Goal: Task Accomplishment & Management: Use online tool/utility

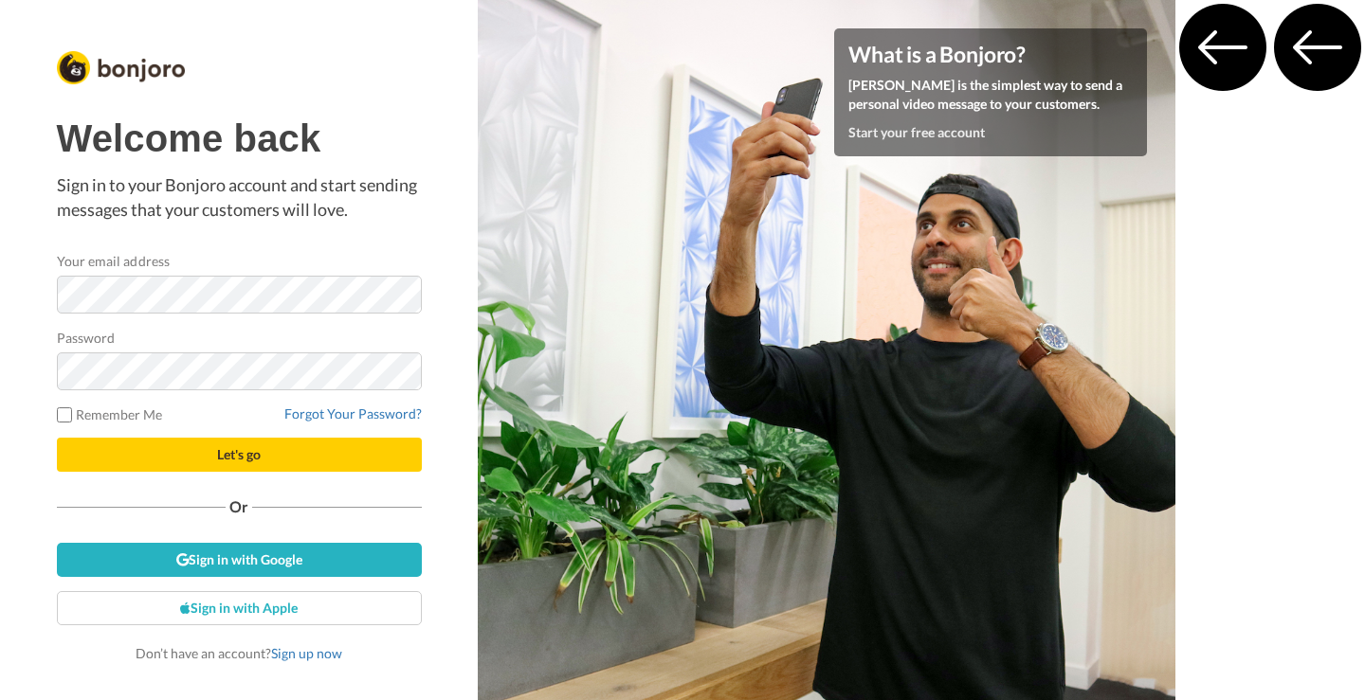
click at [288, 328] on div "Password" at bounding box center [239, 359] width 365 height 63
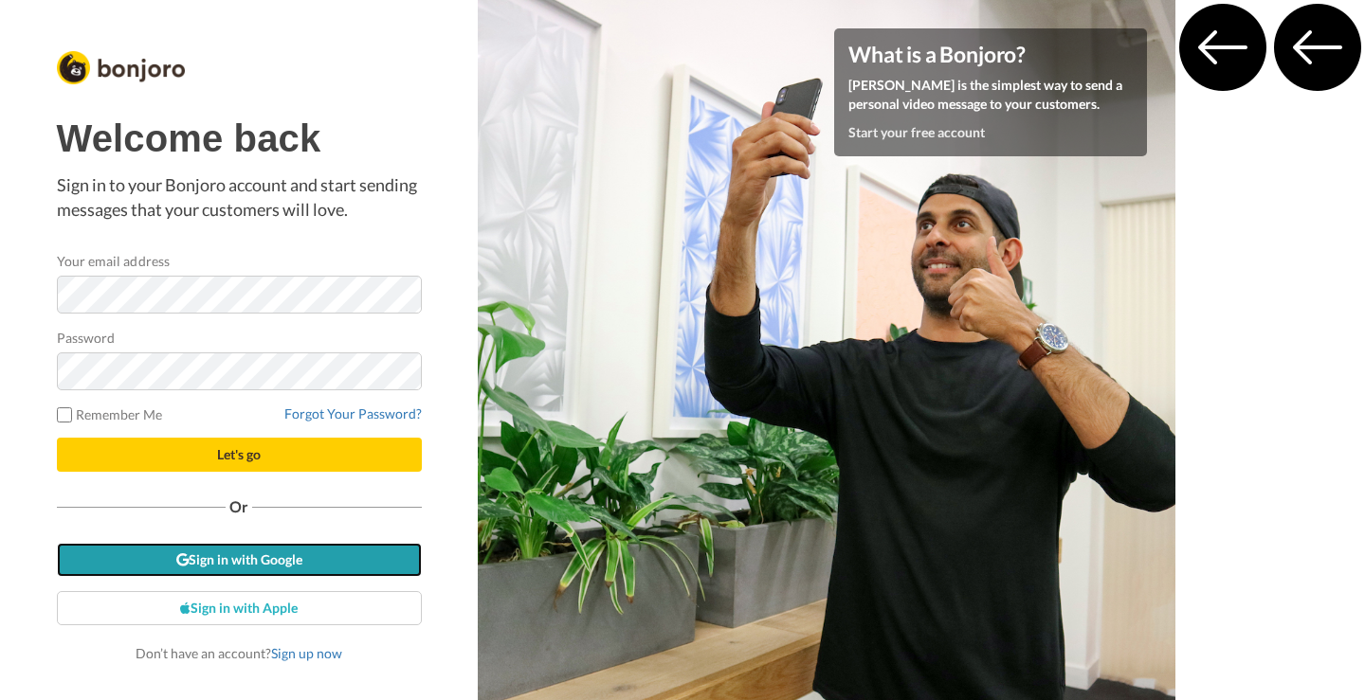
click at [319, 546] on link "Sign in with Google" at bounding box center [239, 560] width 365 height 34
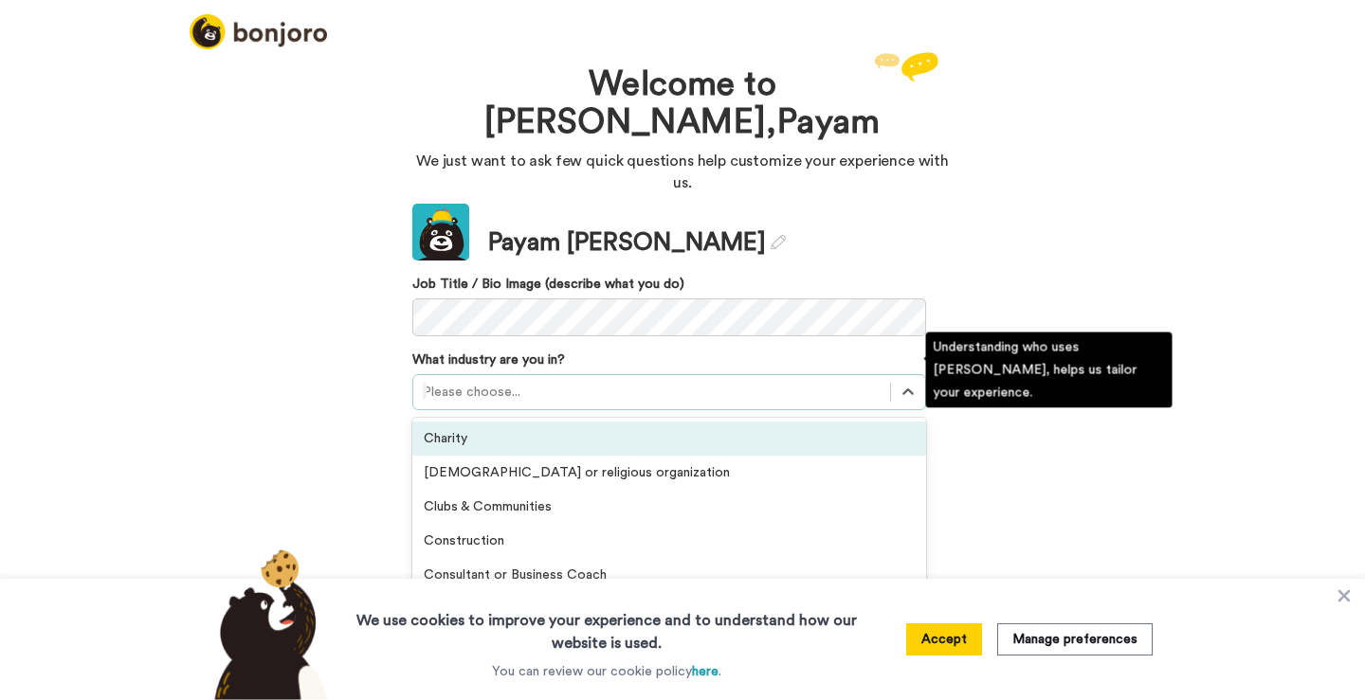
click at [496, 381] on div at bounding box center [652, 392] width 458 height 23
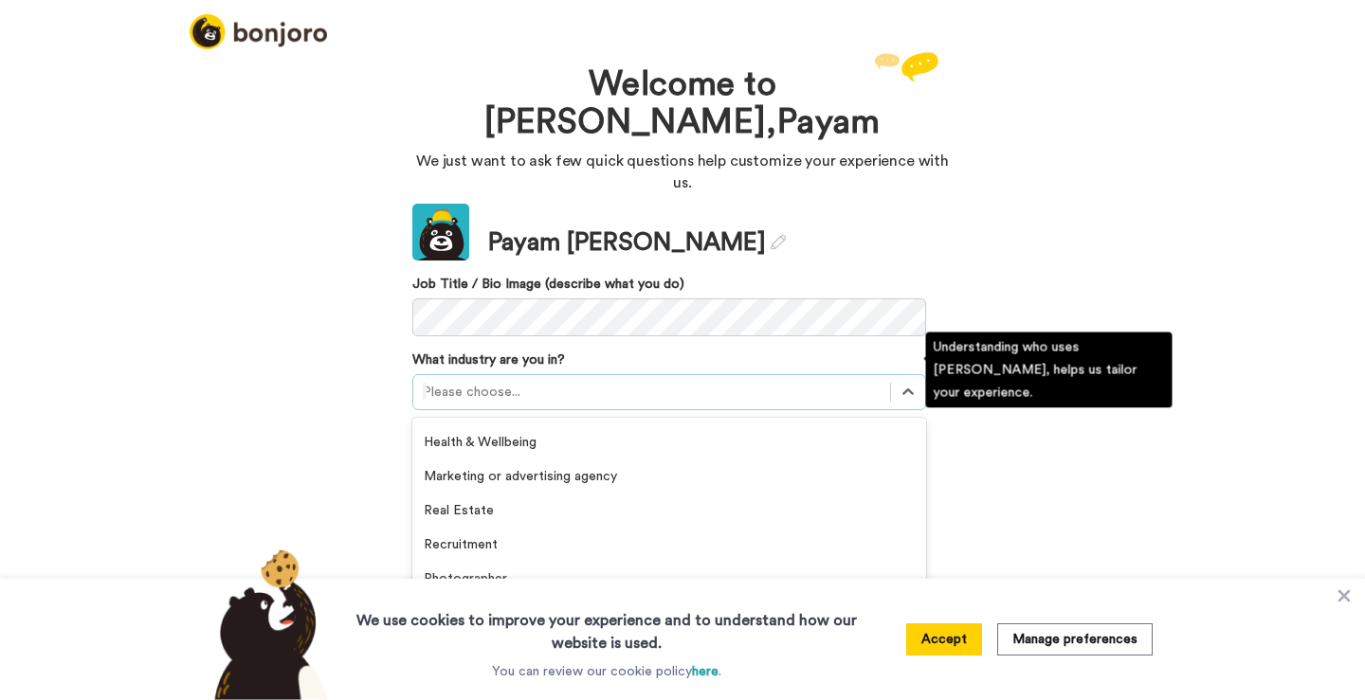
scroll to position [335, 0]
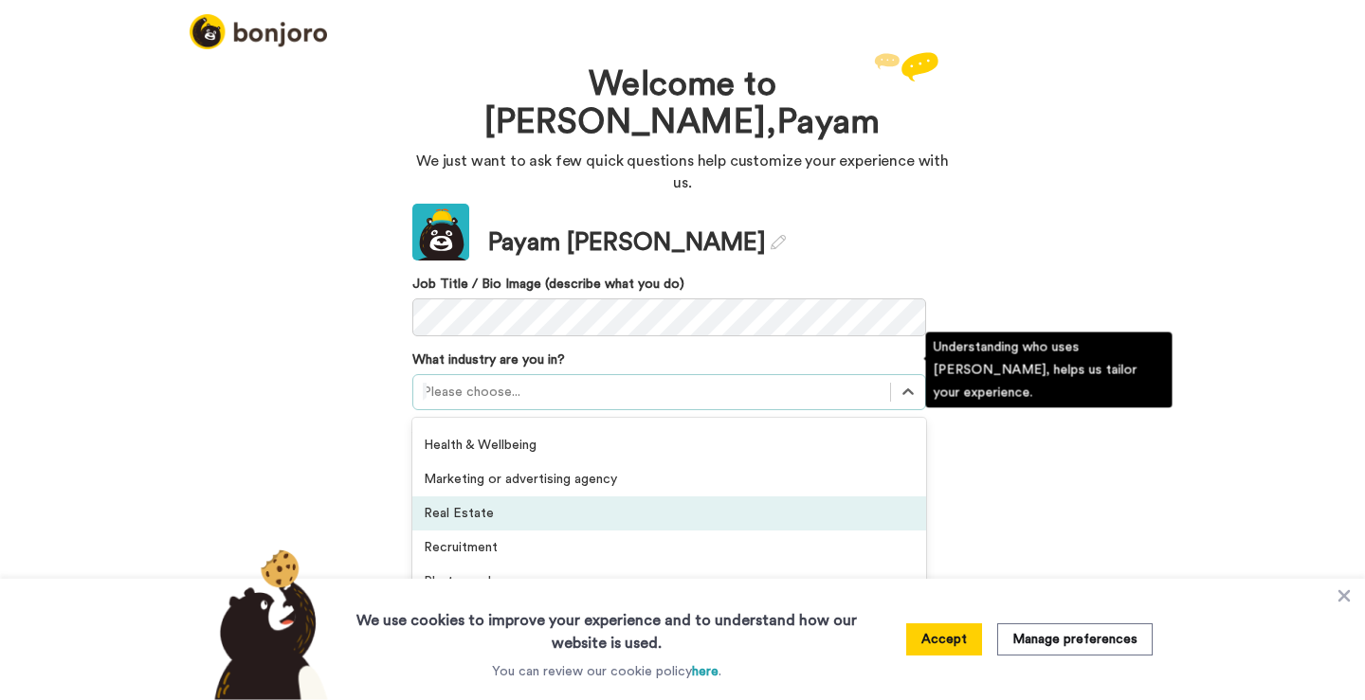
click at [490, 497] on div "Real Estate" at bounding box center [669, 514] width 514 height 34
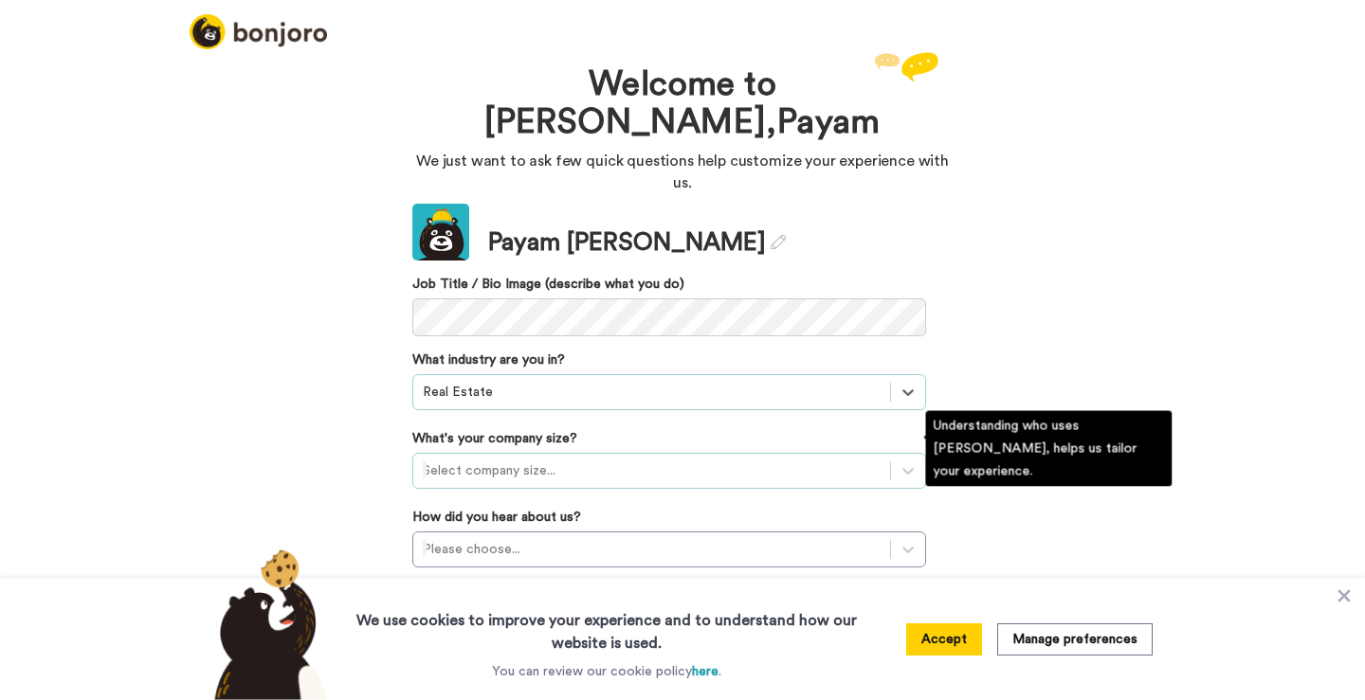
click at [495, 460] on div at bounding box center [652, 471] width 458 height 23
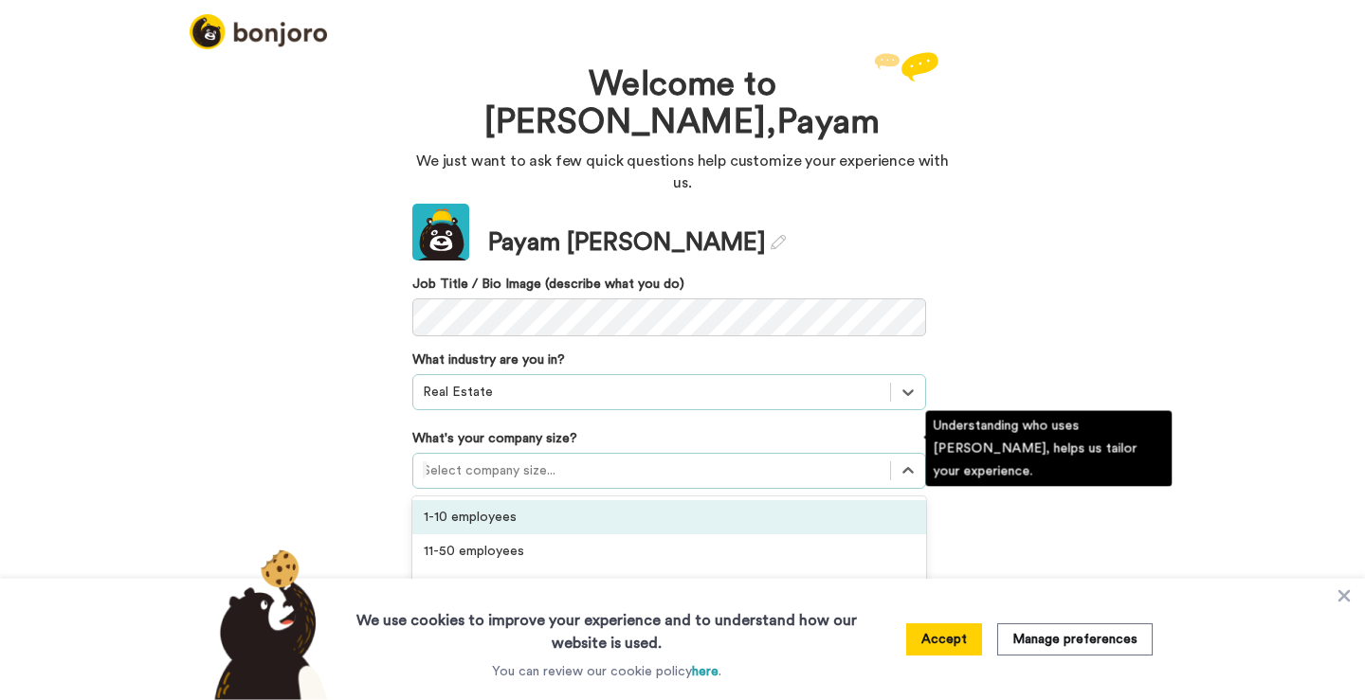
click at [490, 500] on div "1-10 employees" at bounding box center [669, 517] width 514 height 34
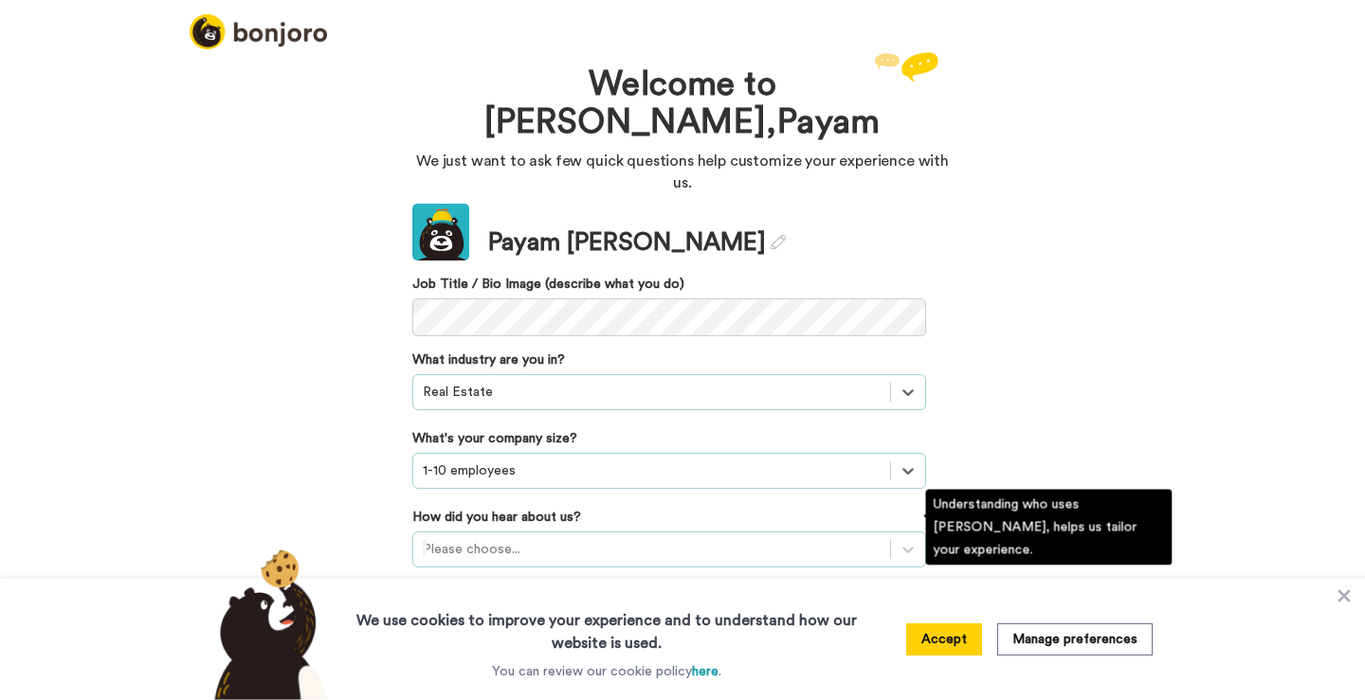
click at [493, 532] on div "Please choose..." at bounding box center [669, 550] width 514 height 36
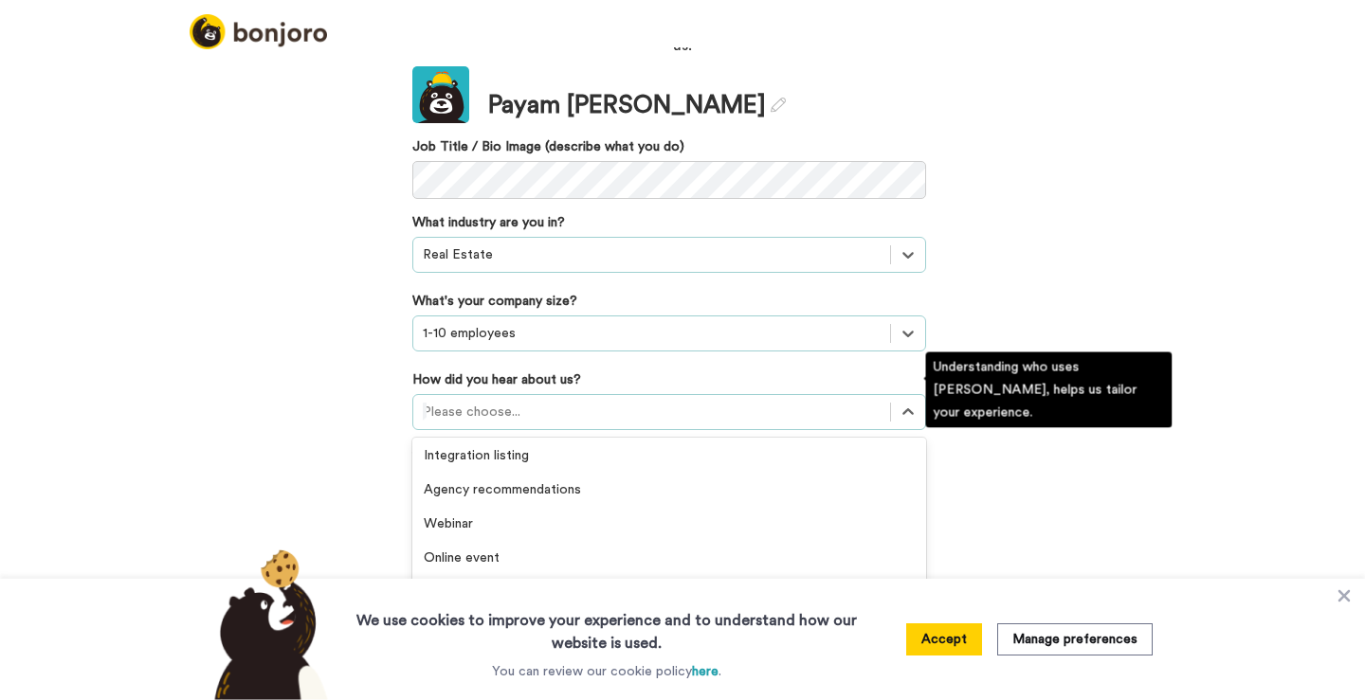
scroll to position [406, 0]
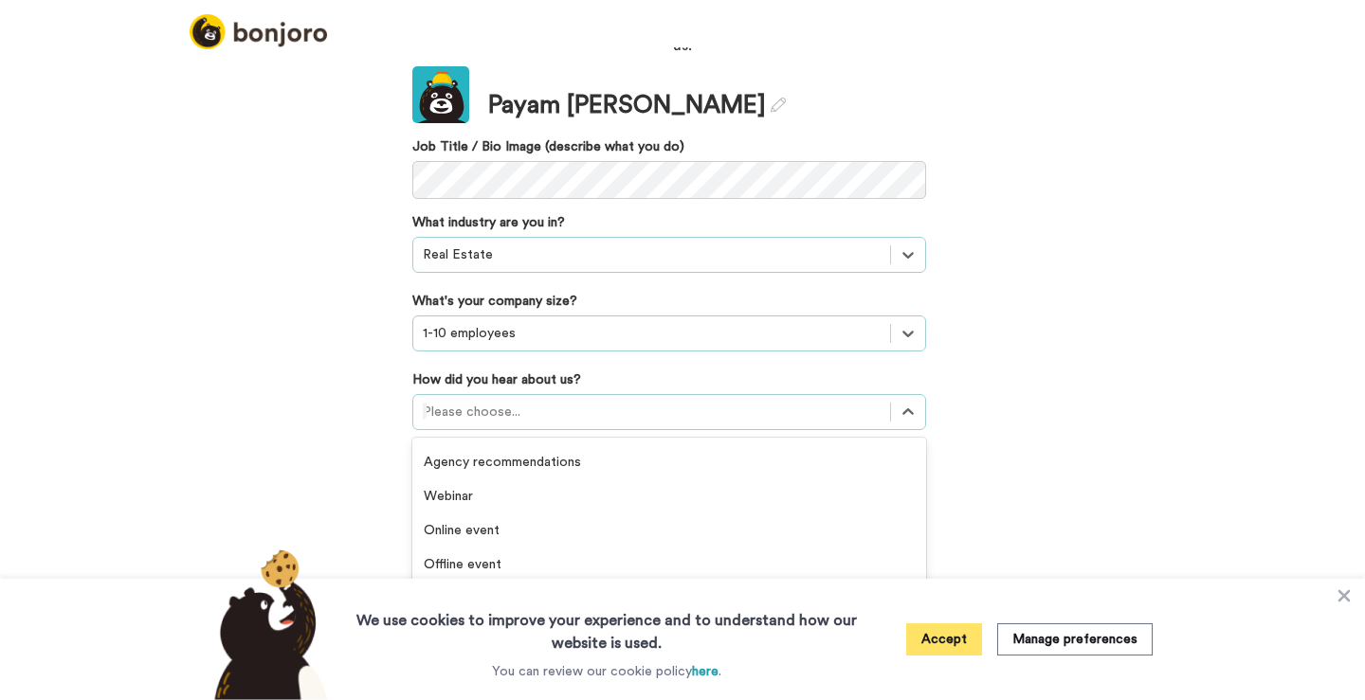
click at [961, 636] on button "Accept" at bounding box center [944, 640] width 76 height 32
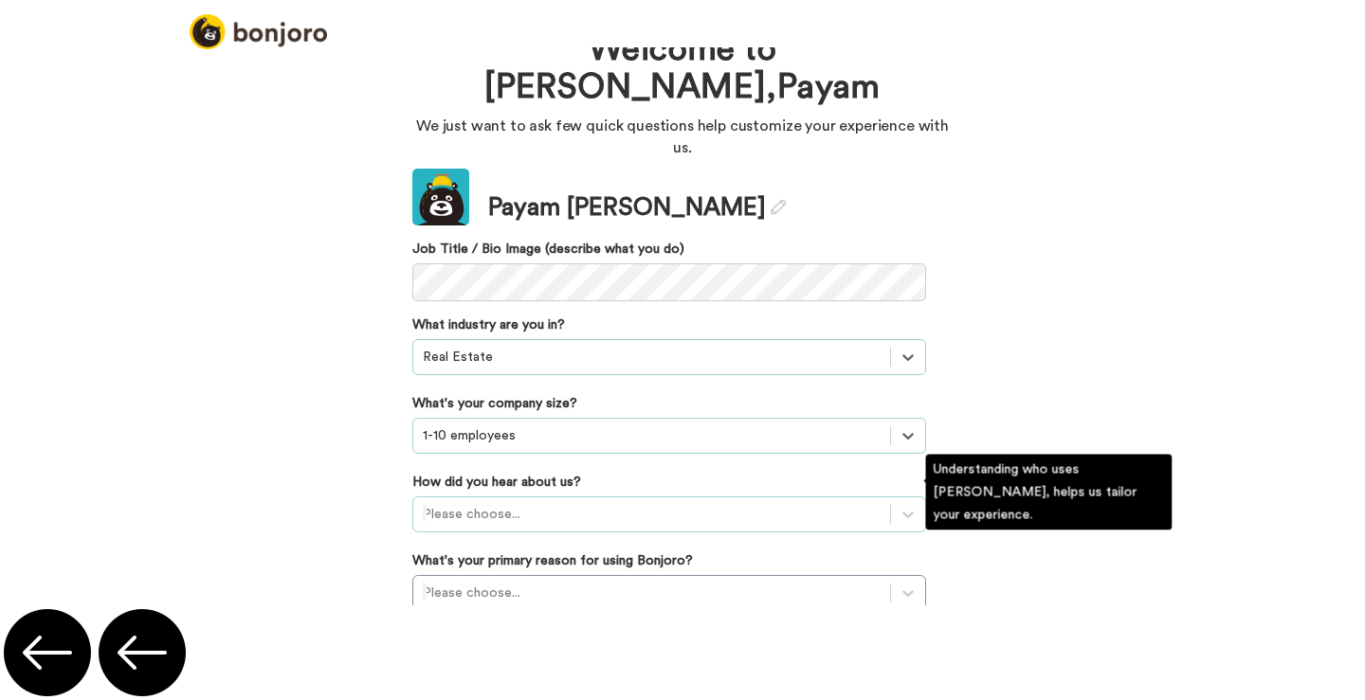
click at [589, 497] on div "Please choose..." at bounding box center [669, 515] width 514 height 36
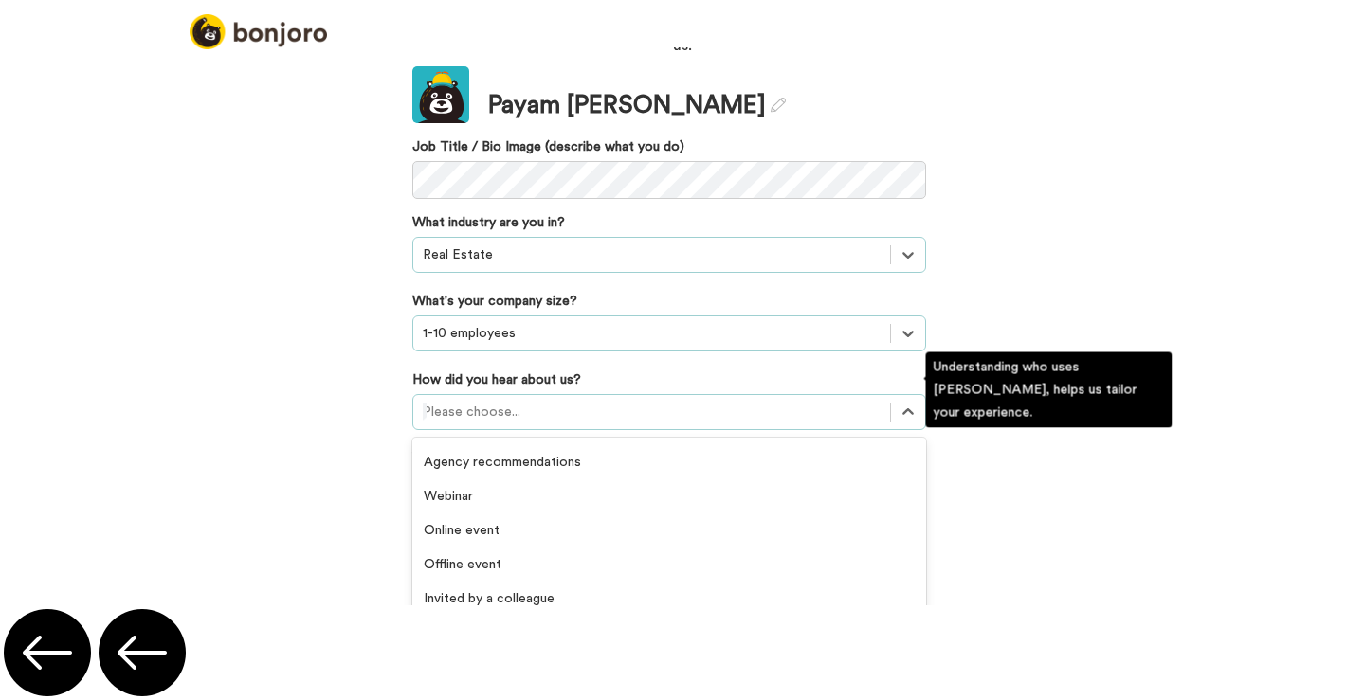
click at [500, 693] on div "Others" at bounding box center [669, 701] width 514 height 34
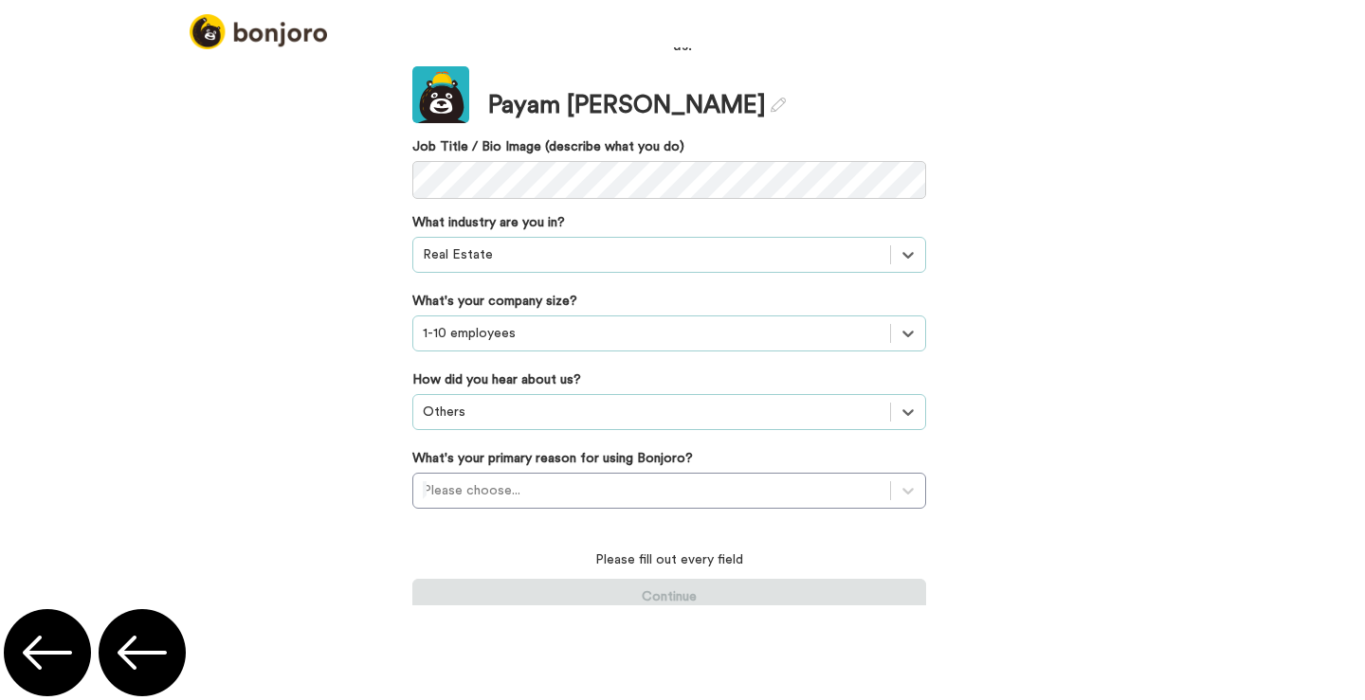
scroll to position [35, 0]
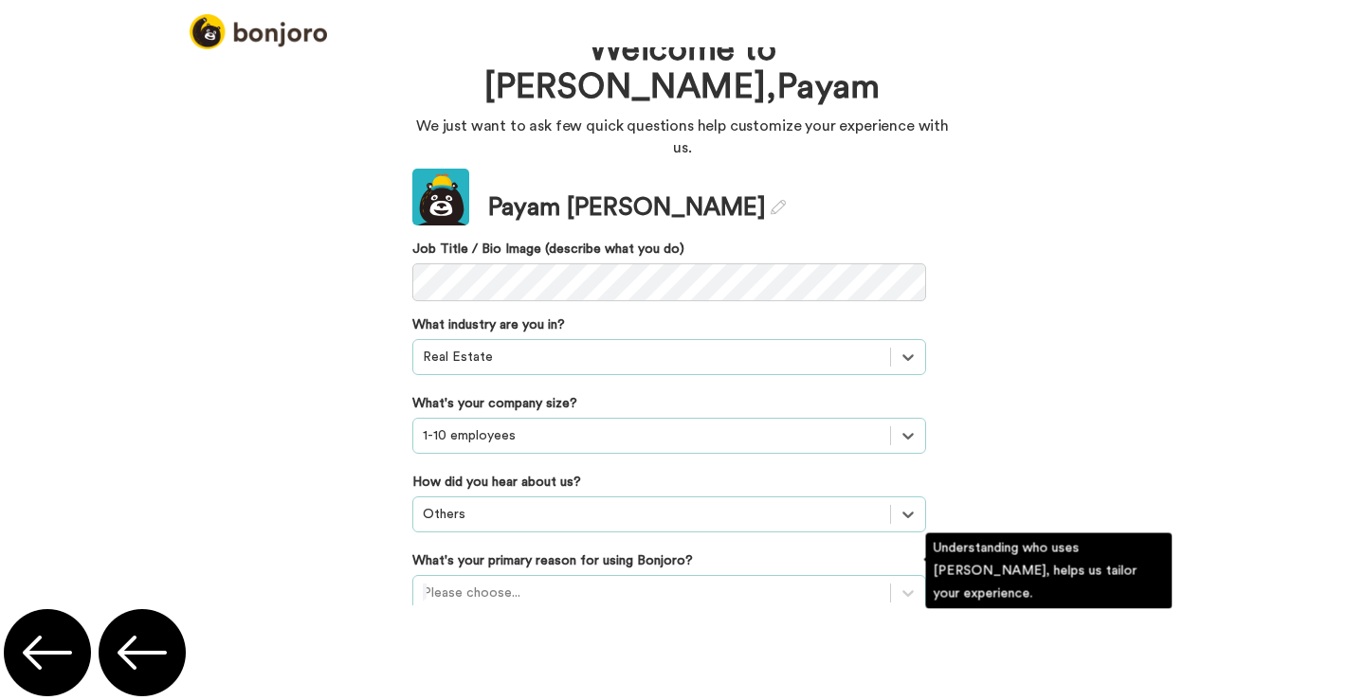
click at [491, 575] on div "Please choose..." at bounding box center [669, 593] width 514 height 36
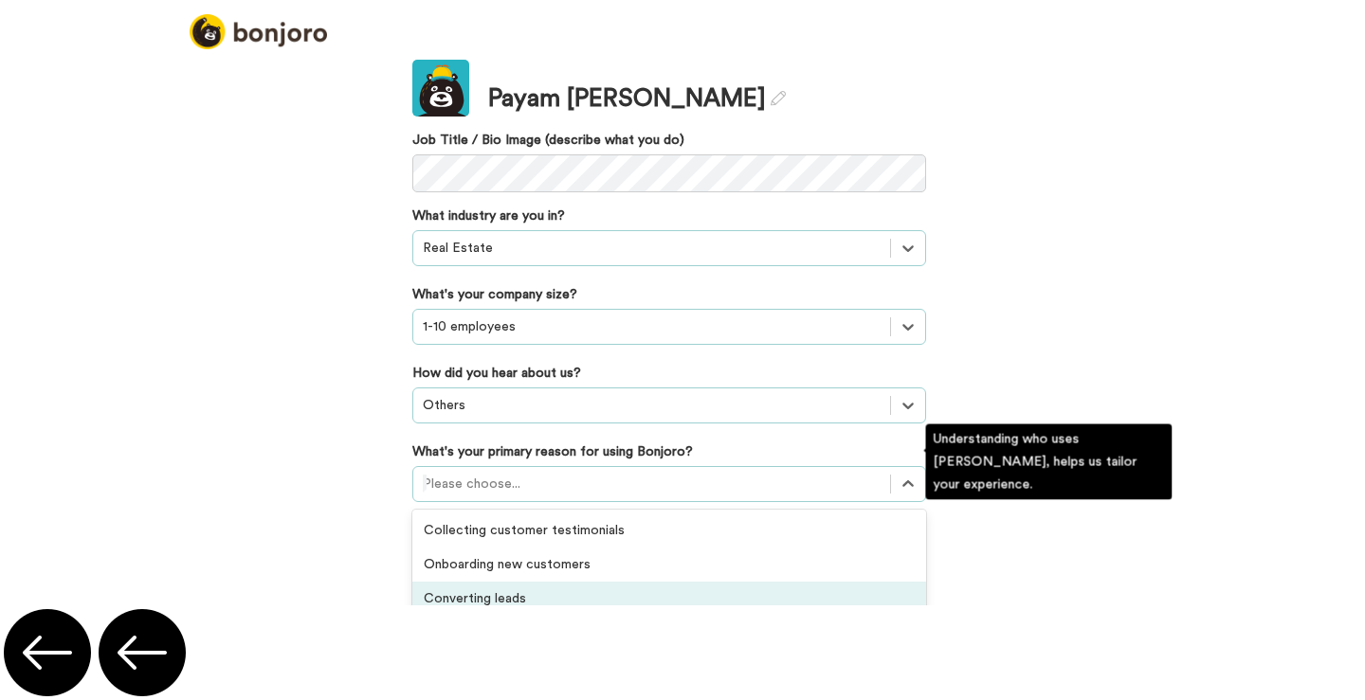
click at [513, 582] on div "Converting leads" at bounding box center [669, 599] width 514 height 34
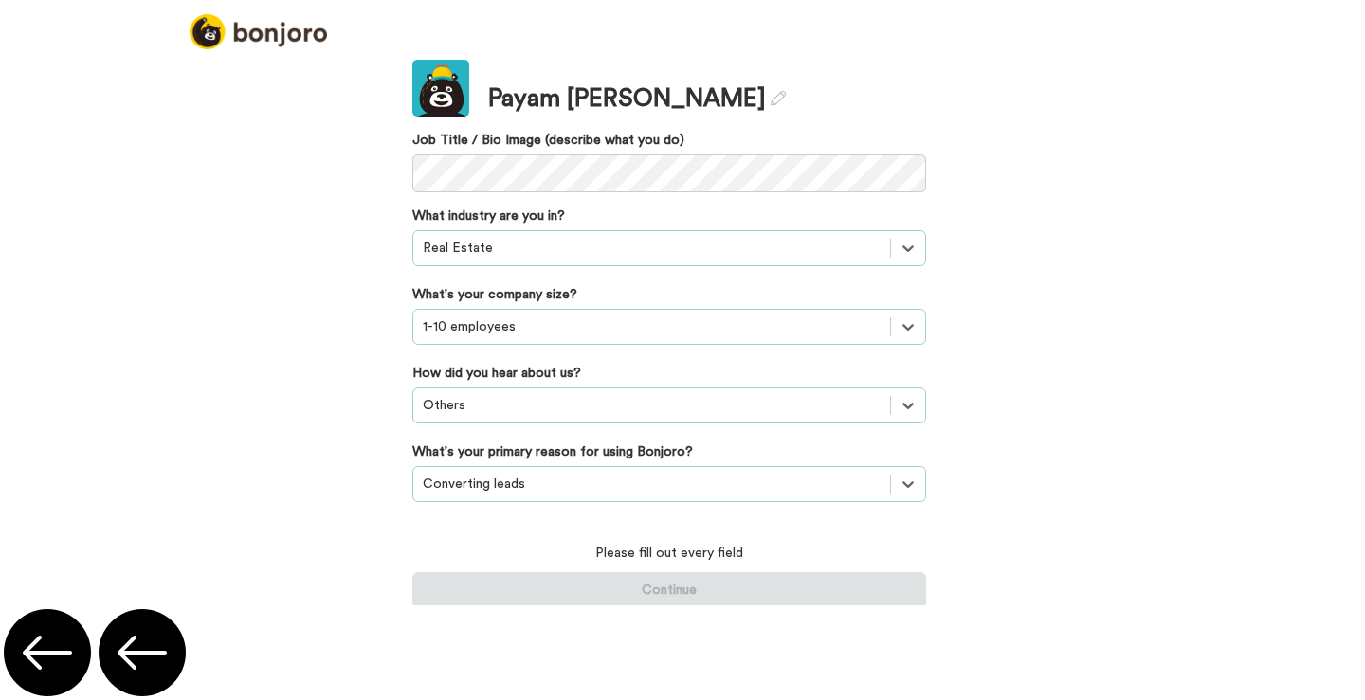
scroll to position [35, 0]
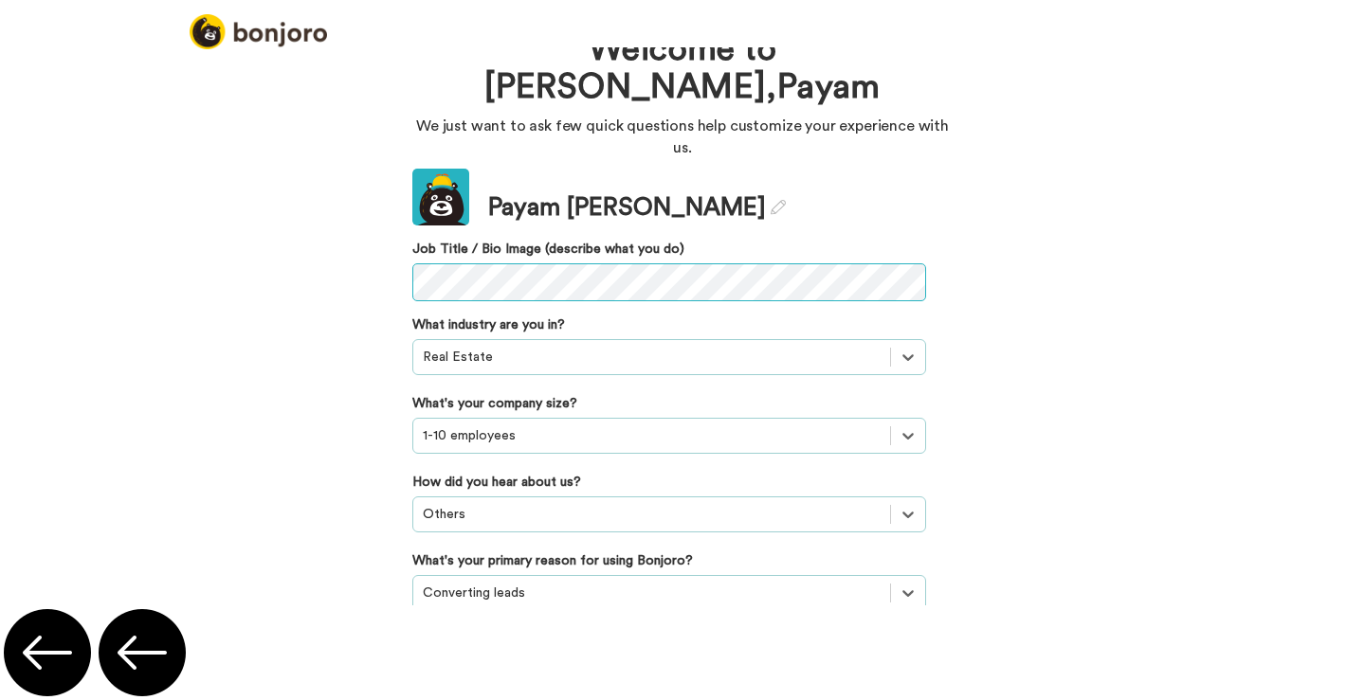
click at [312, 0] on html "Welcome to Bonjoro, Payam We just want to ask few quick questions help customiz…" at bounding box center [682, 350] width 1365 height 700
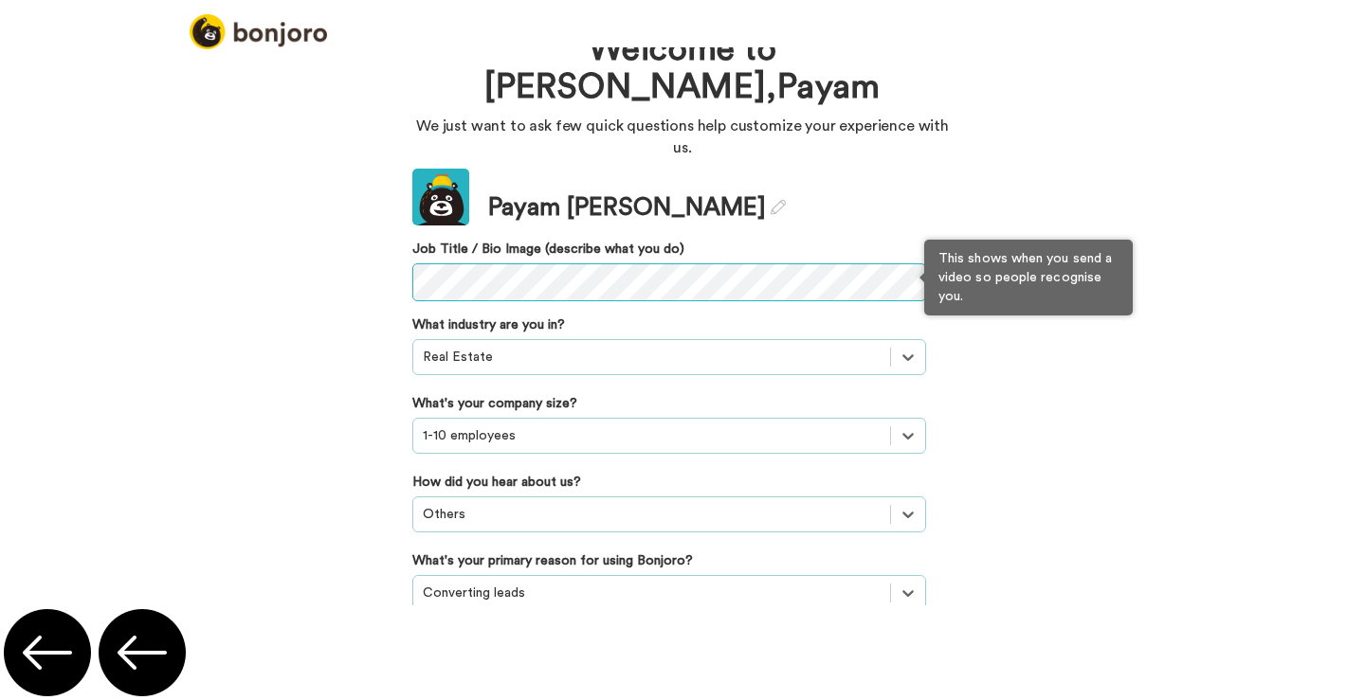
scroll to position [7, 0]
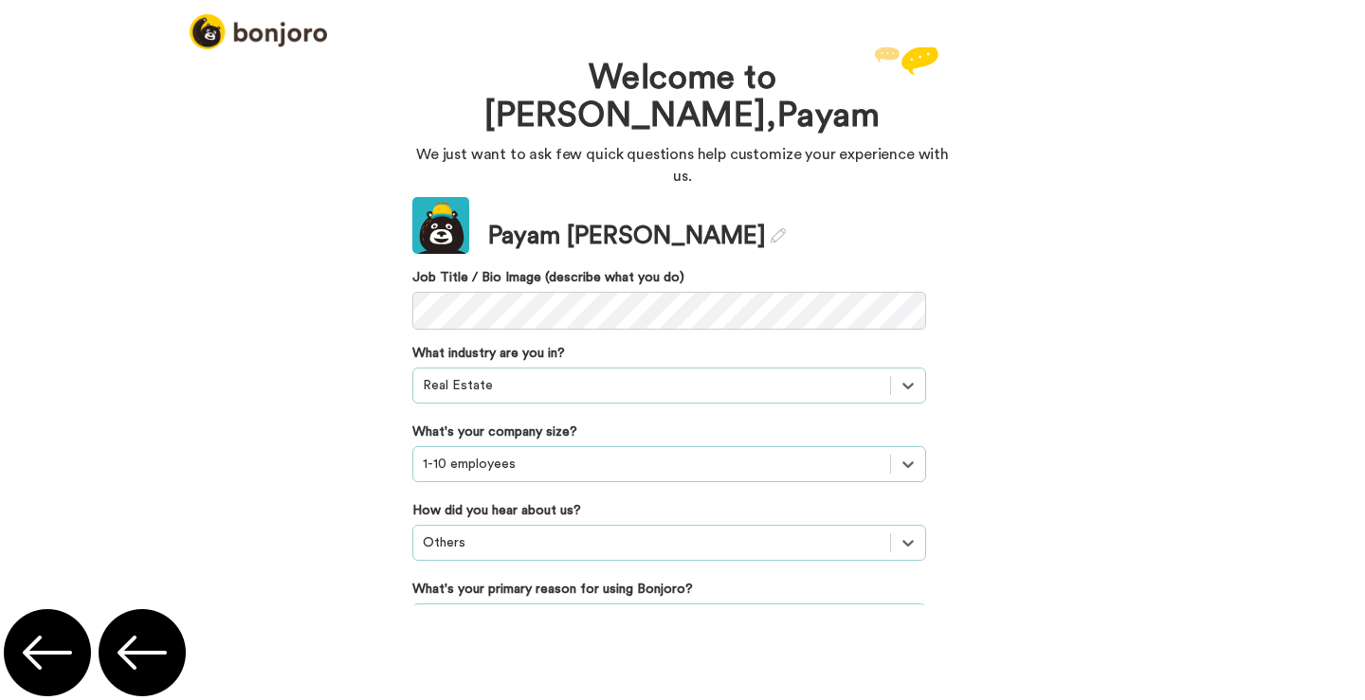
click at [855, 244] on div "Update Payam Karimi Job Title / Bio Image (describe what you do)" at bounding box center [669, 263] width 514 height 133
click at [664, 682] on button "Continue" at bounding box center [669, 700] width 514 height 36
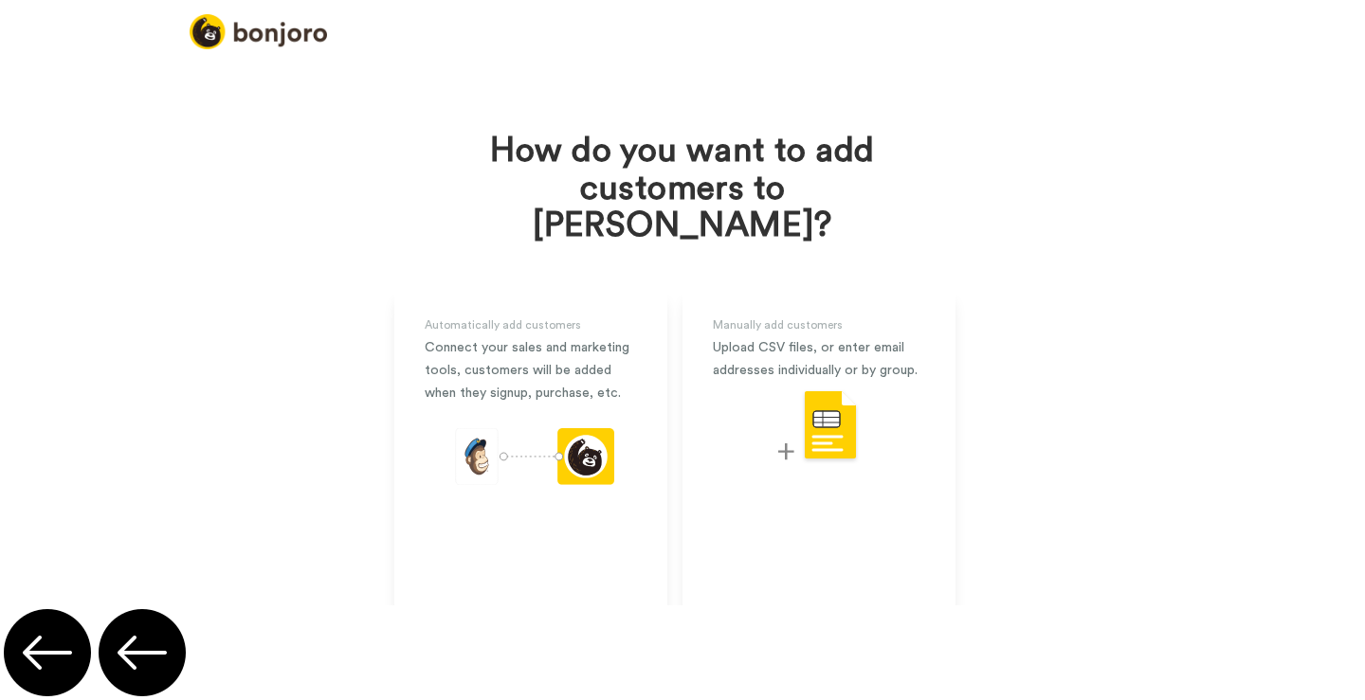
scroll to position [15, 0]
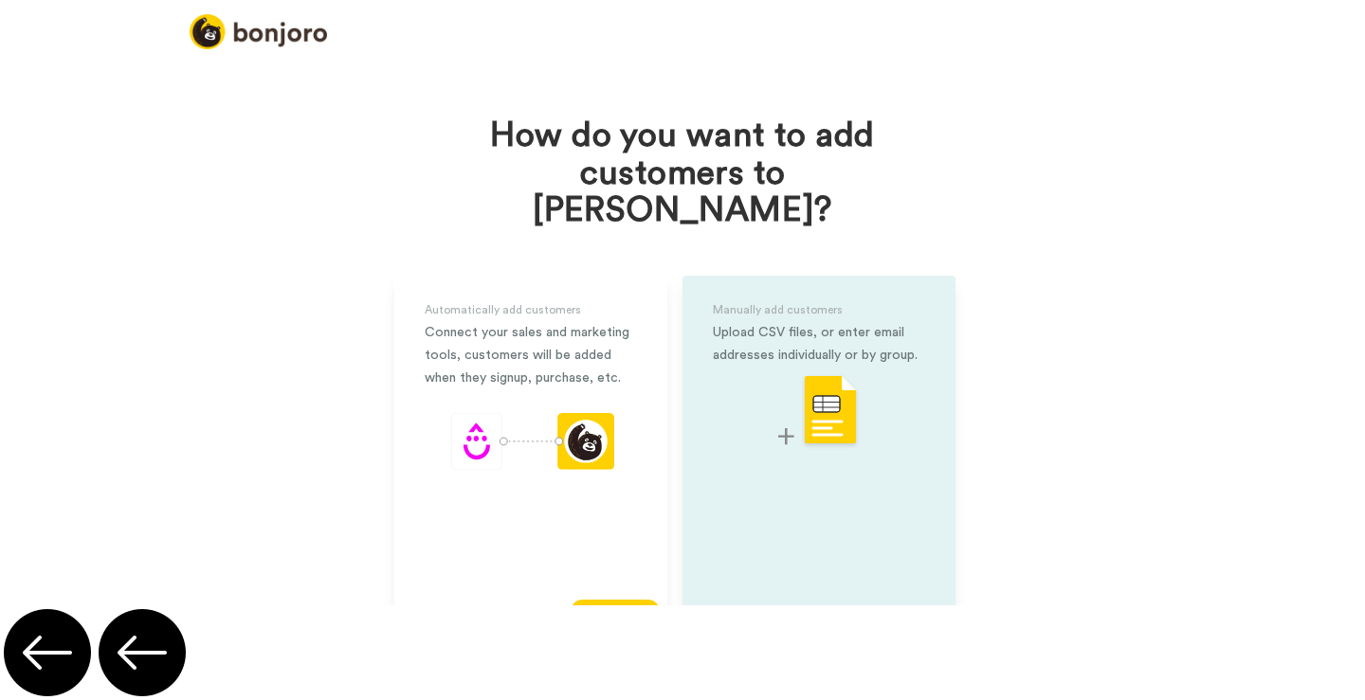
click at [826, 427] on div "Manually add customers Upload CSV files, or enter email addresses individually …" at bounding box center [818, 458] width 273 height 364
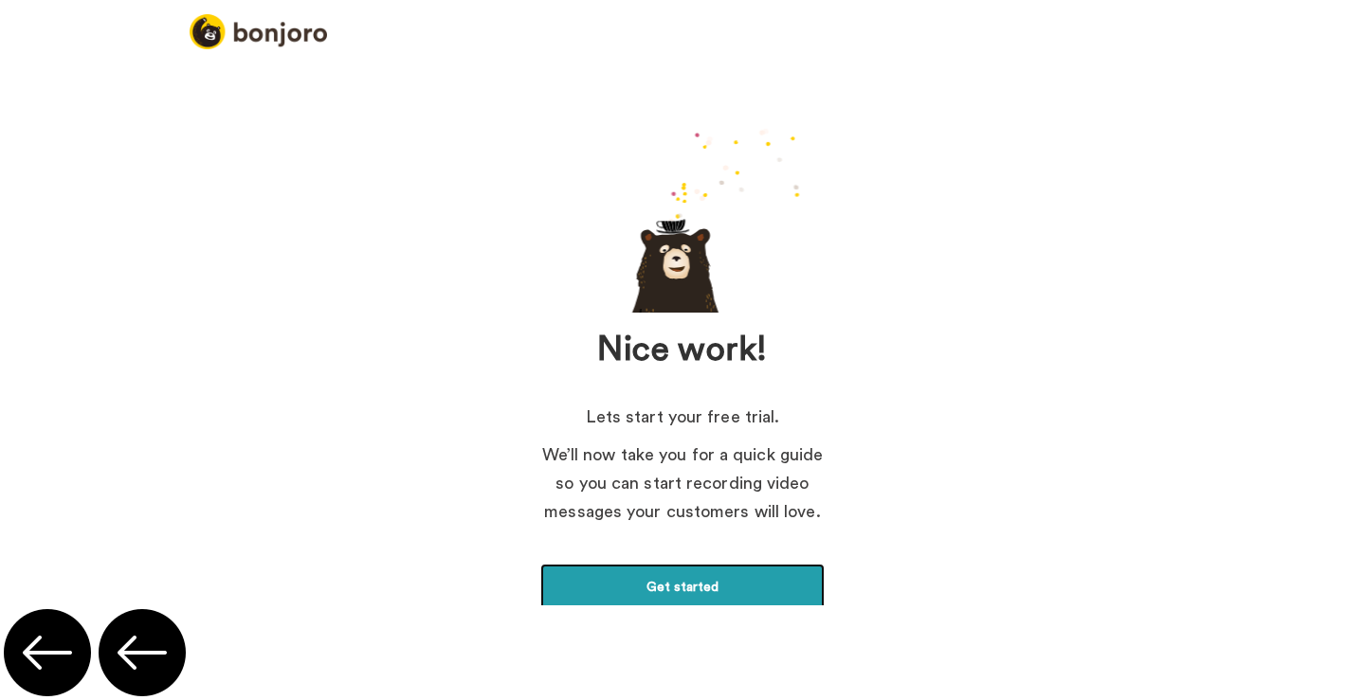
click at [669, 609] on link "Get started" at bounding box center [682, 587] width 284 height 47
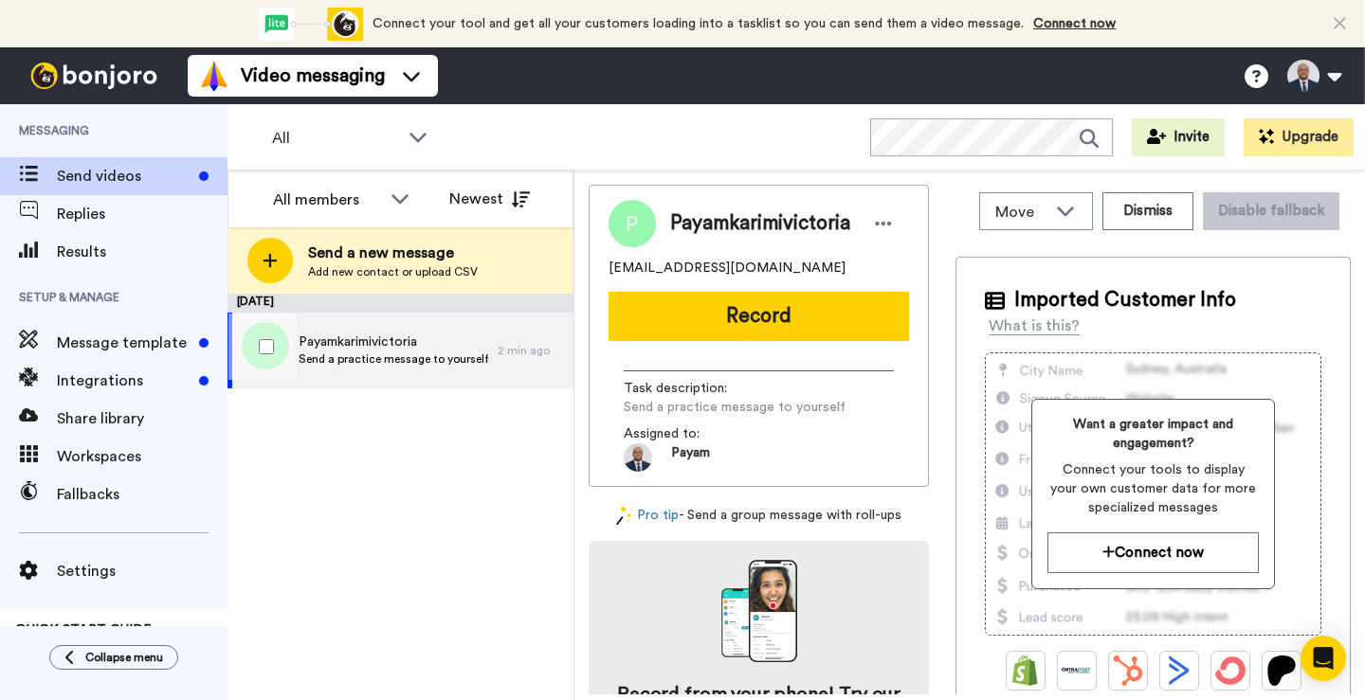
click at [386, 362] on span "Send a practice message to yourself" at bounding box center [394, 359] width 190 height 15
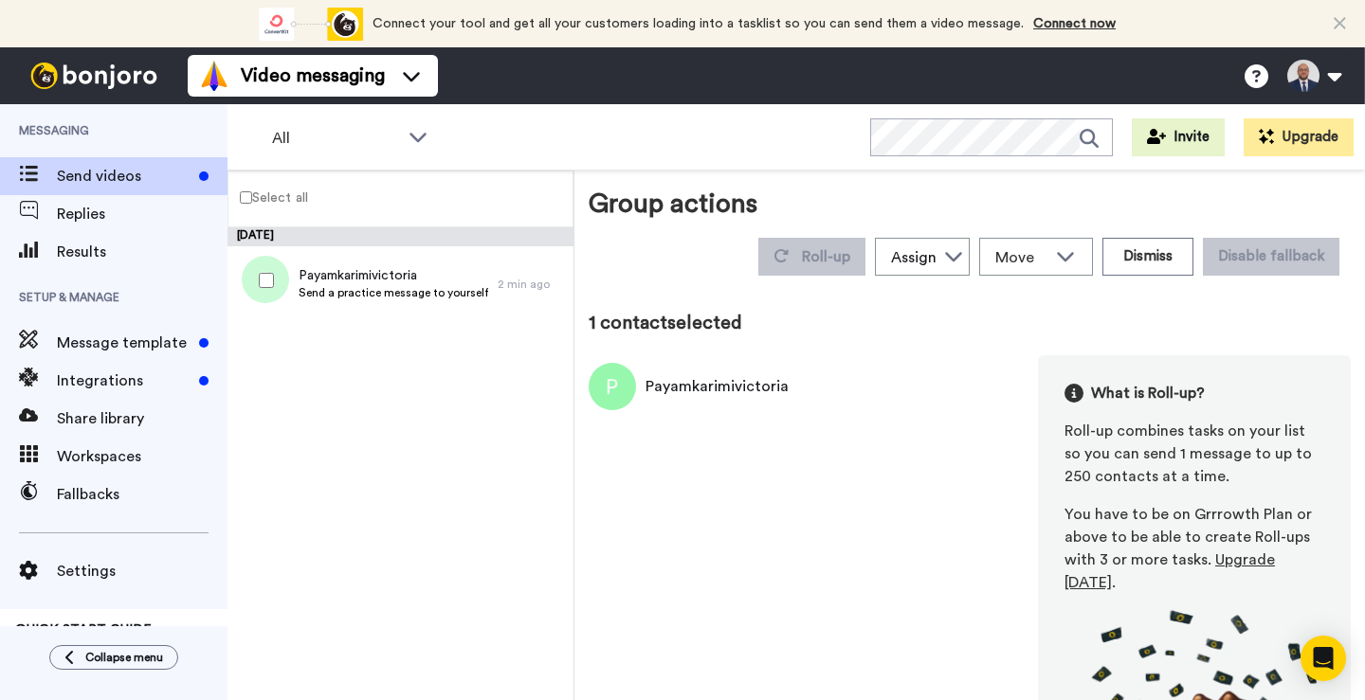
click at [245, 277] on div at bounding box center [262, 280] width 68 height 66
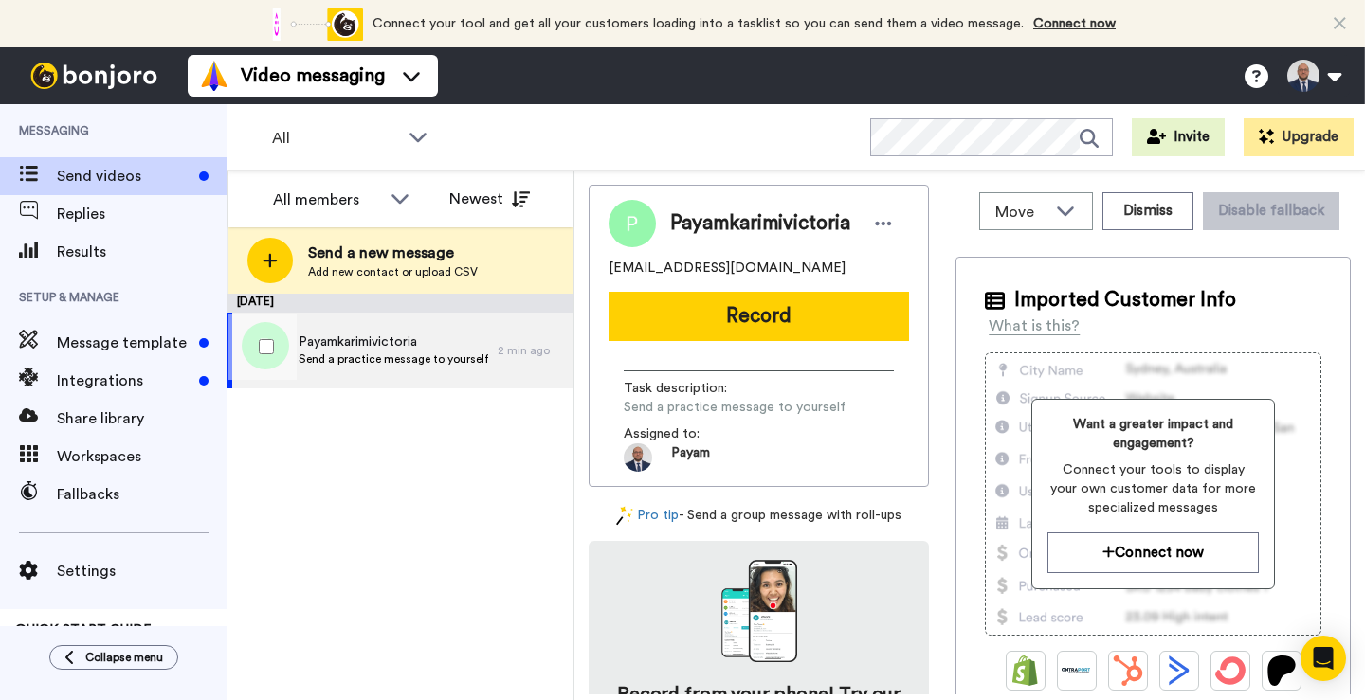
click at [431, 346] on span "Payamkarimivictoria" at bounding box center [394, 342] width 190 height 19
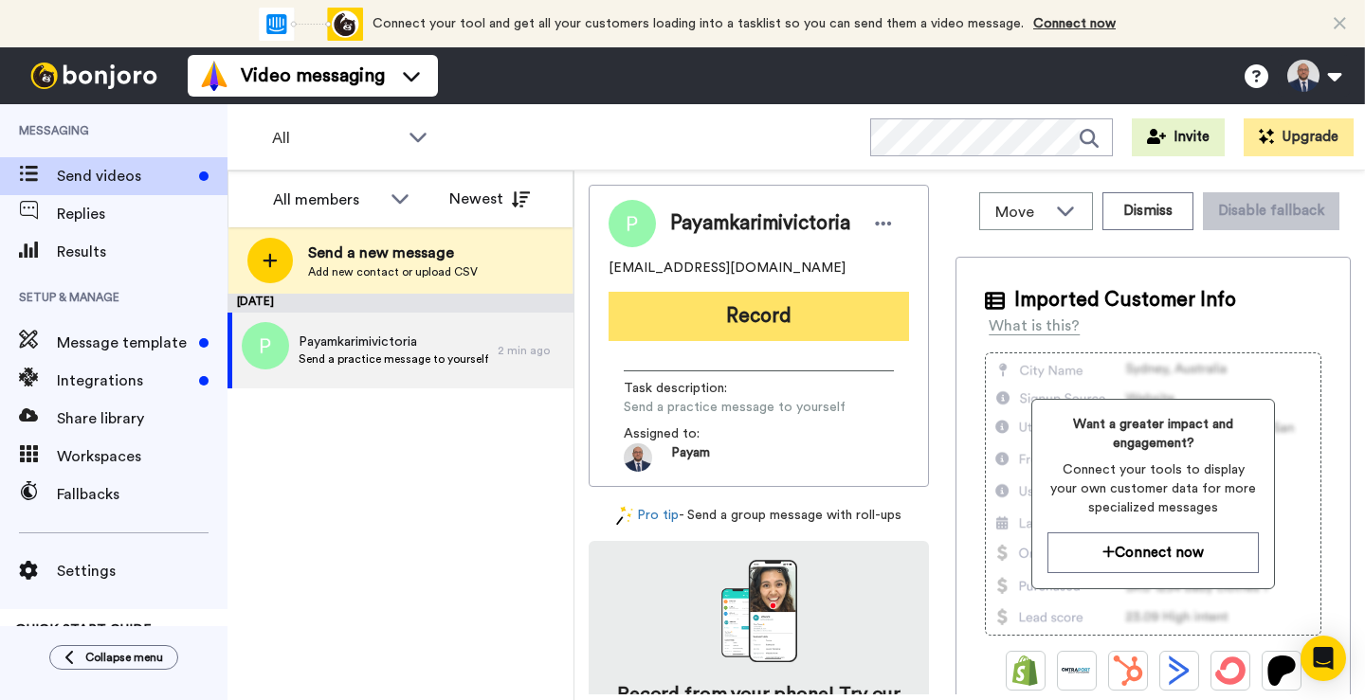
click at [744, 314] on button "Record" at bounding box center [759, 316] width 300 height 49
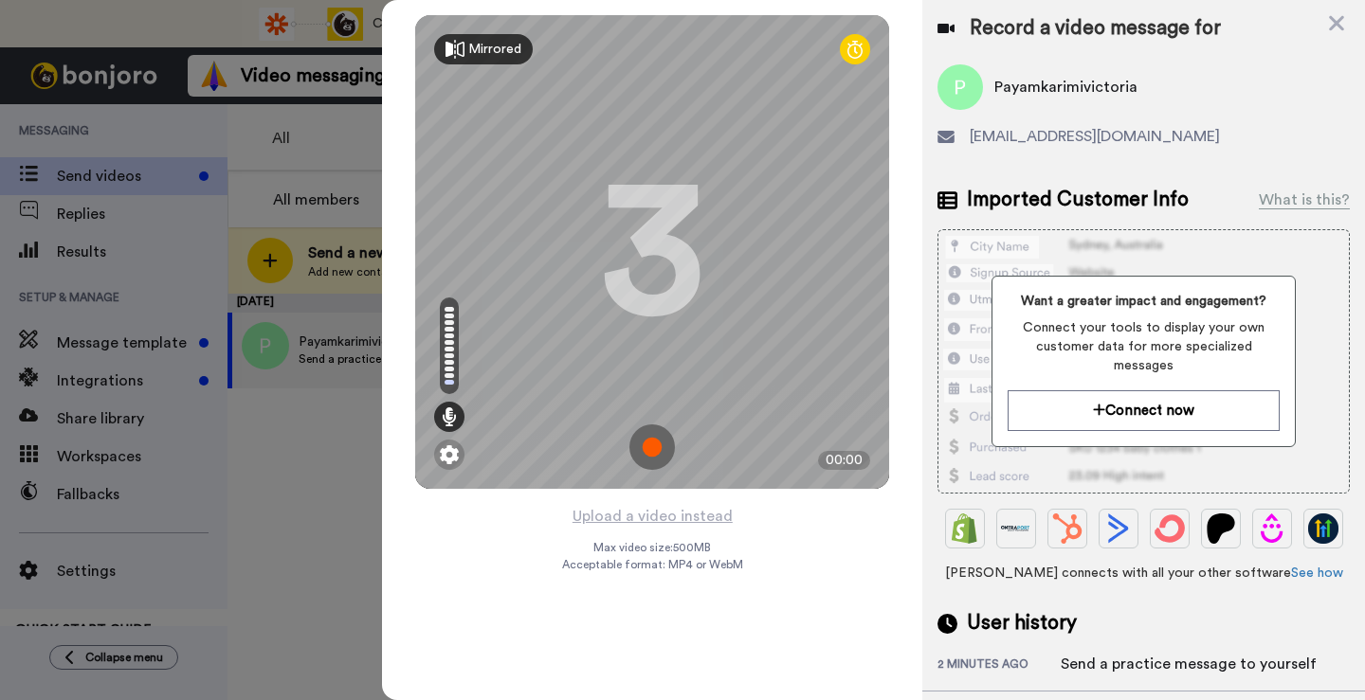
click at [498, 51] on div "Mirrored" at bounding box center [494, 49] width 53 height 19
click at [498, 51] on div "Mirror" at bounding box center [487, 49] width 38 height 19
click at [445, 458] on img at bounding box center [449, 454] width 19 height 19
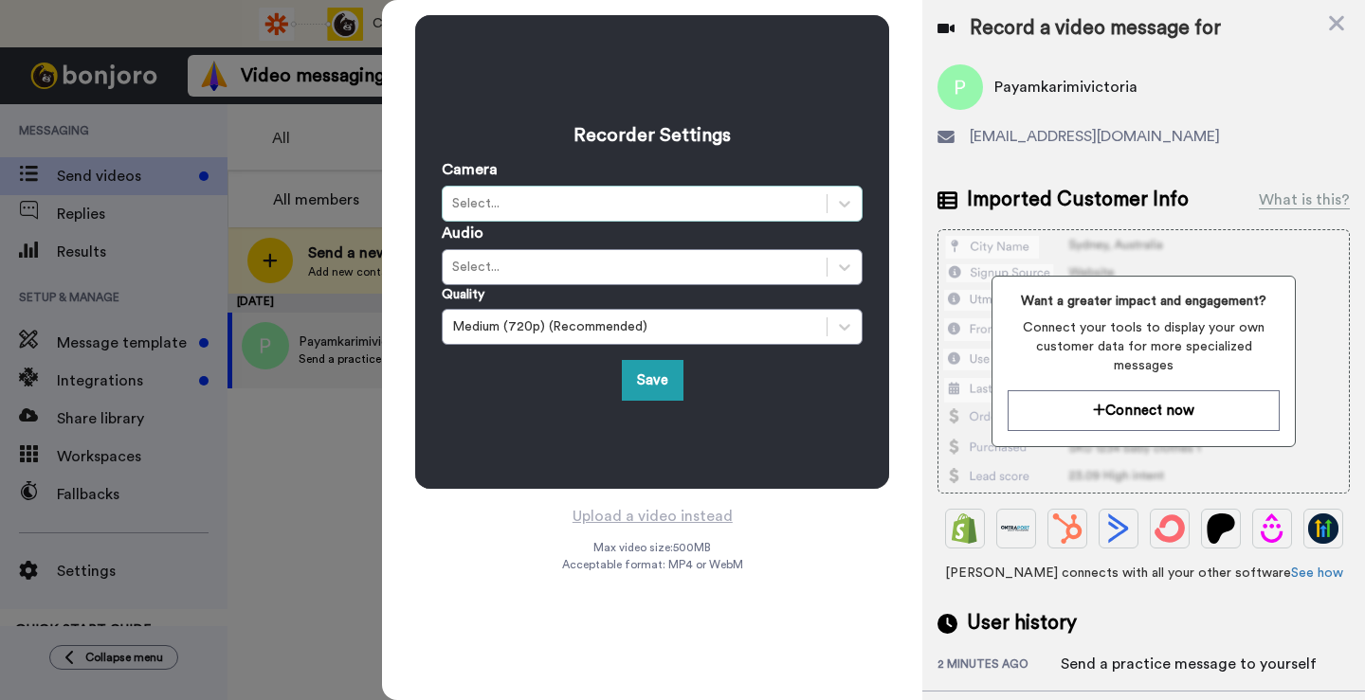
click at [604, 189] on div "Select..." at bounding box center [652, 204] width 421 height 36
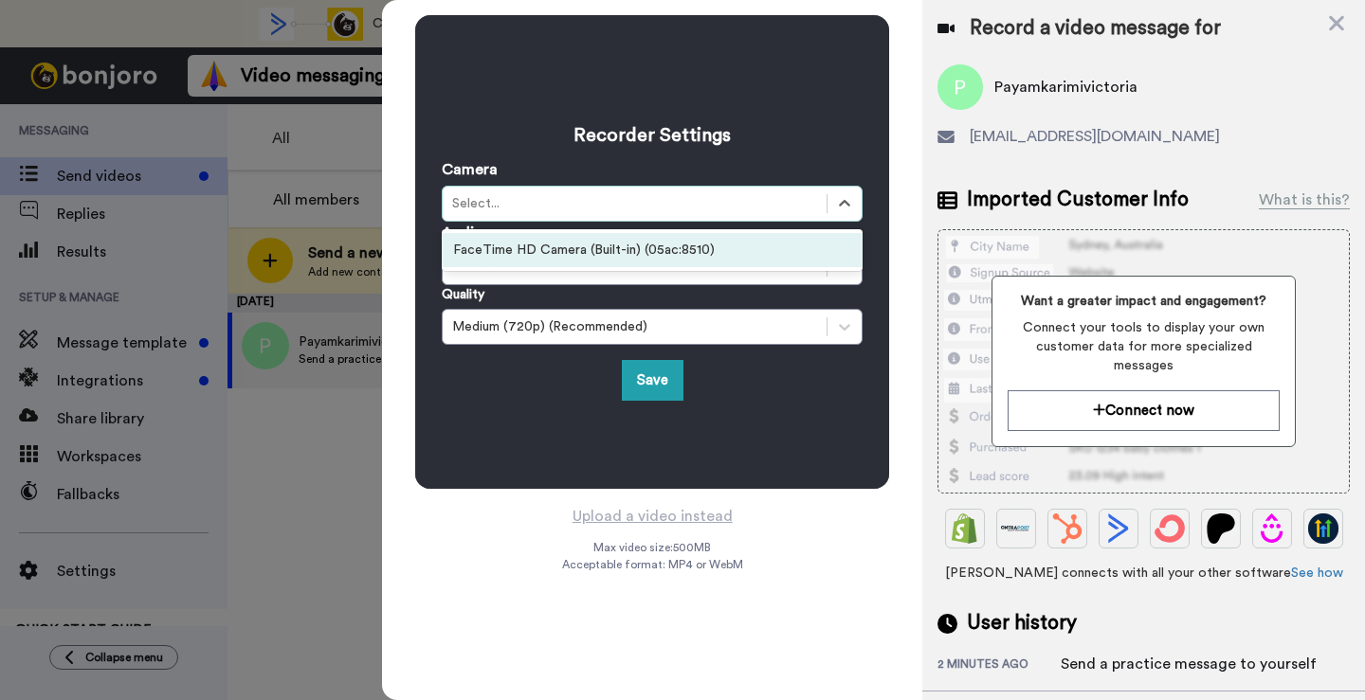
click at [598, 253] on div "FaceTime HD Camera (Built-in) (05ac:8510)" at bounding box center [652, 250] width 421 height 34
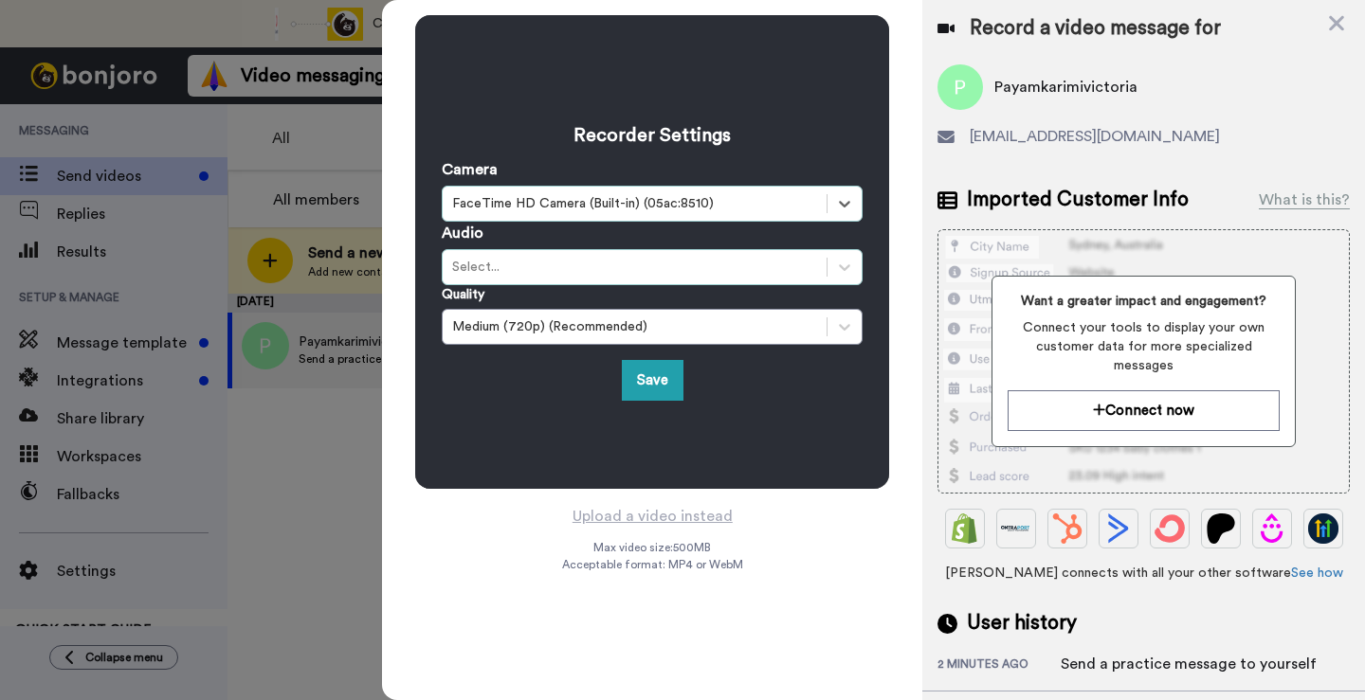
click at [597, 260] on div "Select..." at bounding box center [634, 267] width 365 height 19
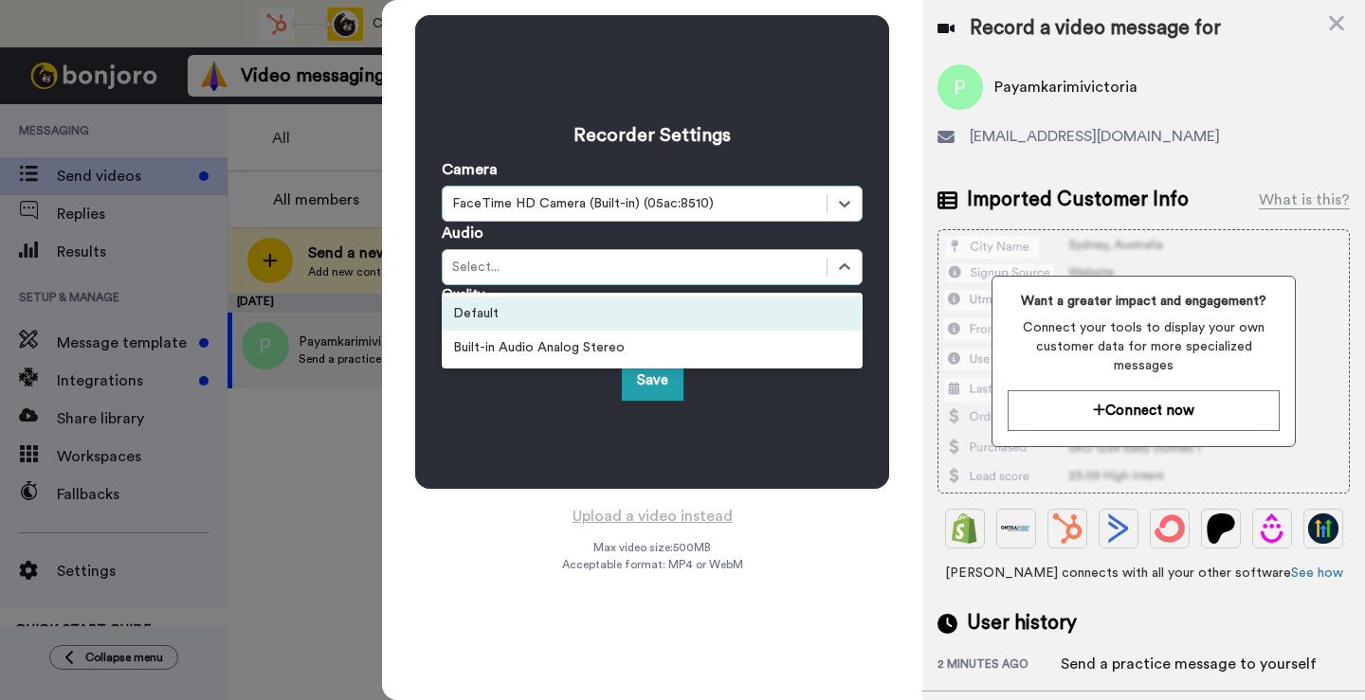
click at [593, 306] on div "Default" at bounding box center [652, 314] width 421 height 34
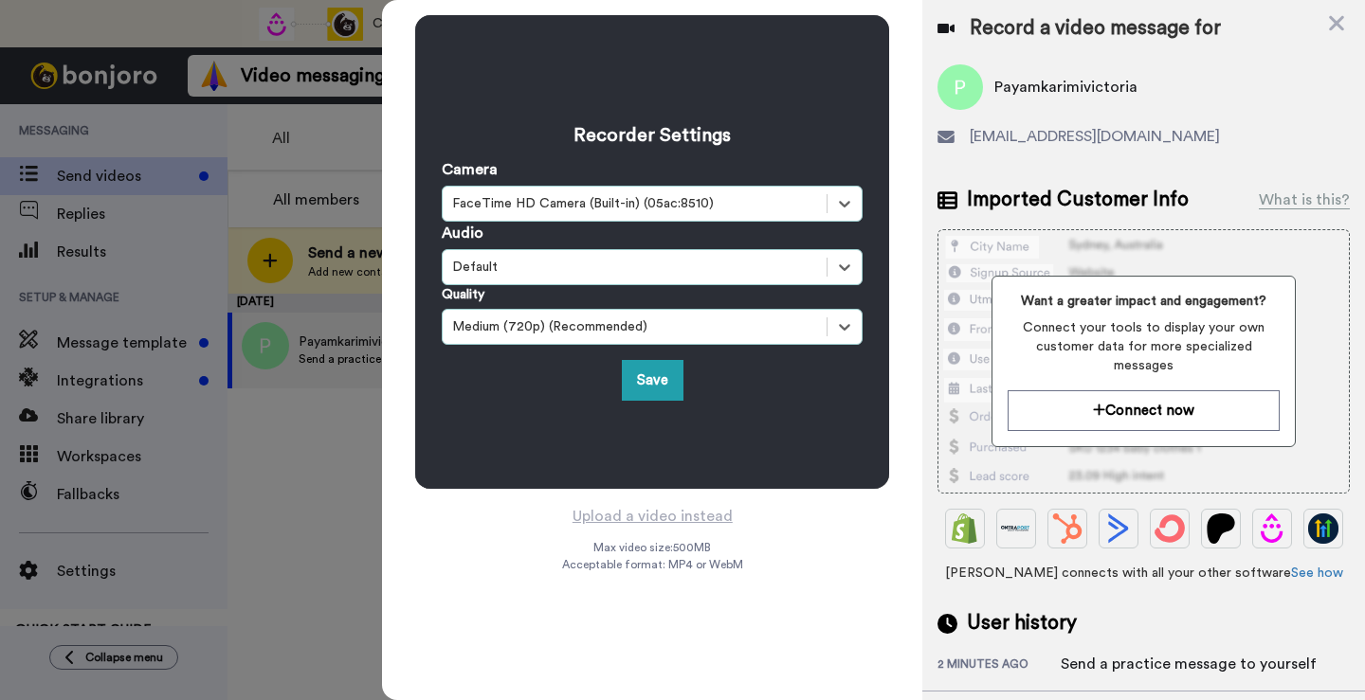
click at [586, 338] on div "Medium (720p) (Recommended)" at bounding box center [652, 327] width 421 height 36
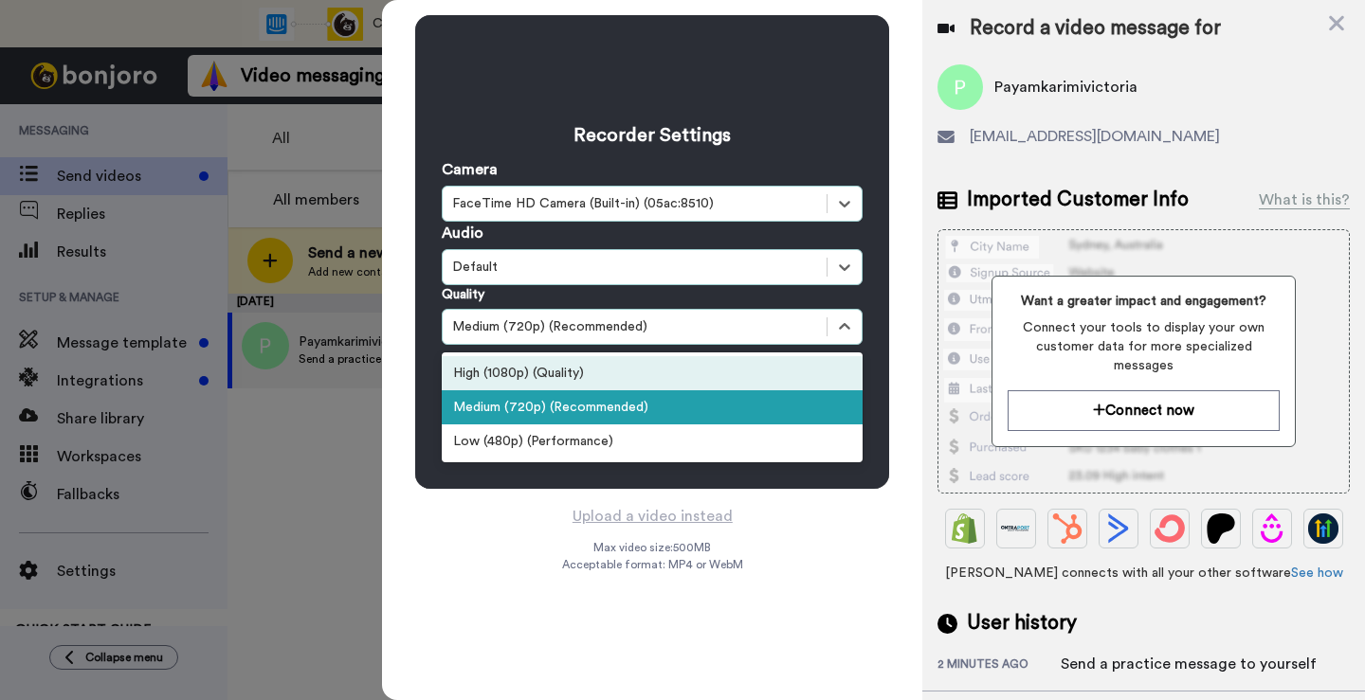
click at [577, 377] on div "High (1080p) (Quality)" at bounding box center [652, 373] width 421 height 34
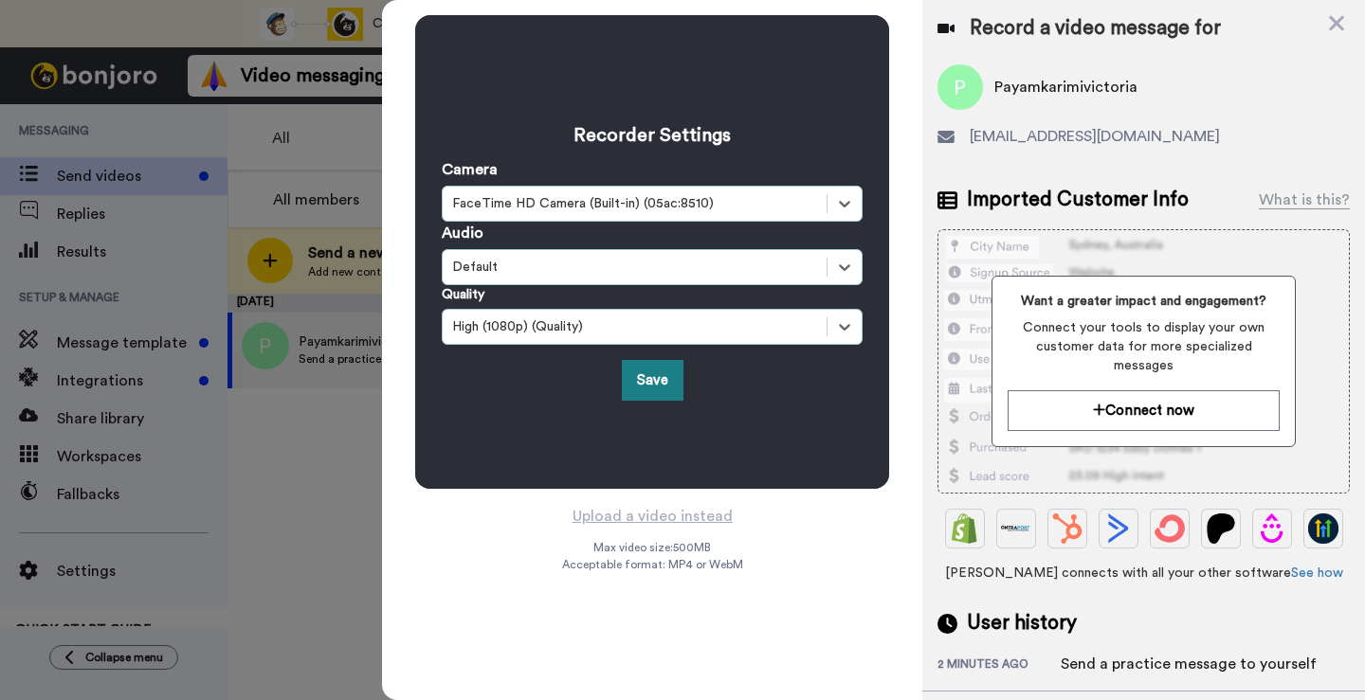
click at [668, 395] on button "Save" at bounding box center [653, 380] width 62 height 41
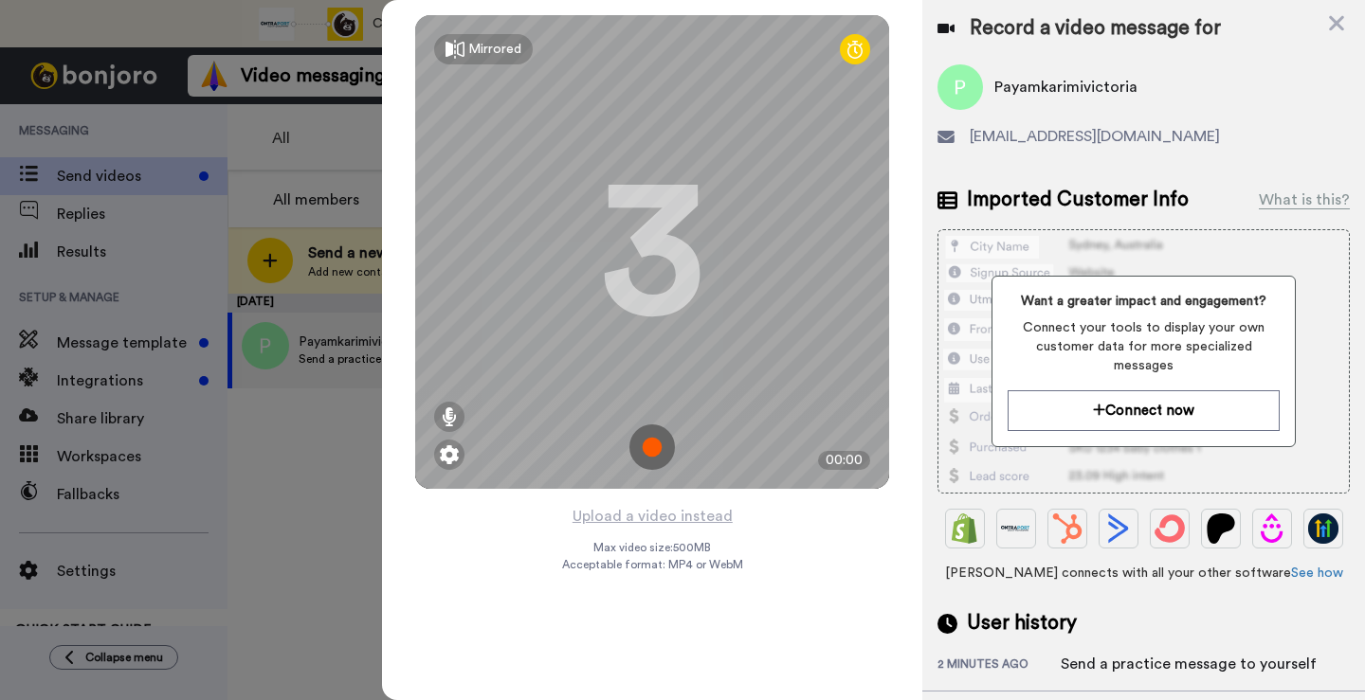
click at [651, 439] on img at bounding box center [651, 447] width 45 height 45
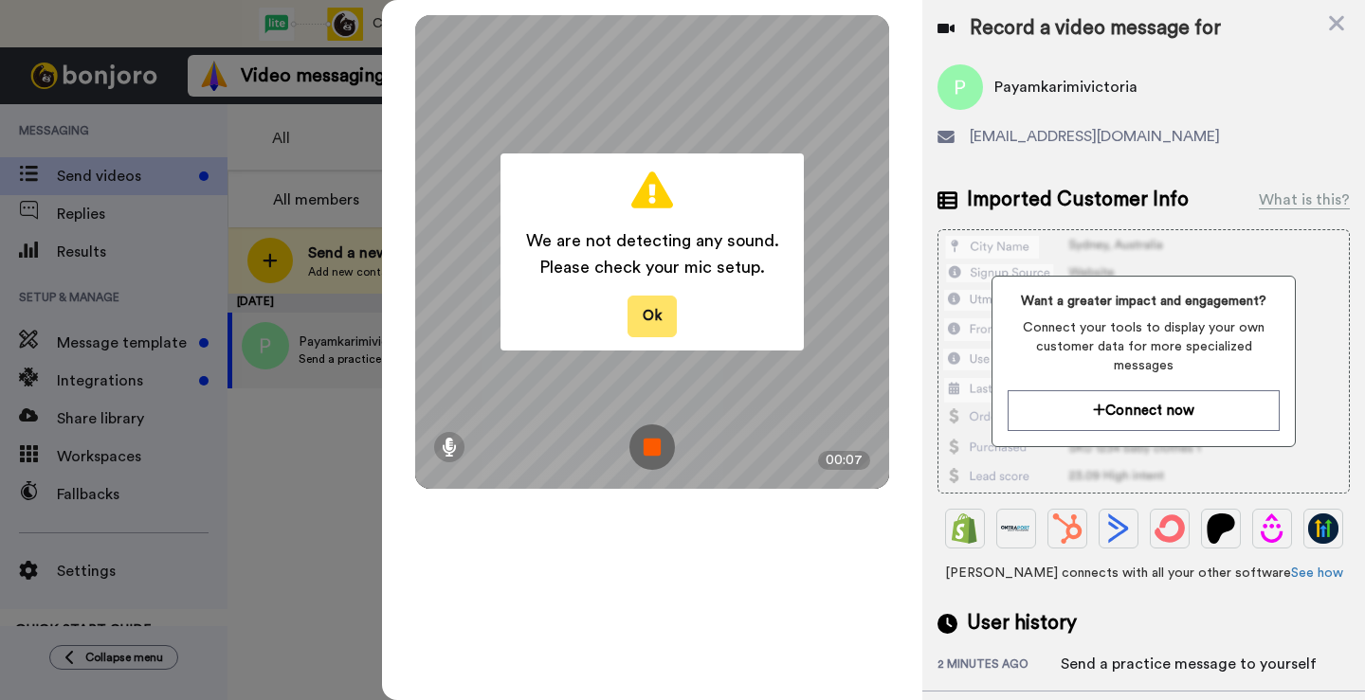
click at [645, 320] on button "Ok" at bounding box center [651, 316] width 49 height 41
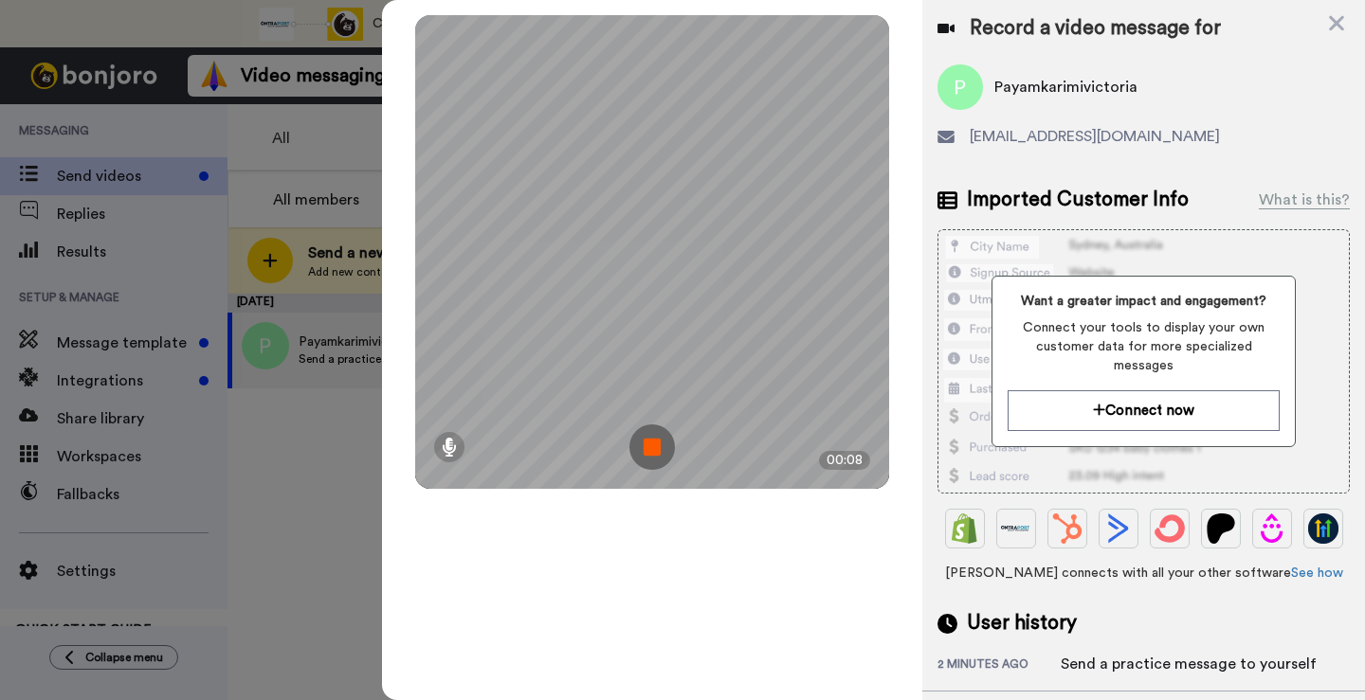
click at [663, 445] on img at bounding box center [651, 447] width 45 height 45
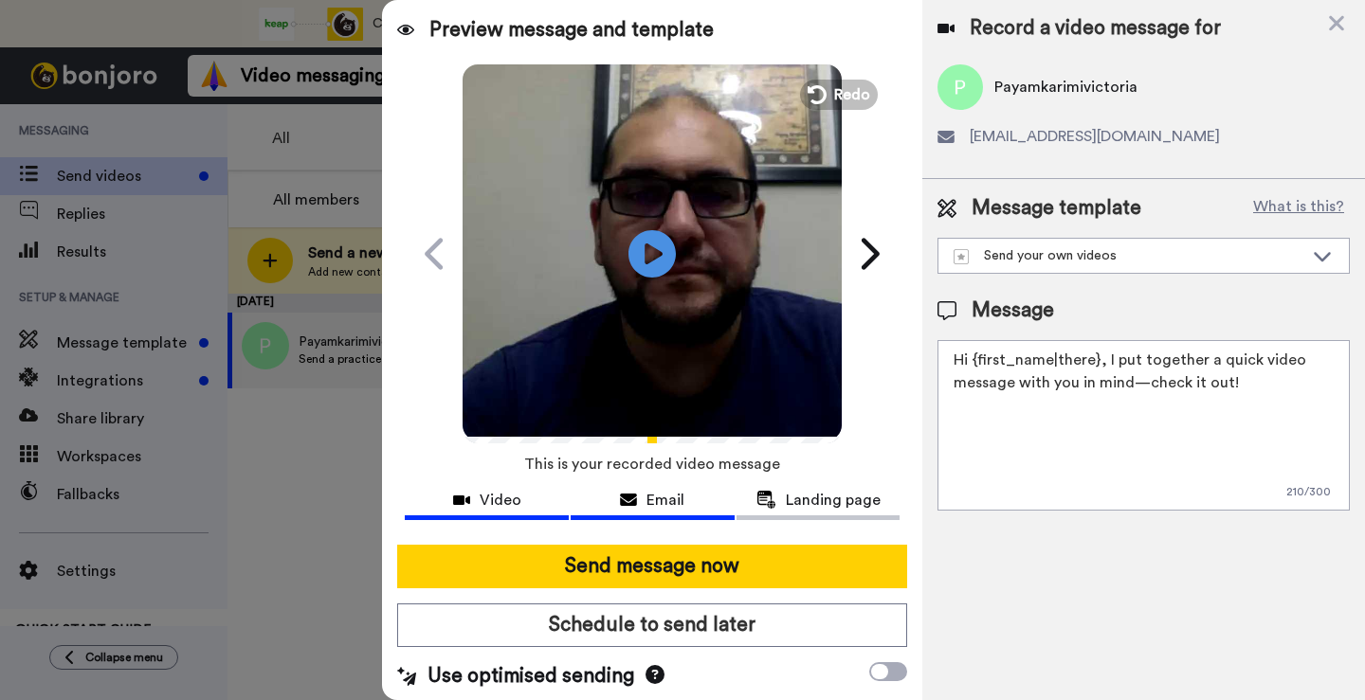
click at [621, 487] on button "Email" at bounding box center [653, 502] width 164 height 35
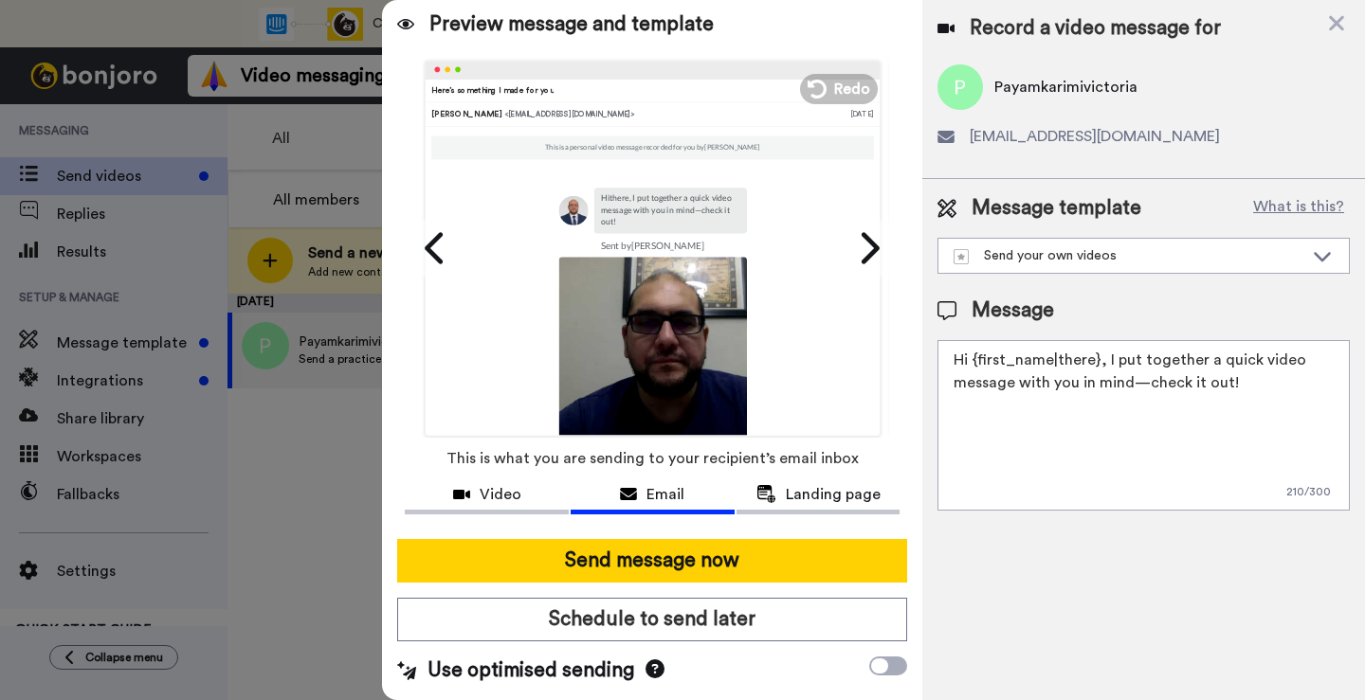
scroll to position [172, 0]
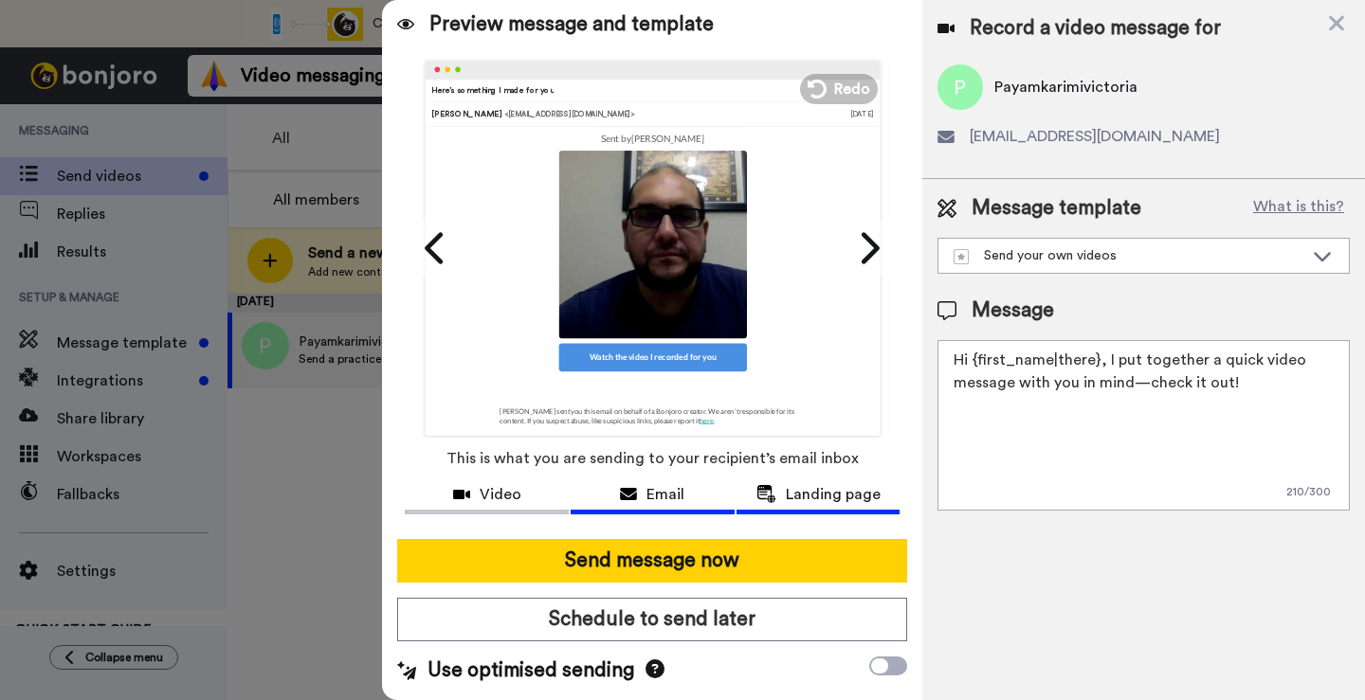
click at [827, 484] on span "Landing page" at bounding box center [833, 494] width 95 height 23
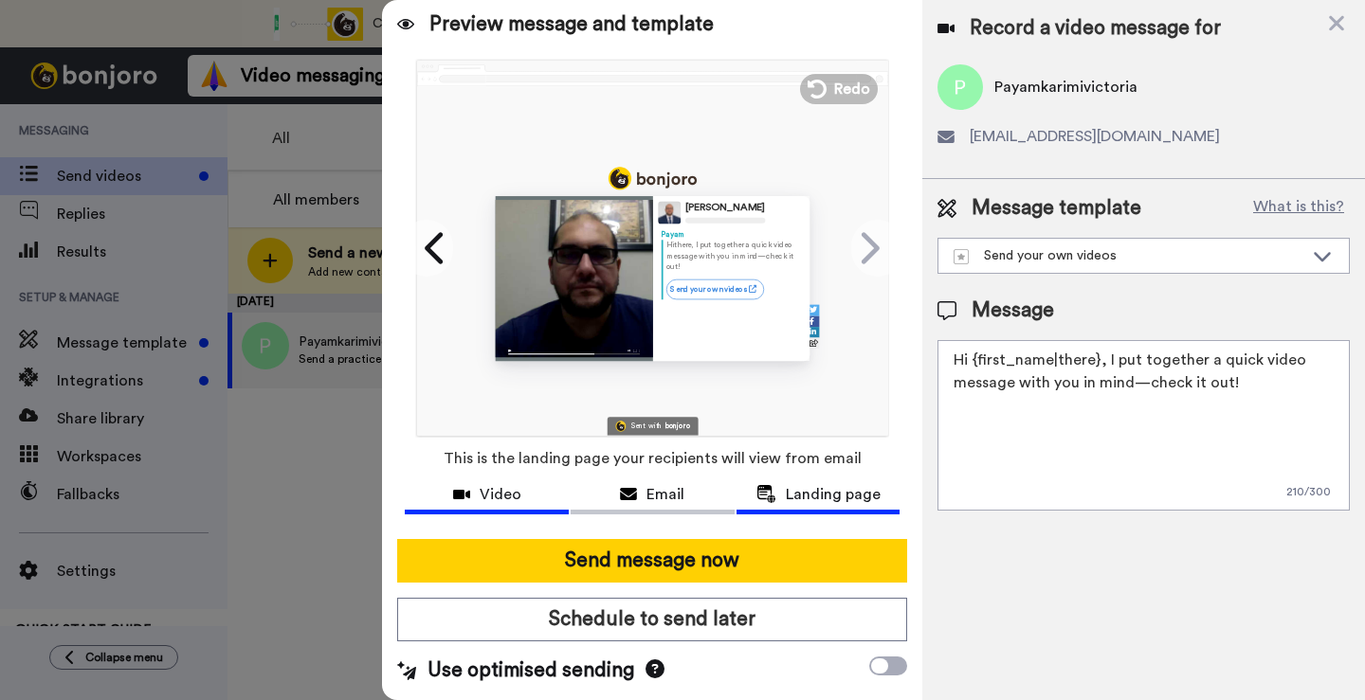
click at [500, 484] on span "Video" at bounding box center [501, 494] width 42 height 23
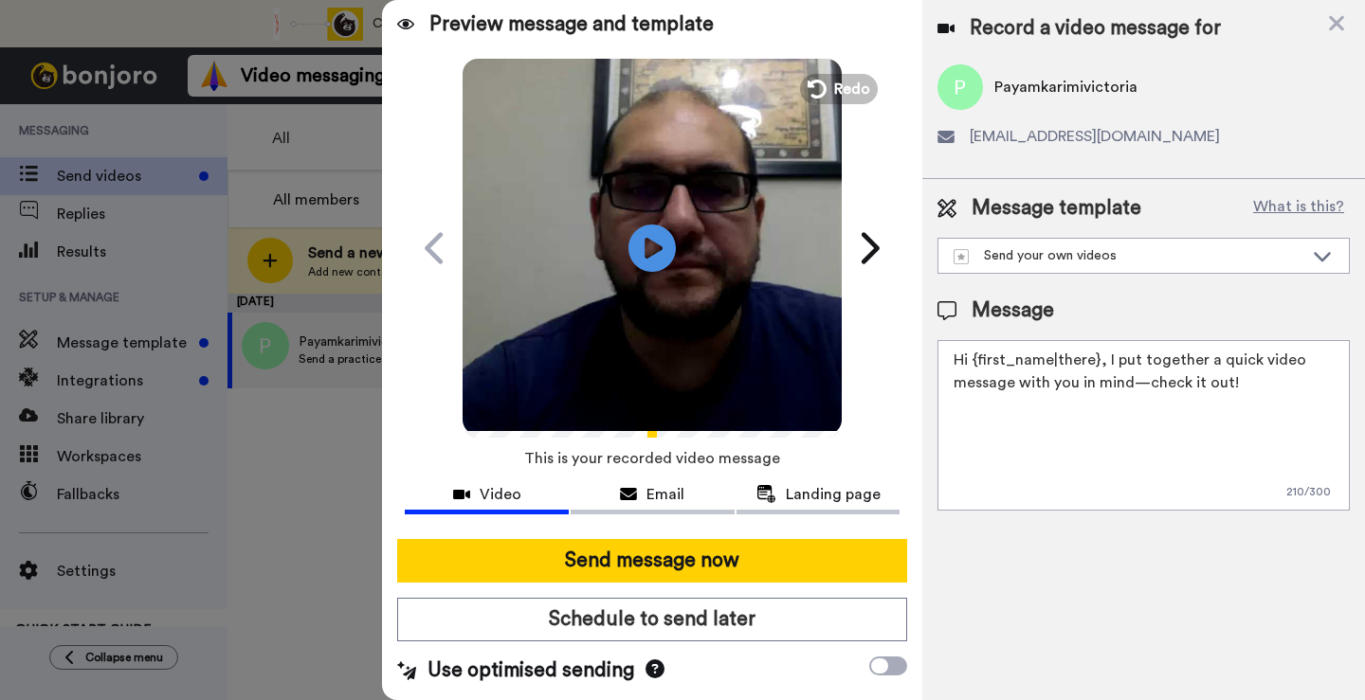
click at [871, 654] on div "Send message now Schedule to send later Use optimised sending" at bounding box center [652, 612] width 540 height 176
click at [873, 664] on icon at bounding box center [879, 666] width 17 height 15
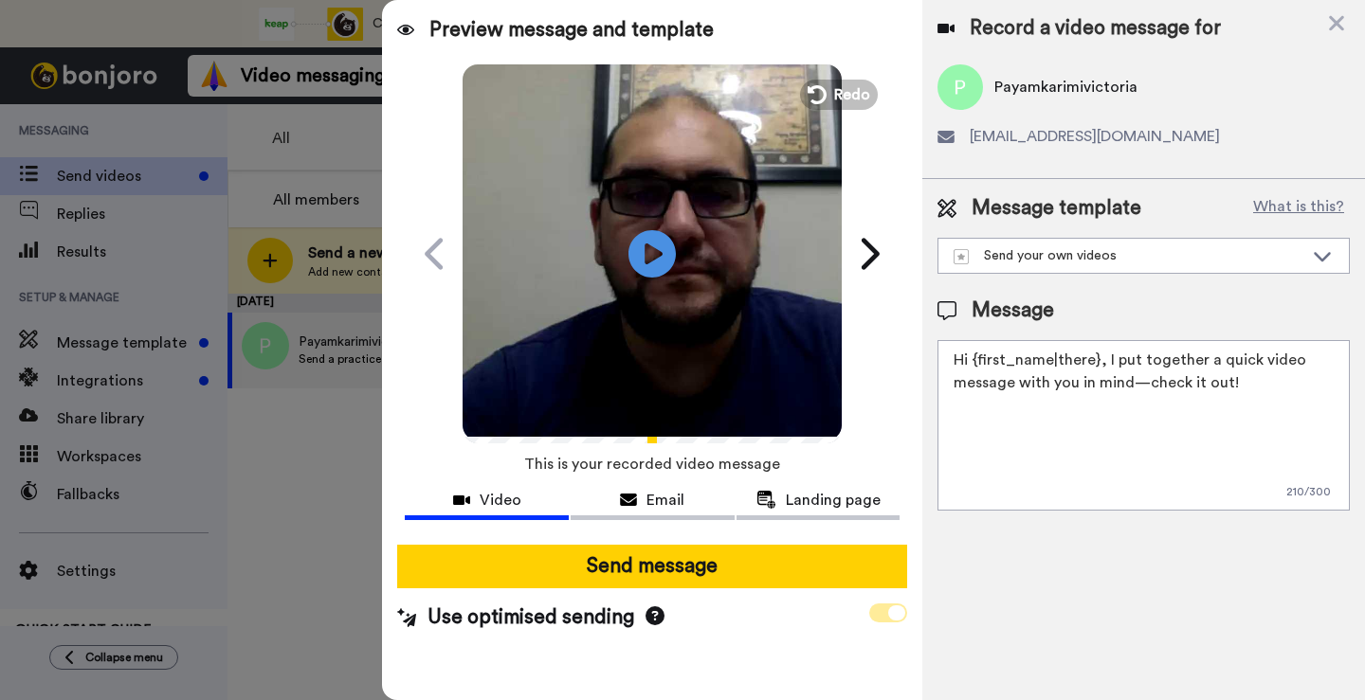
scroll to position [0, 0]
click at [664, 499] on span "Email" at bounding box center [665, 500] width 38 height 23
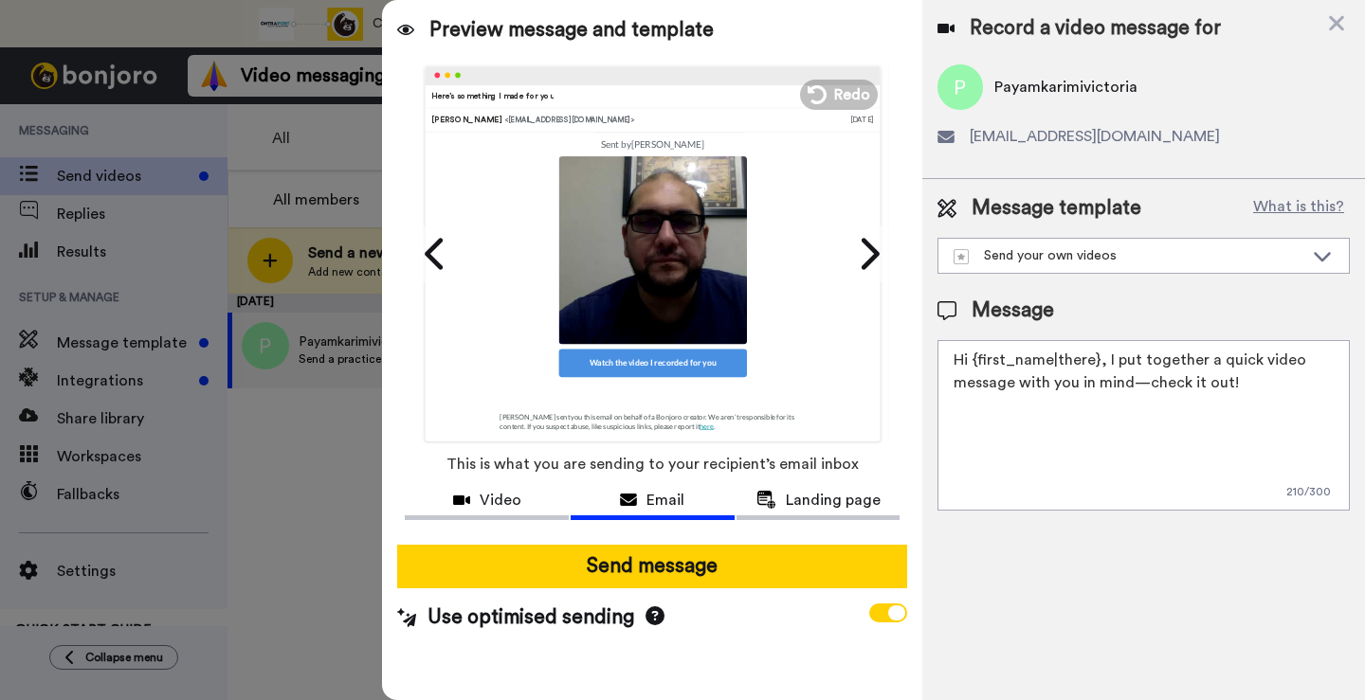
click at [1091, 132] on span "payamkarimivictoria@gmail.com" at bounding box center [1095, 136] width 250 height 23
click at [1052, 47] on div "Record a video message for Payamkarimivictoria payamkarimivictoria@gmail.com" at bounding box center [1143, 89] width 412 height 148
click at [1210, 245] on div "Send your own videos" at bounding box center [1143, 256] width 410 height 34
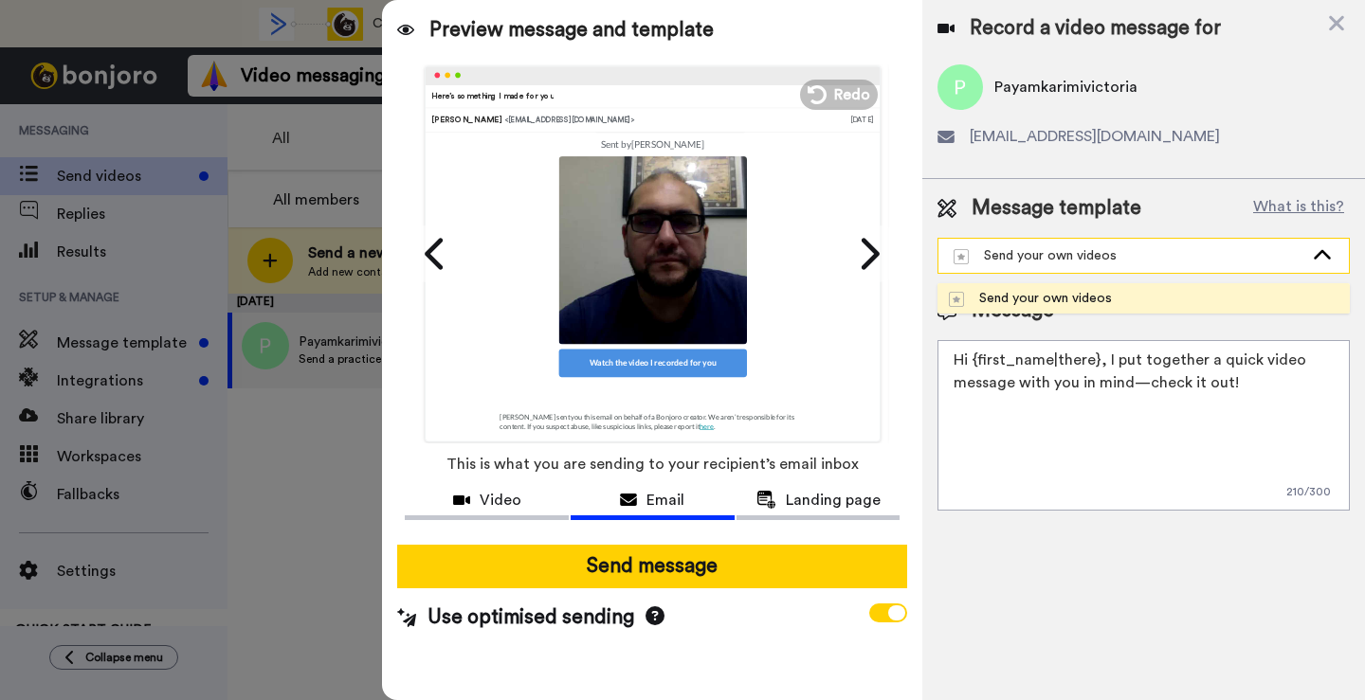
click at [1210, 245] on div "Send your own videos" at bounding box center [1143, 256] width 410 height 34
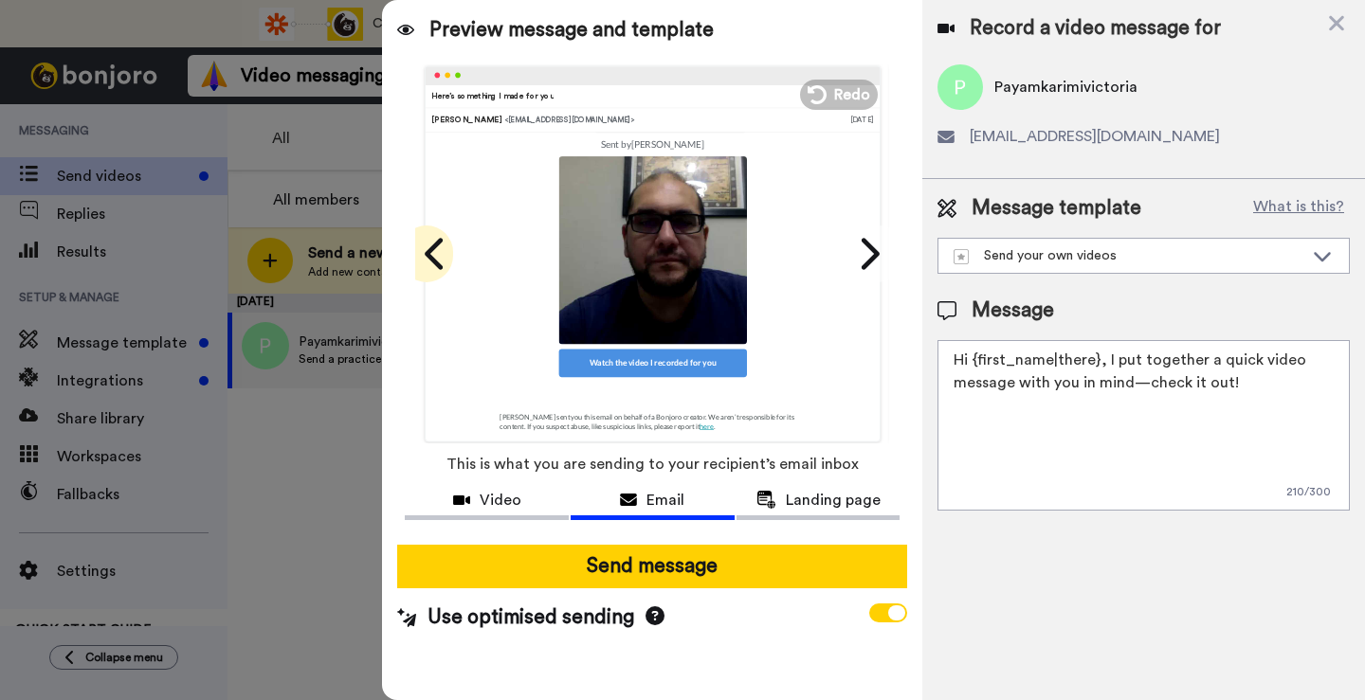
click at [439, 244] on icon at bounding box center [434, 253] width 18 height 31
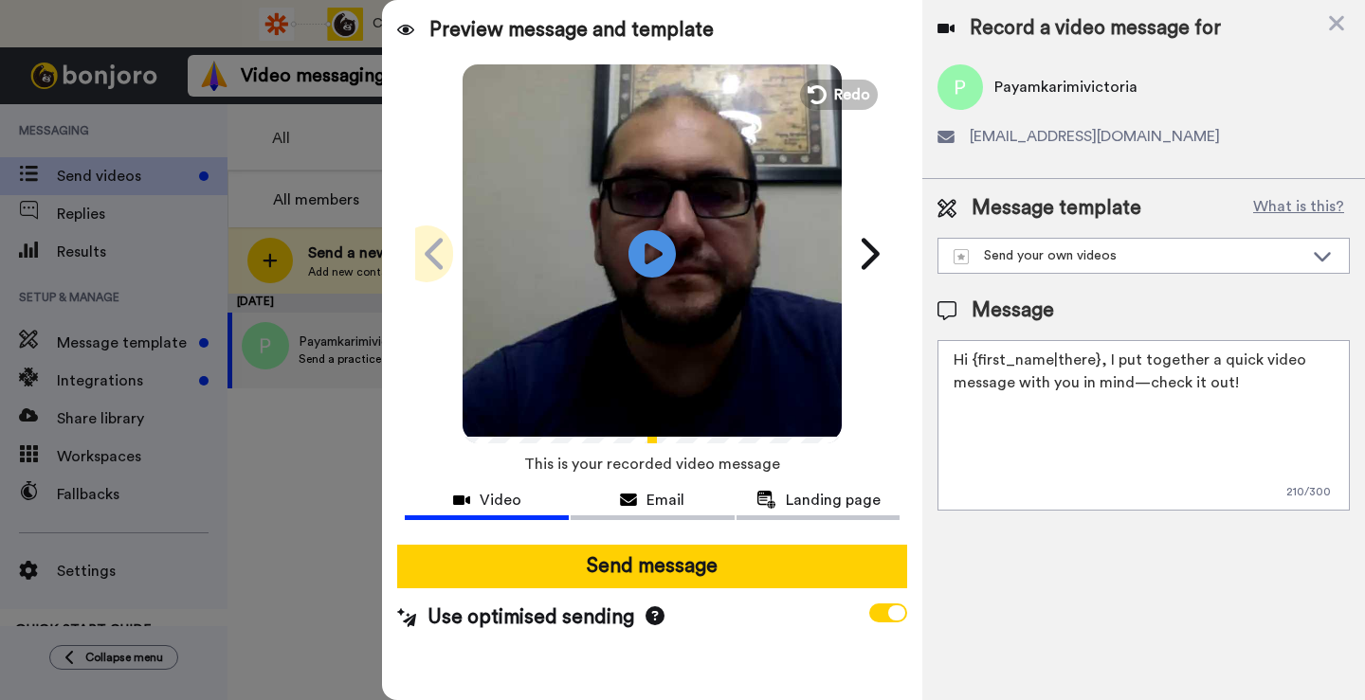
click at [439, 244] on icon at bounding box center [434, 253] width 18 height 31
click at [835, 89] on span "Redo" at bounding box center [854, 94] width 40 height 25
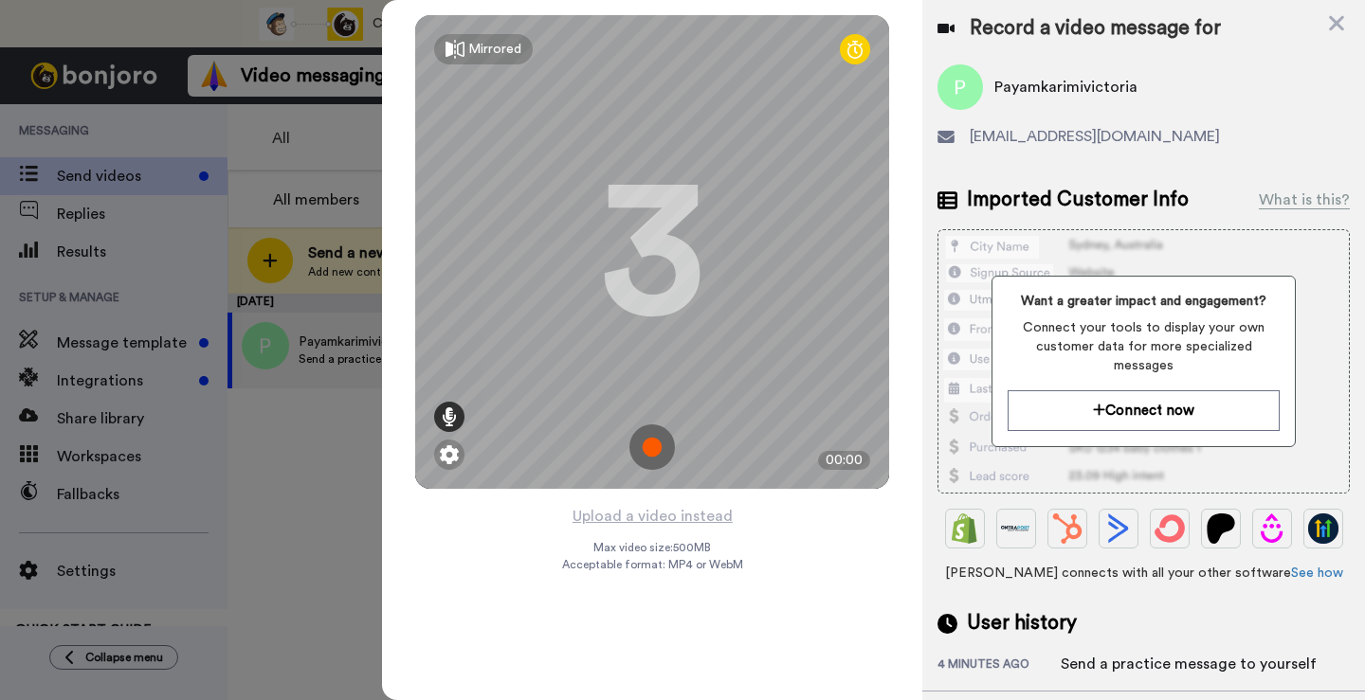
click at [445, 411] on icon at bounding box center [449, 417] width 15 height 19
drag, startPoint x: 445, startPoint y: 319, endPoint x: 445, endPoint y: 298, distance: 21.8
click at [445, 298] on div at bounding box center [449, 346] width 19 height 97
click at [651, 446] on img at bounding box center [651, 447] width 45 height 45
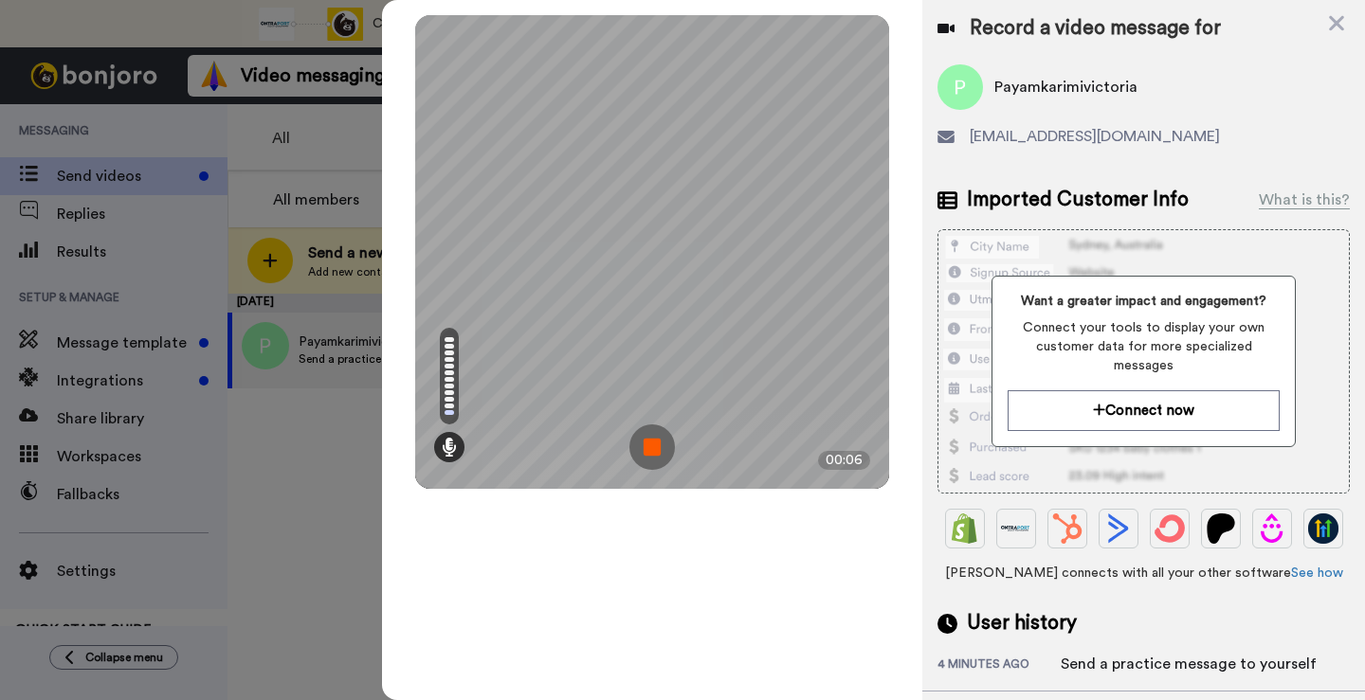
click at [651, 446] on img at bounding box center [651, 447] width 45 height 45
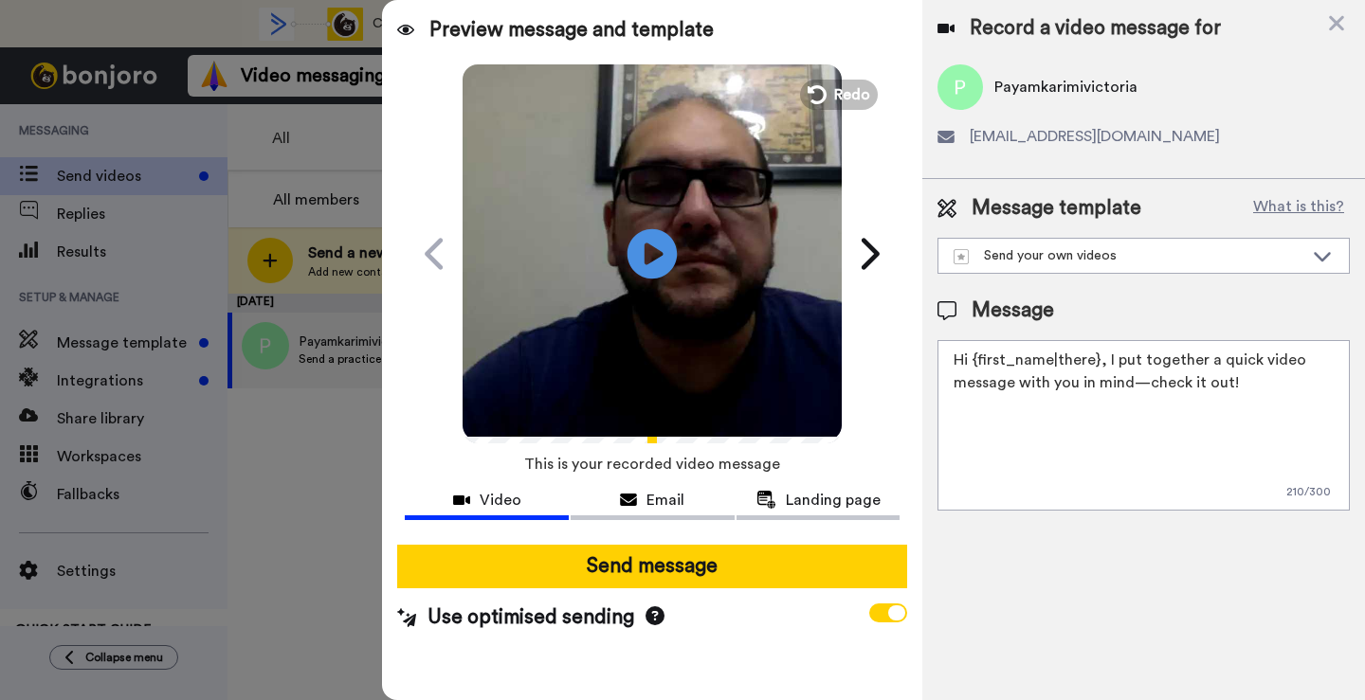
click at [658, 253] on icon "Play/Pause" at bounding box center [652, 254] width 50 height 90
click at [428, 88] on div "Play/Pause 0:06 / 0:06" at bounding box center [652, 253] width 474 height 379
click at [1339, 28] on icon at bounding box center [1336, 23] width 19 height 24
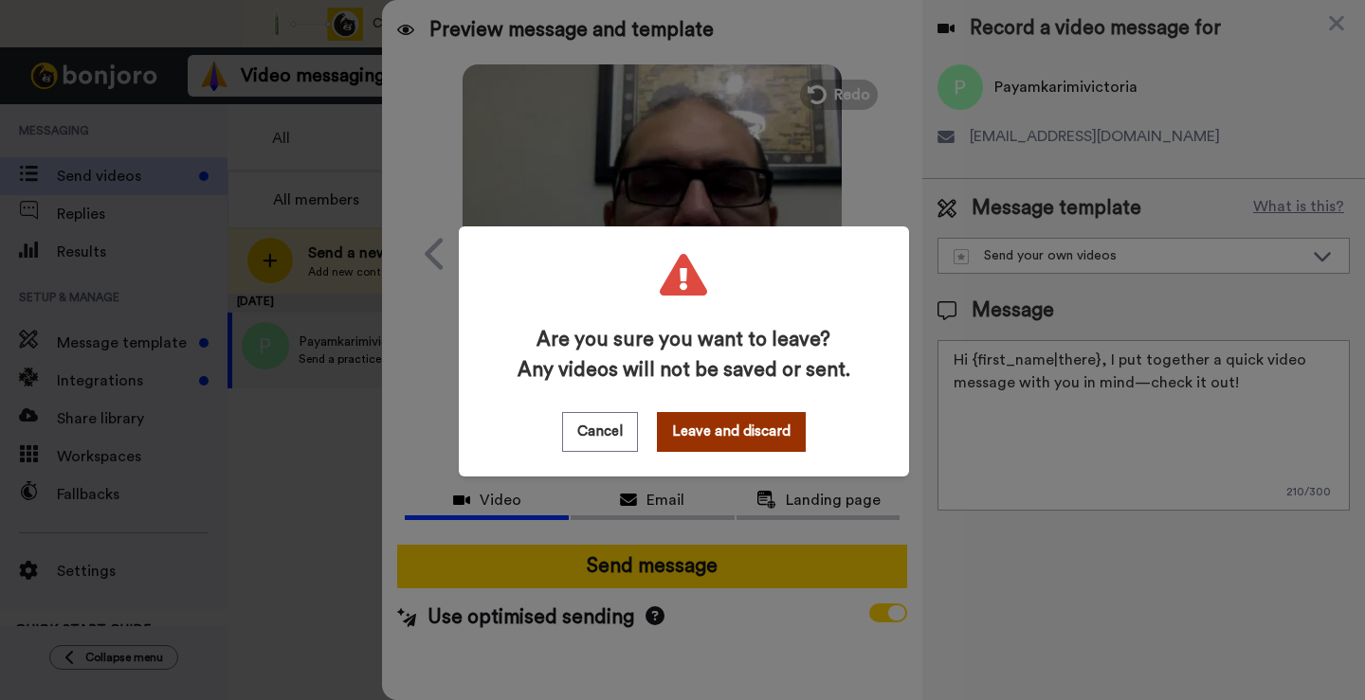
click at [725, 433] on button "Leave and discard" at bounding box center [731, 432] width 149 height 40
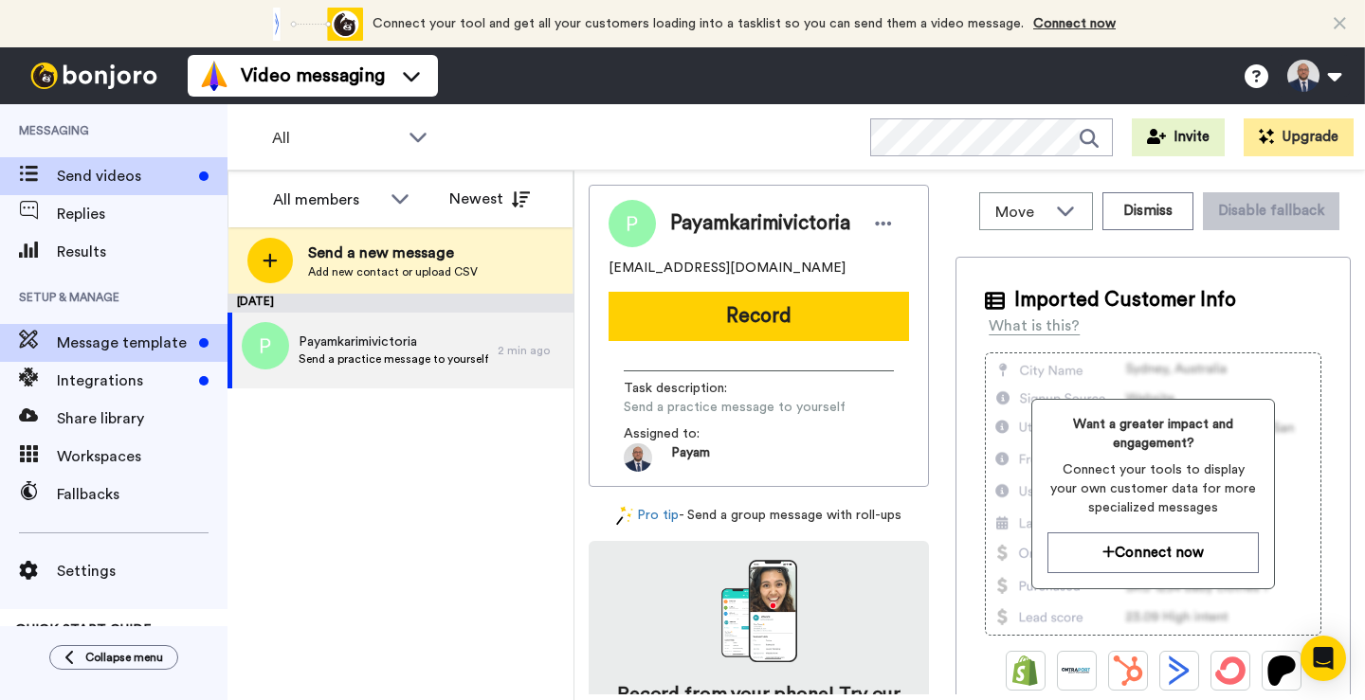
scroll to position [66, 0]
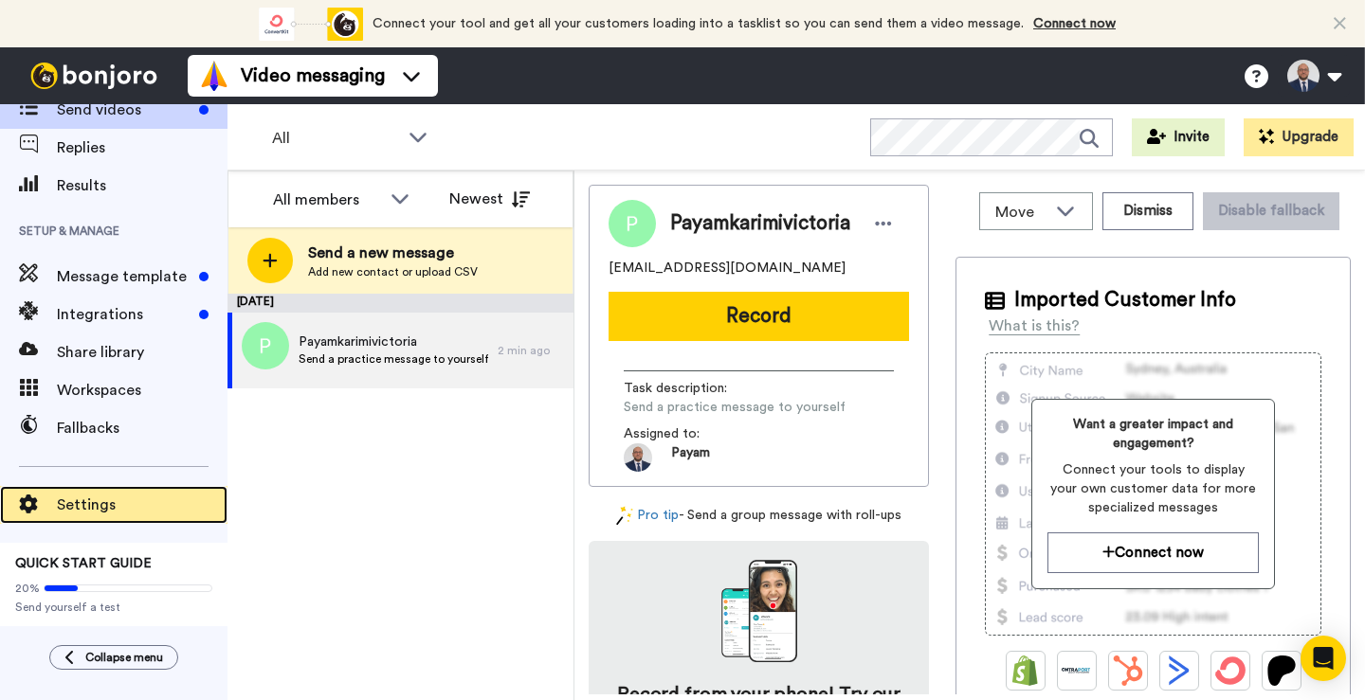
click at [80, 498] on span "Settings" at bounding box center [142, 505] width 171 height 23
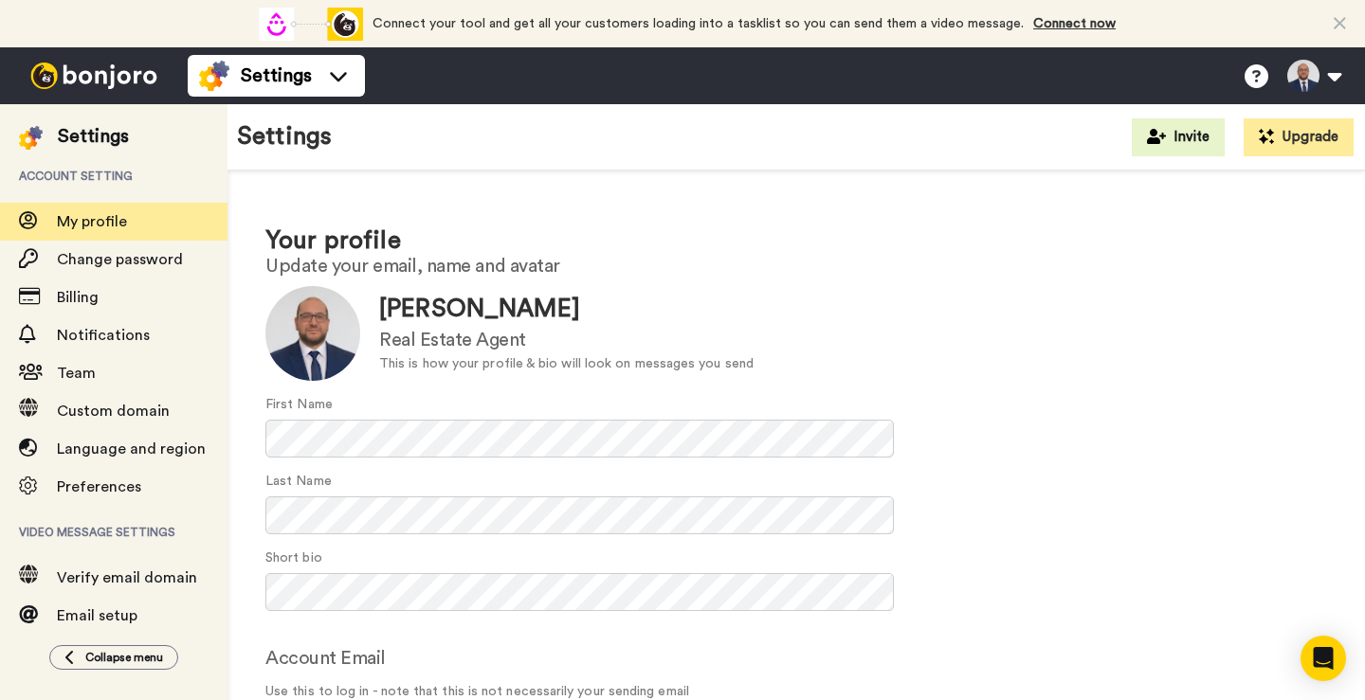
scroll to position [82, 0]
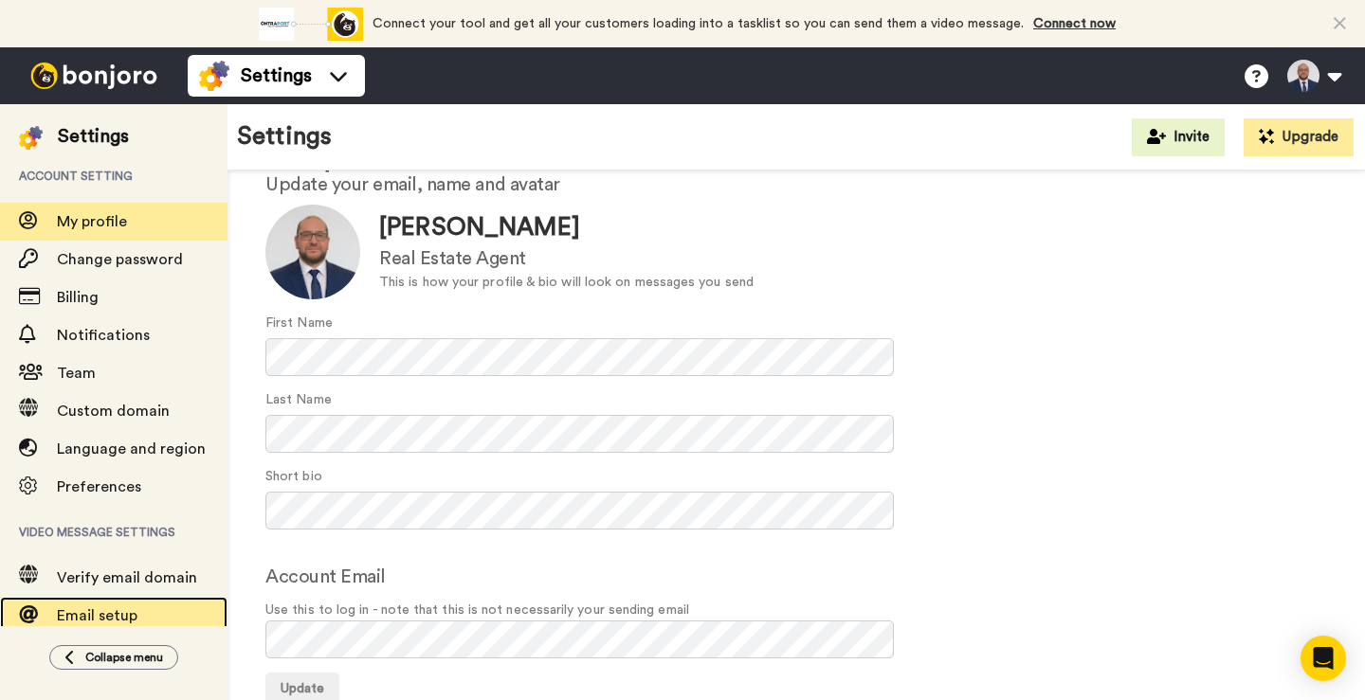
click at [123, 622] on span "Email setup" at bounding box center [97, 616] width 81 height 15
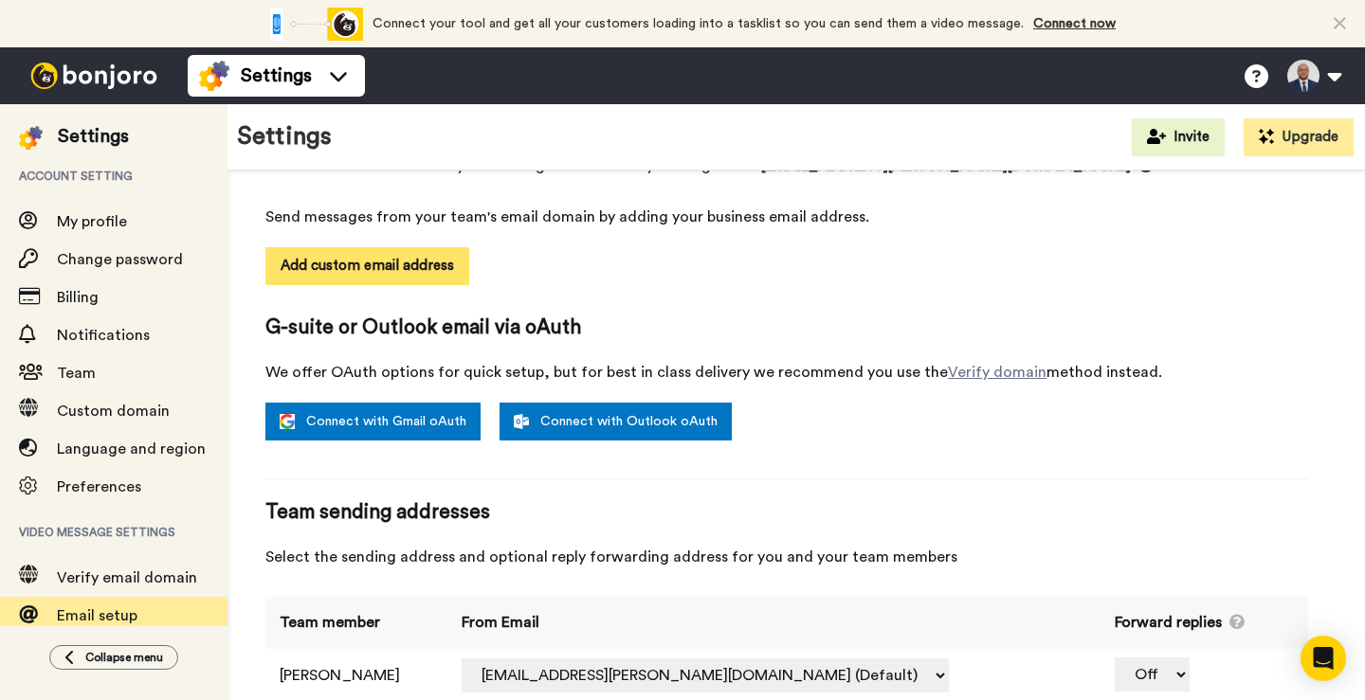
click at [399, 268] on button "Add custom email address" at bounding box center [367, 266] width 204 height 38
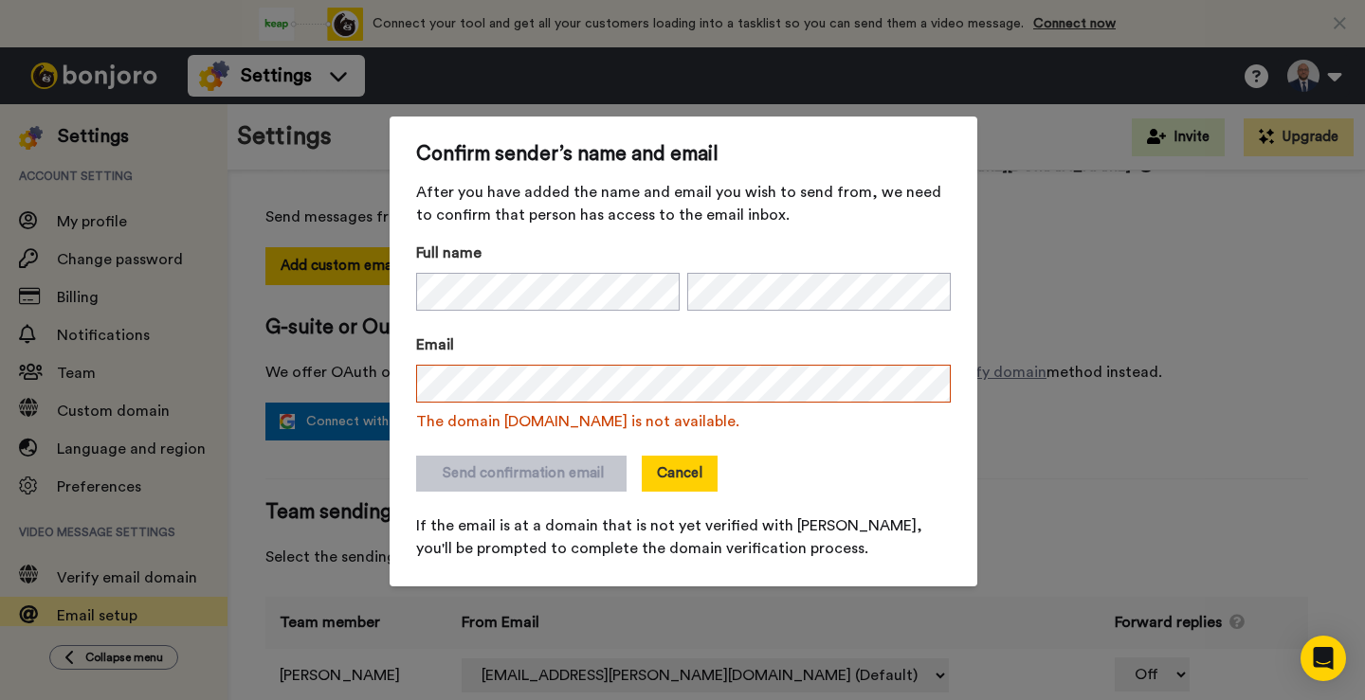
click at [676, 479] on button "Cancel" at bounding box center [680, 474] width 76 height 36
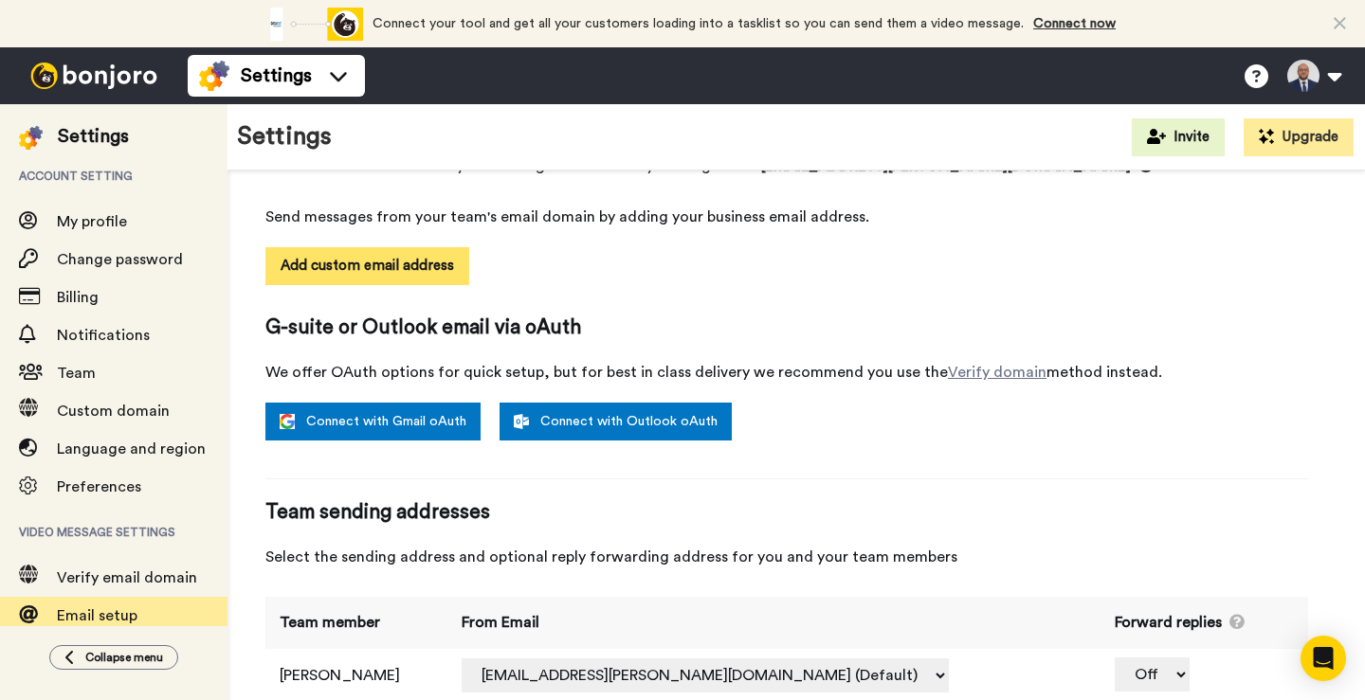
click at [351, 266] on button "Add custom email address" at bounding box center [367, 266] width 204 height 38
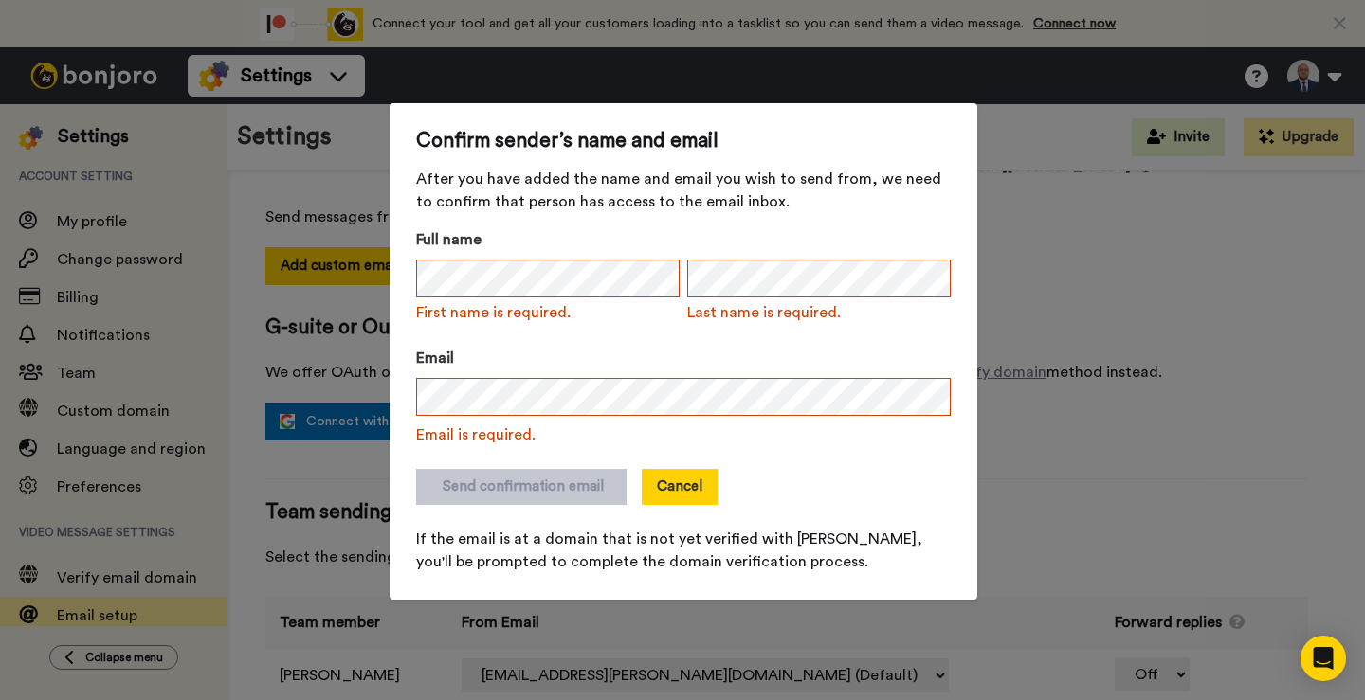
click at [659, 493] on button "Cancel" at bounding box center [680, 487] width 76 height 36
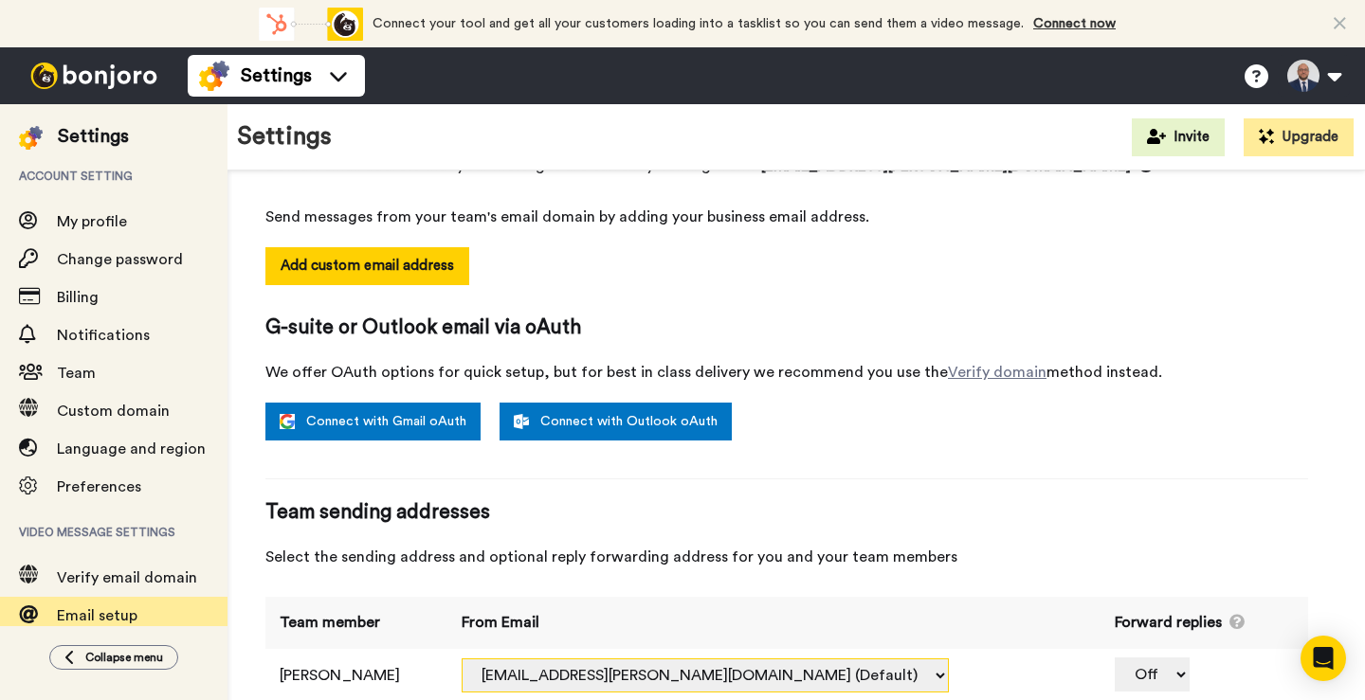
drag, startPoint x: 680, startPoint y: 663, endPoint x: 690, endPoint y: 670, distance: 12.9
click at [690, 670] on select "payam.karimi@inbound.bonjoromail.com (Default)" at bounding box center [705, 676] width 487 height 34
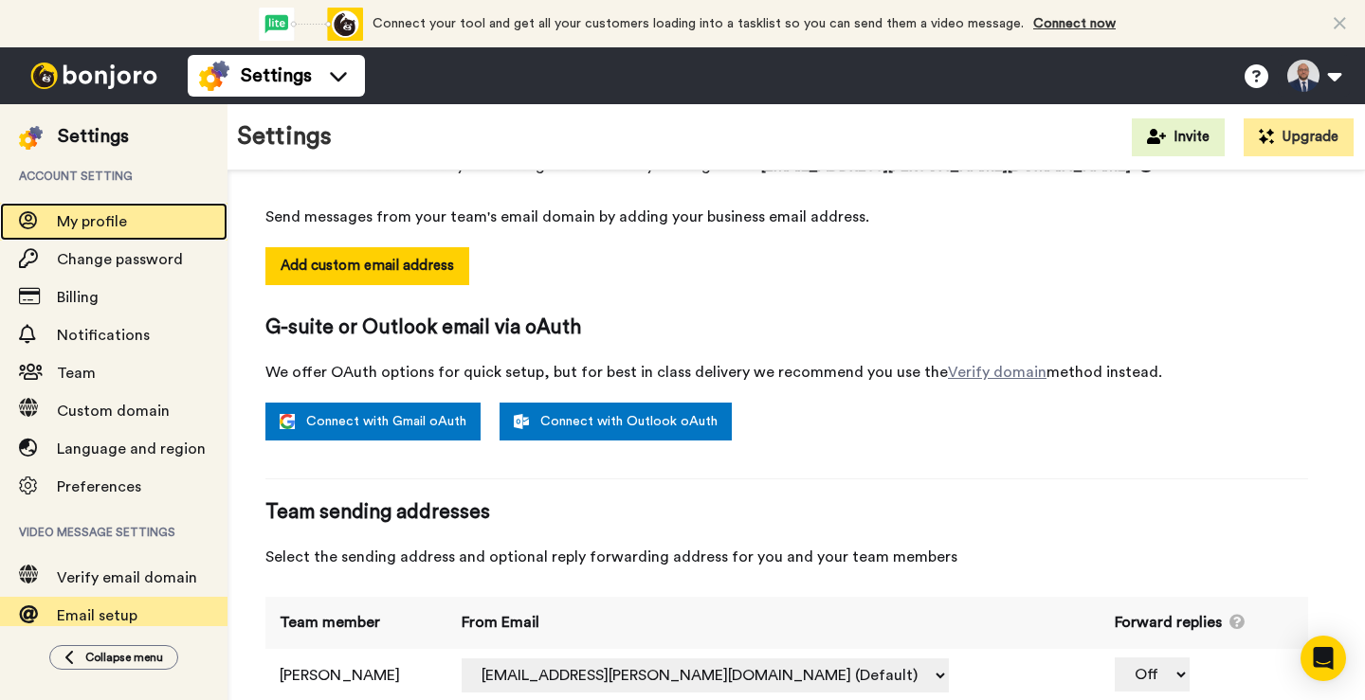
click at [83, 219] on span "My profile" at bounding box center [92, 221] width 70 height 15
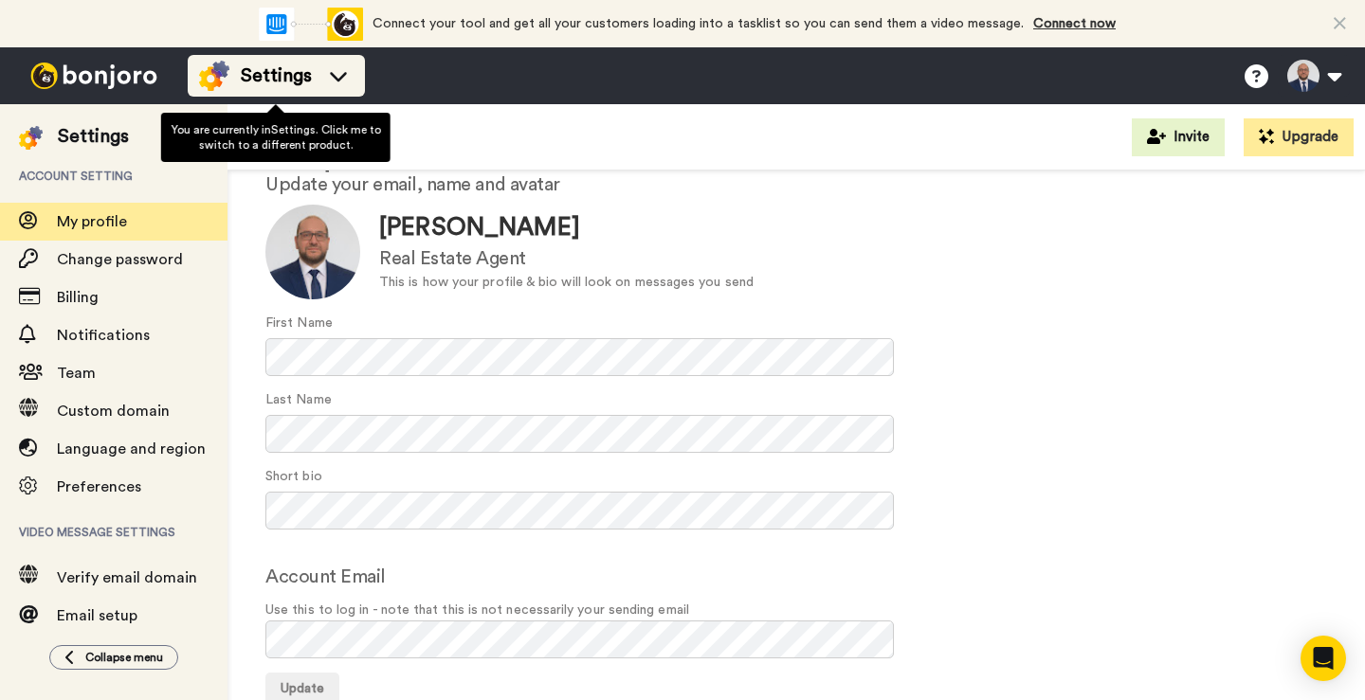
click at [346, 80] on icon at bounding box center [338, 75] width 30 height 19
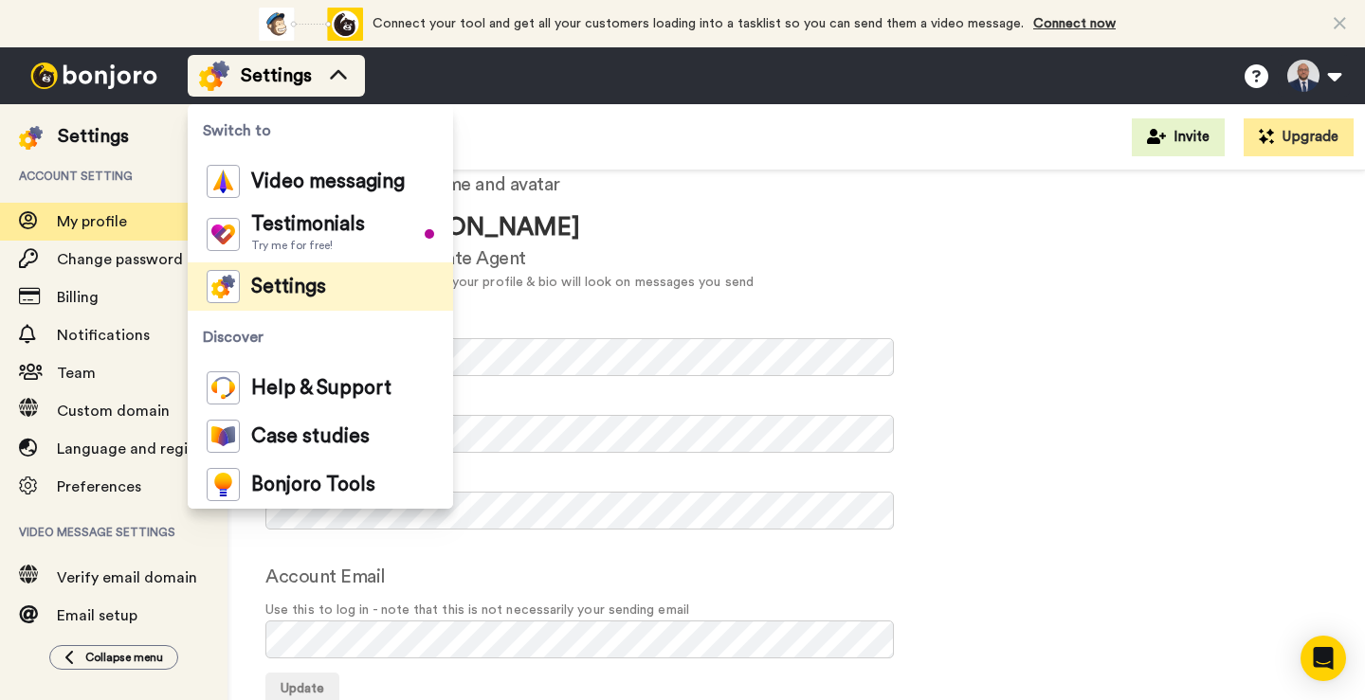
click at [346, 80] on icon at bounding box center [338, 75] width 30 height 19
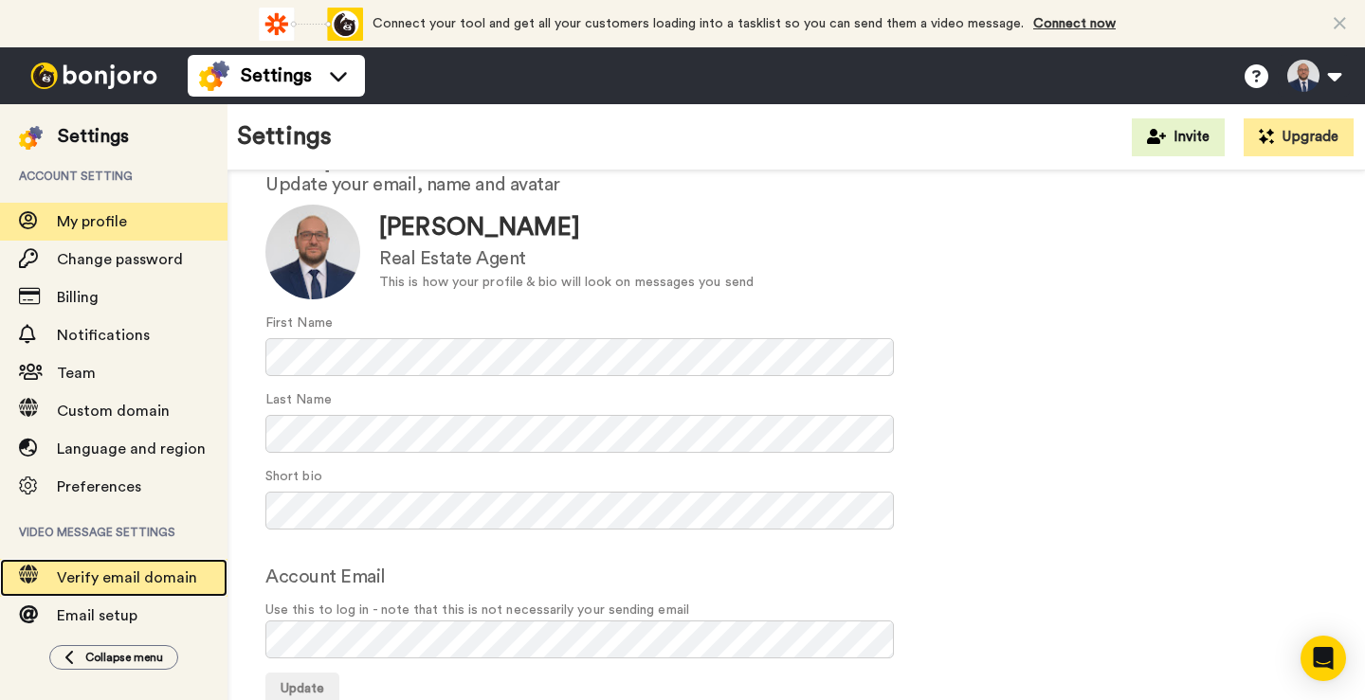
click at [124, 582] on span "Verify email domain" at bounding box center [127, 578] width 140 height 15
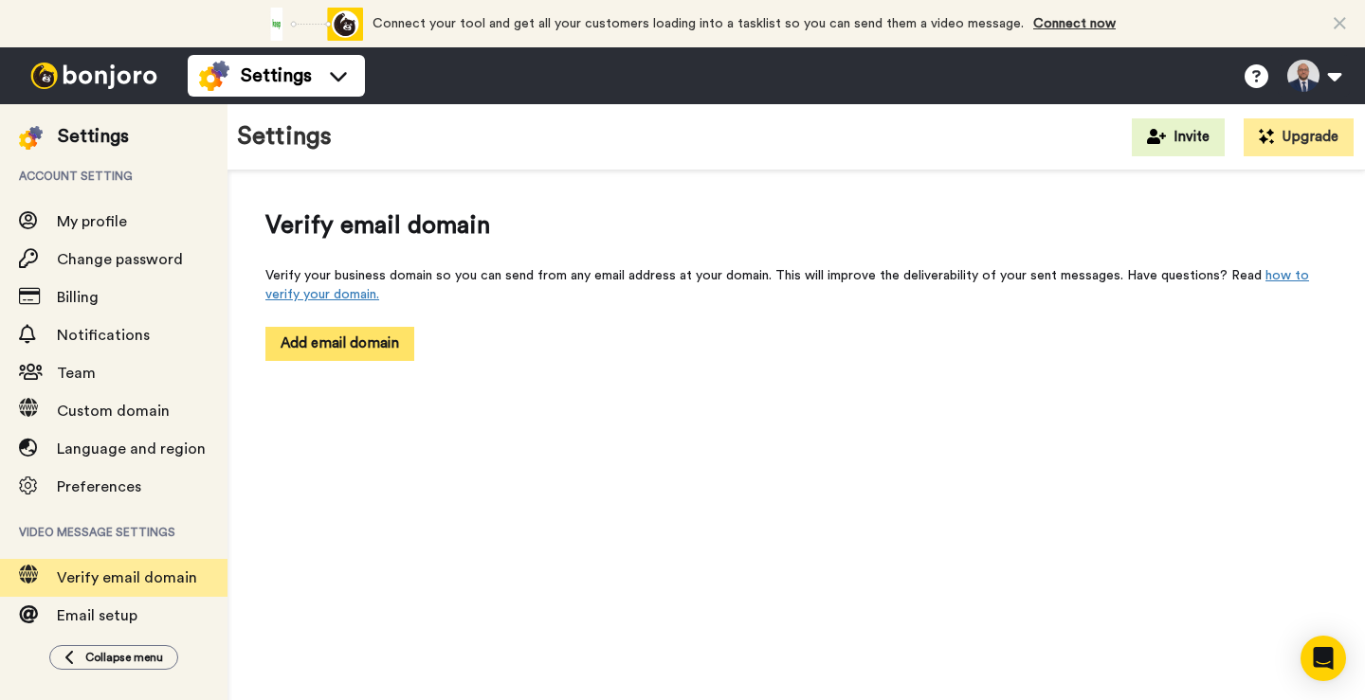
click at [347, 351] on button "Add email domain" at bounding box center [339, 343] width 149 height 33
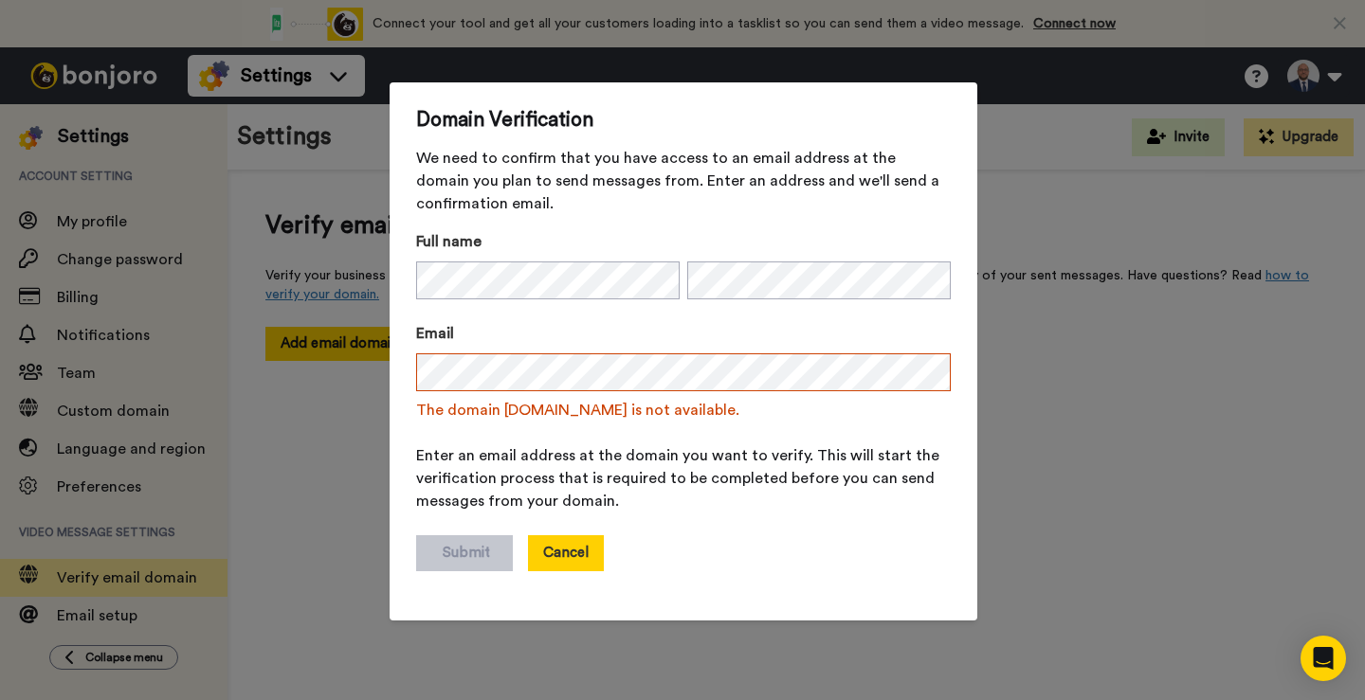
click at [559, 543] on button "Cancel" at bounding box center [566, 554] width 76 height 36
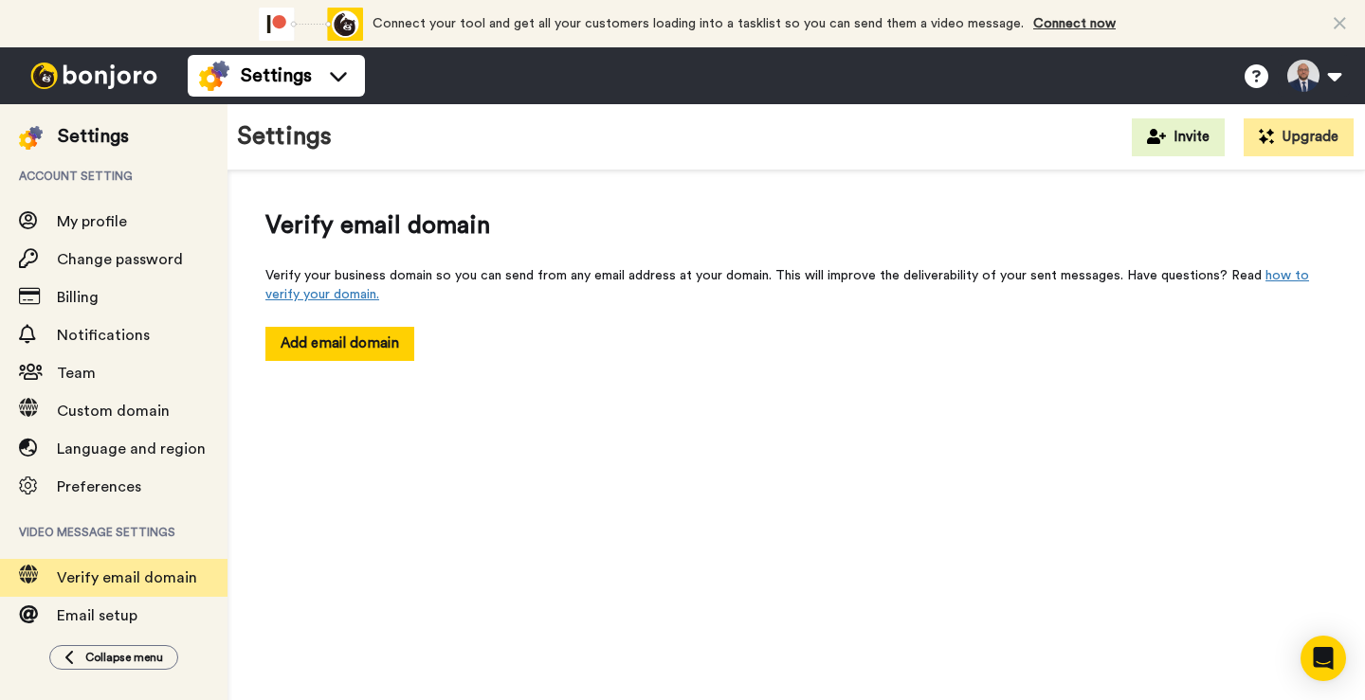
click at [89, 629] on div "Settings Account setting My profile Change password Billing Notifications Team …" at bounding box center [113, 402] width 227 height 596
click at [98, 618] on span "Email setup" at bounding box center [97, 616] width 81 height 15
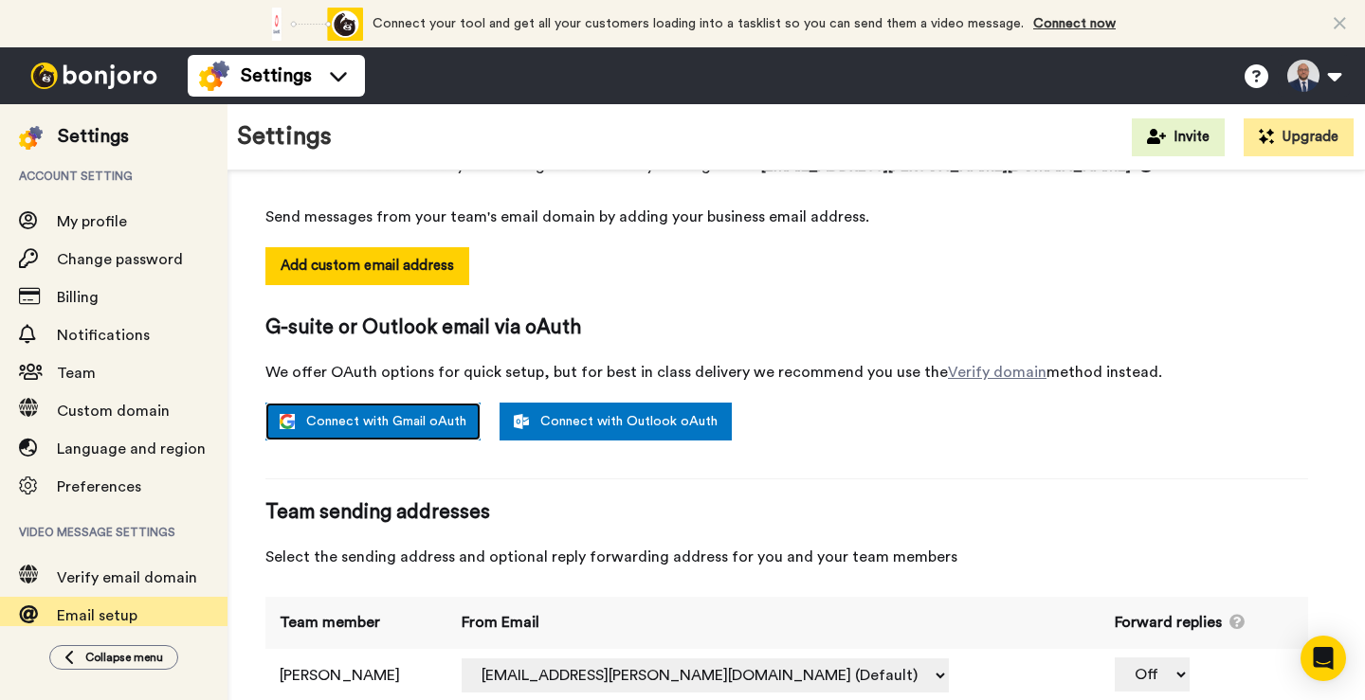
click at [378, 423] on link "Connect with Gmail oAuth" at bounding box center [372, 422] width 215 height 38
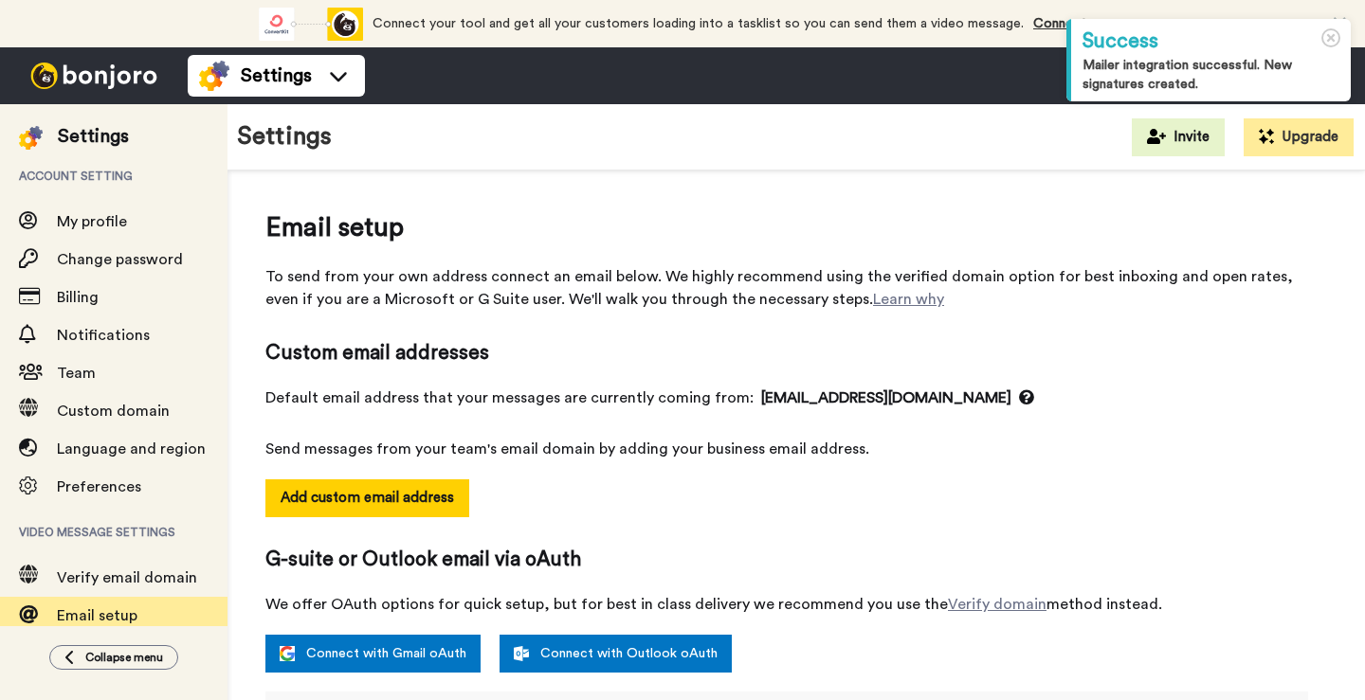
select select "164935"
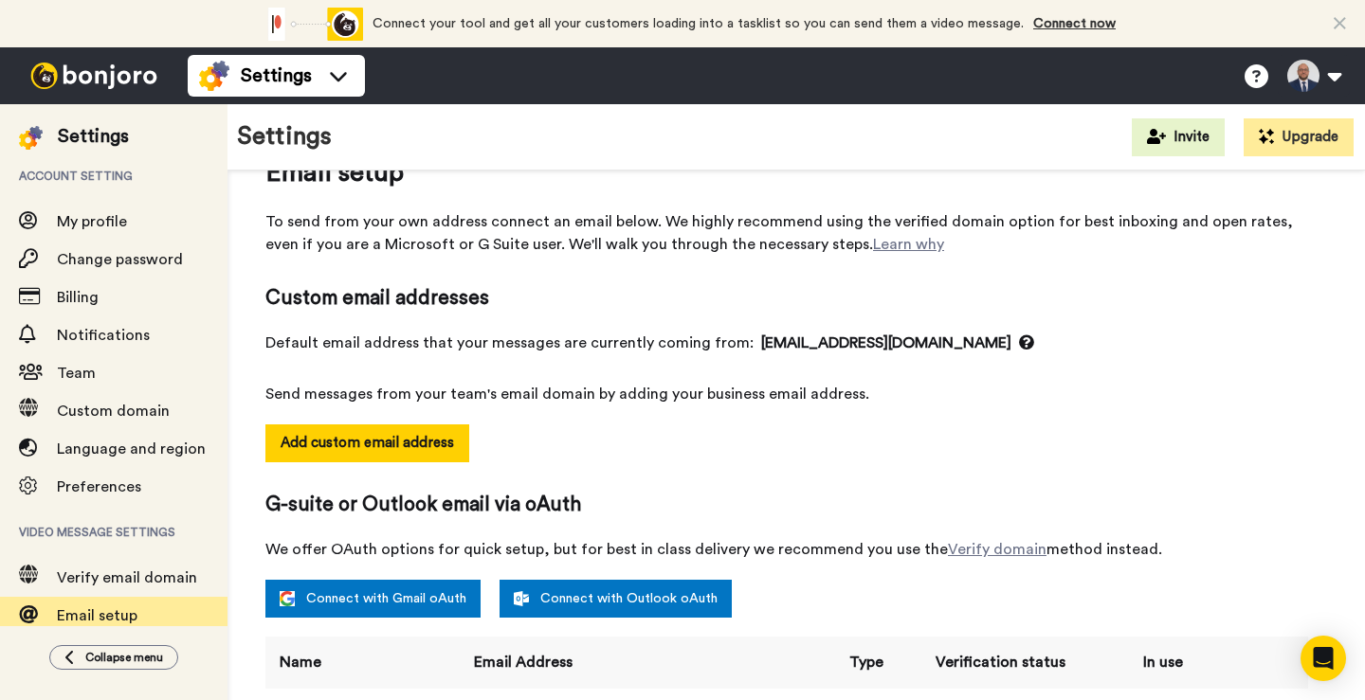
scroll to position [355, 0]
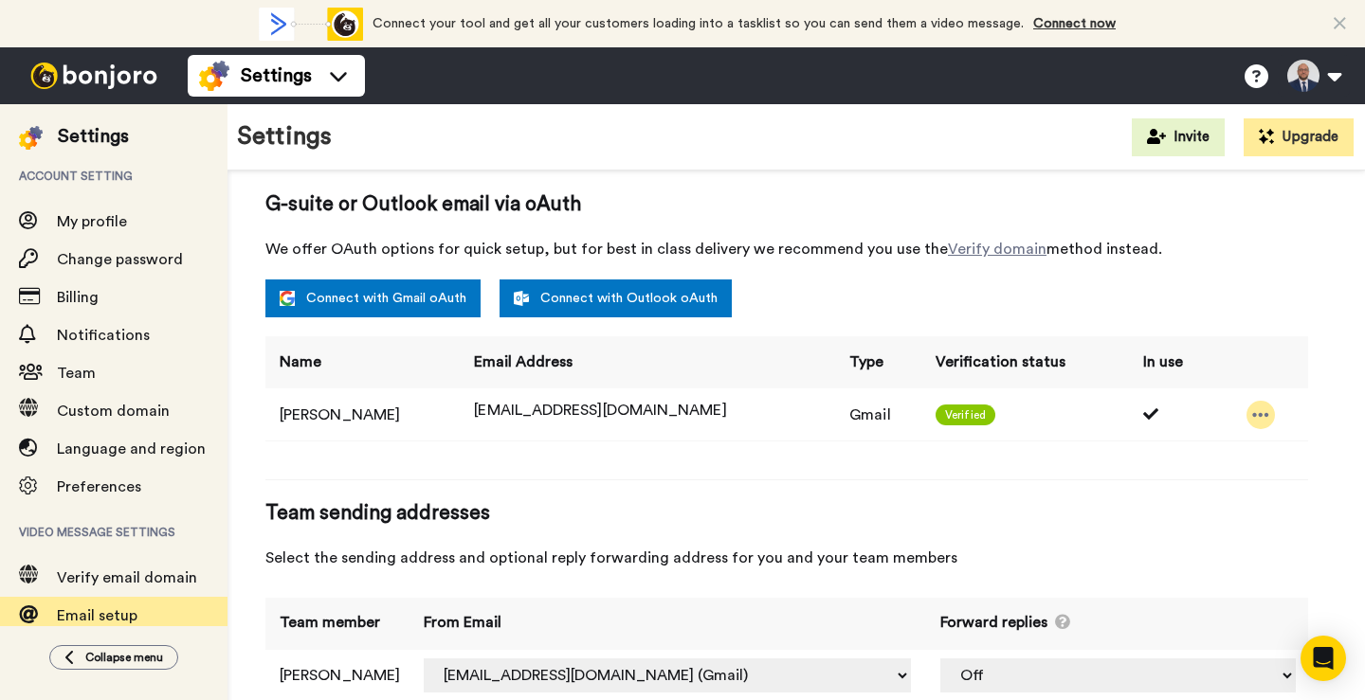
click at [1252, 411] on icon at bounding box center [1260, 415] width 17 height 19
click at [1233, 316] on div "Connect with Gmail oAuth Connect with Outlook oAuth" at bounding box center [786, 299] width 1043 height 38
click at [71, 64] on img at bounding box center [94, 76] width 142 height 27
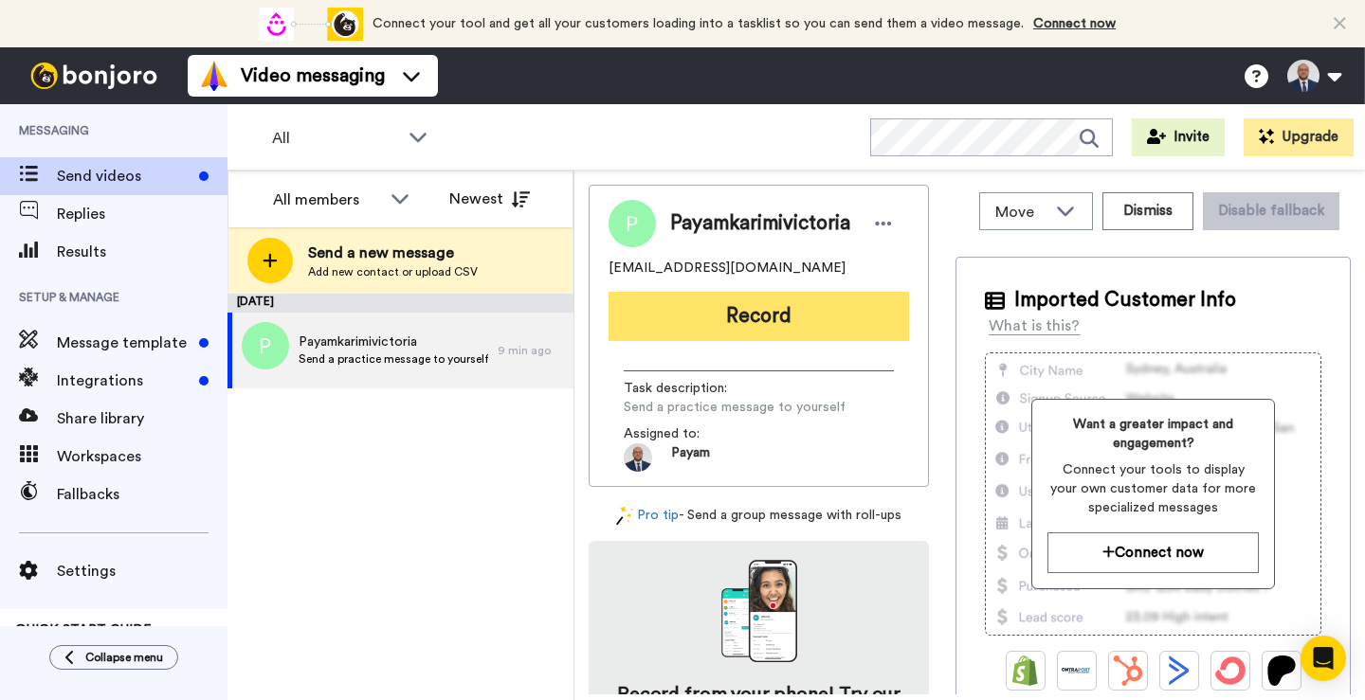
click at [764, 318] on button "Record" at bounding box center [759, 316] width 300 height 49
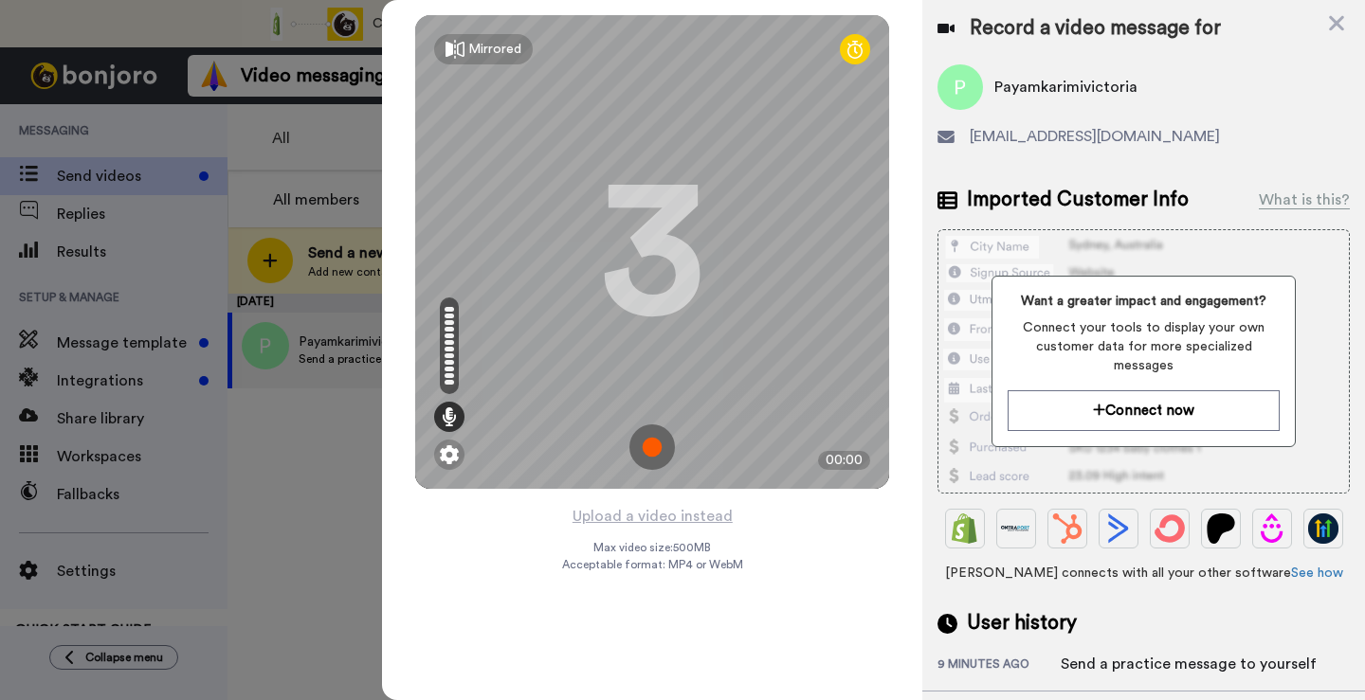
click at [659, 445] on img at bounding box center [651, 447] width 45 height 45
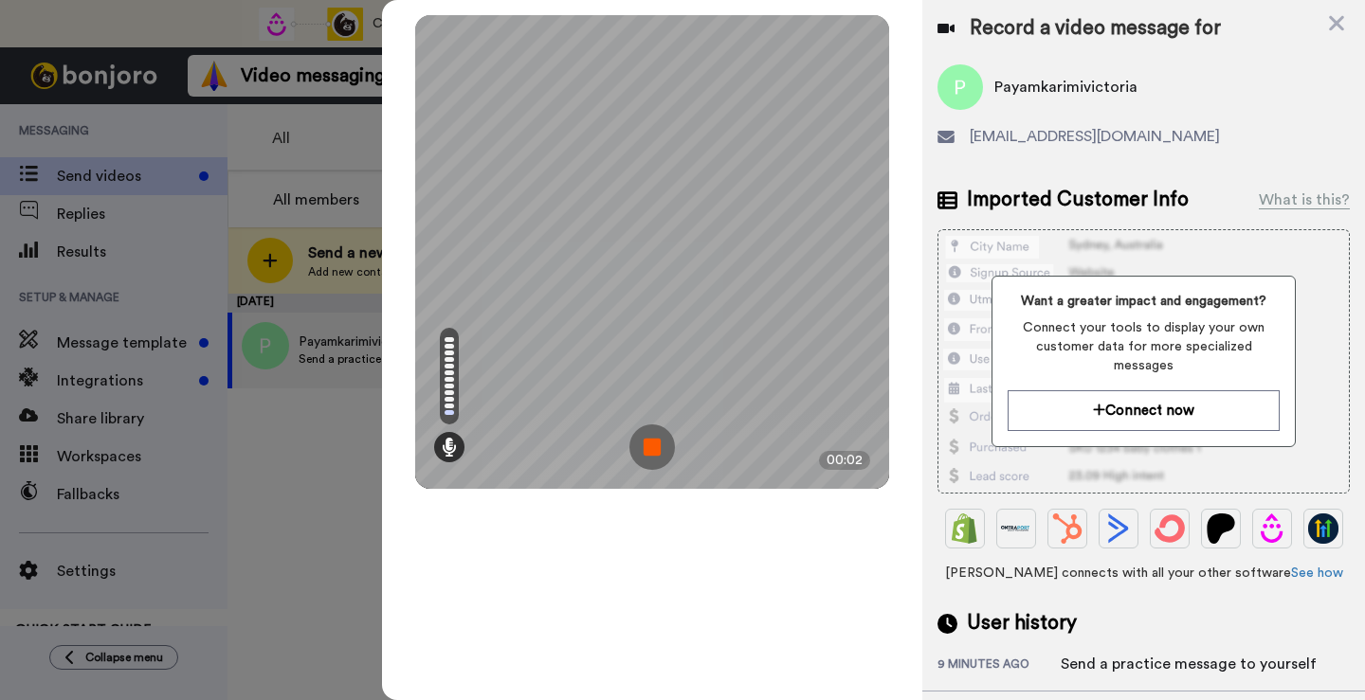
click at [659, 445] on img at bounding box center [651, 447] width 45 height 45
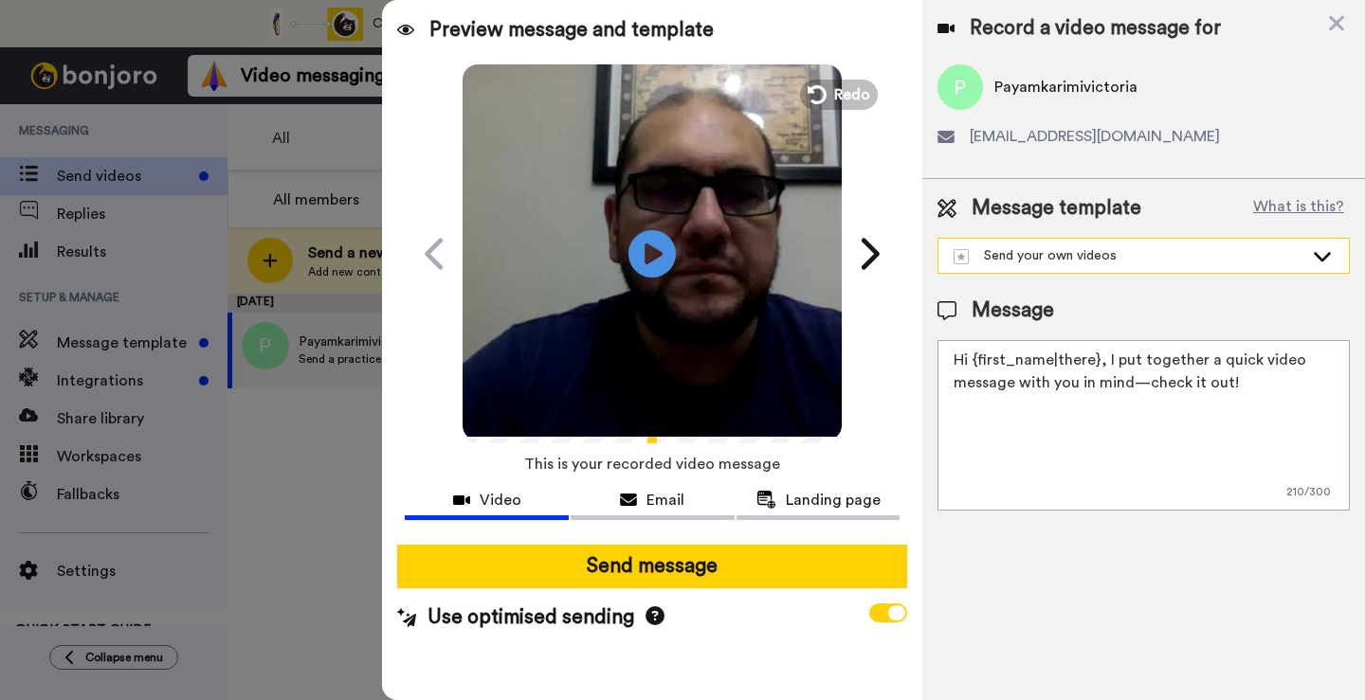
click at [1092, 262] on div "Send your own videos" at bounding box center [1129, 255] width 350 height 19
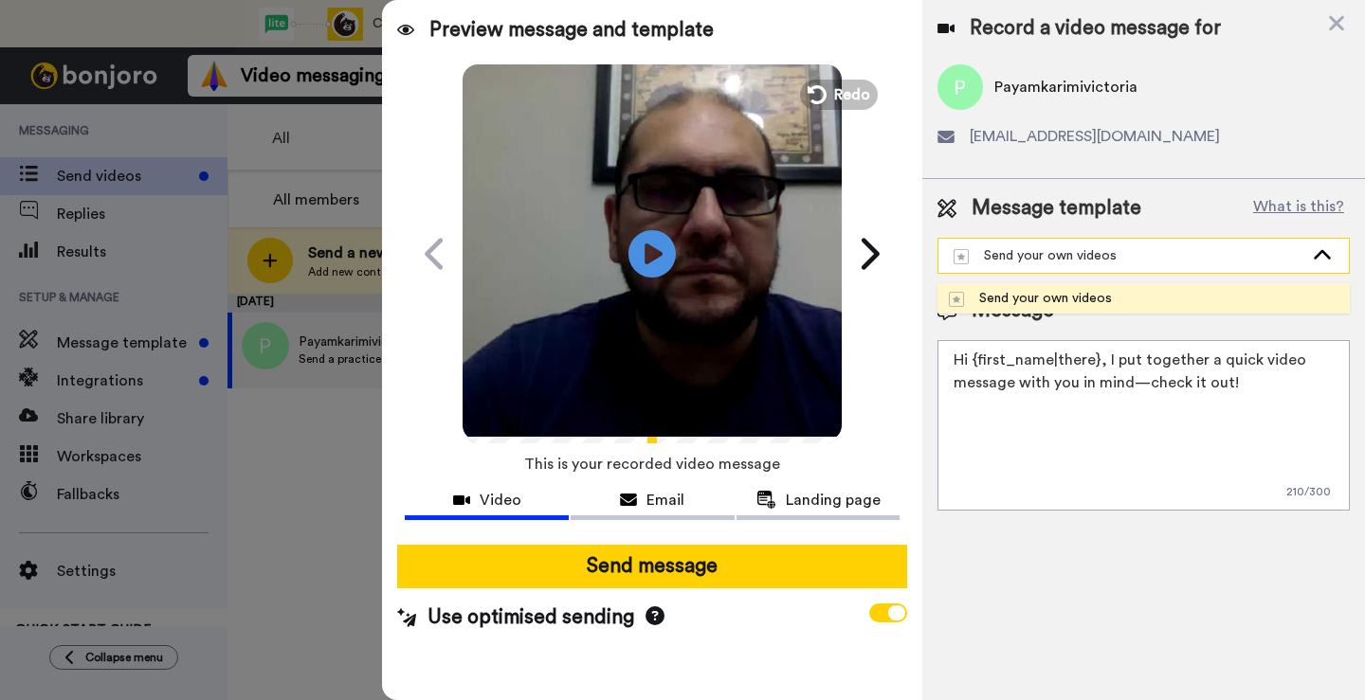
click at [1092, 262] on div "Send your own videos" at bounding box center [1129, 255] width 350 height 19
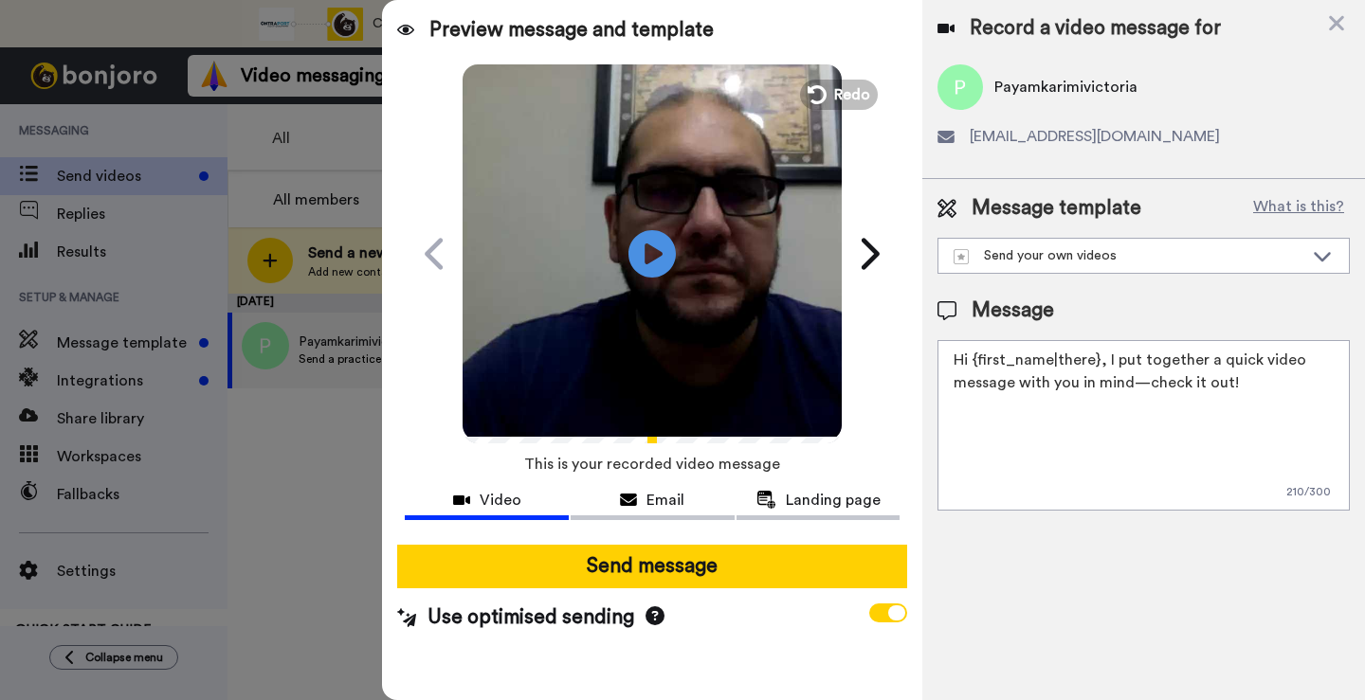
click at [1100, 127] on span "[EMAIL_ADDRESS][DOMAIN_NAME]" at bounding box center [1095, 136] width 250 height 23
click at [666, 500] on span "Email" at bounding box center [665, 500] width 38 height 23
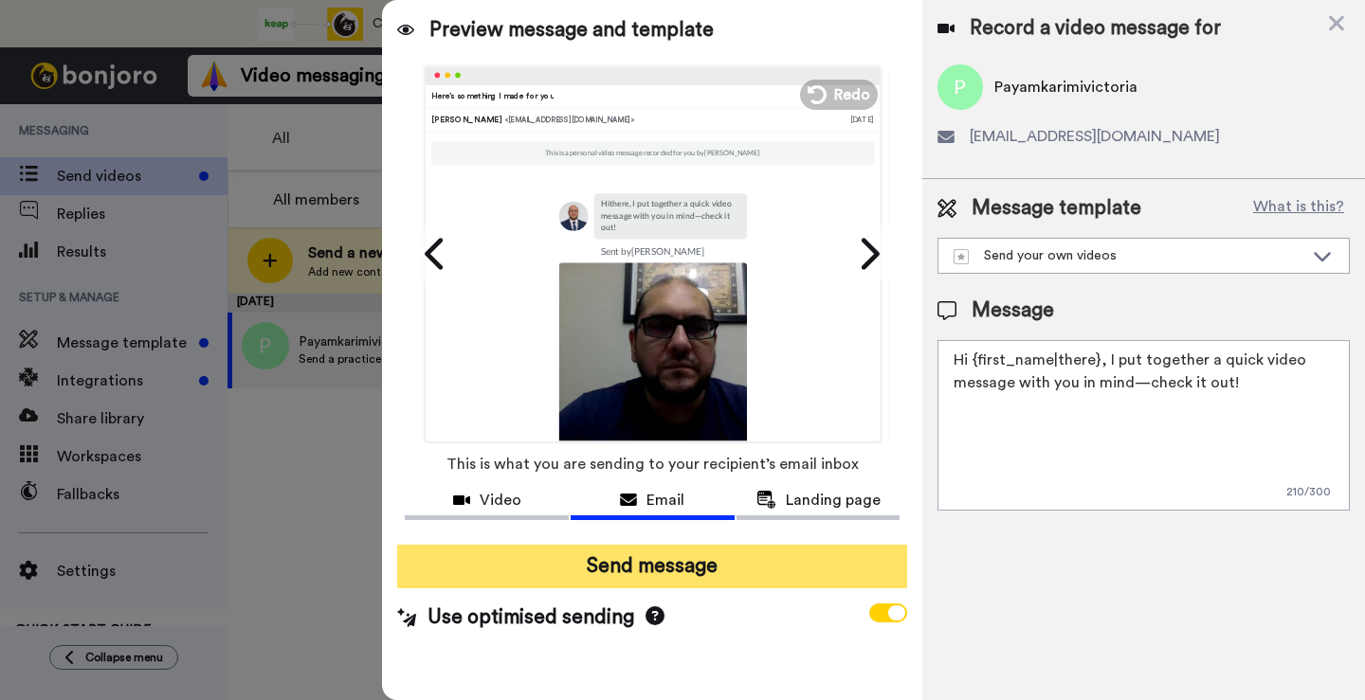
click at [763, 580] on button "Send message" at bounding box center [652, 567] width 510 height 44
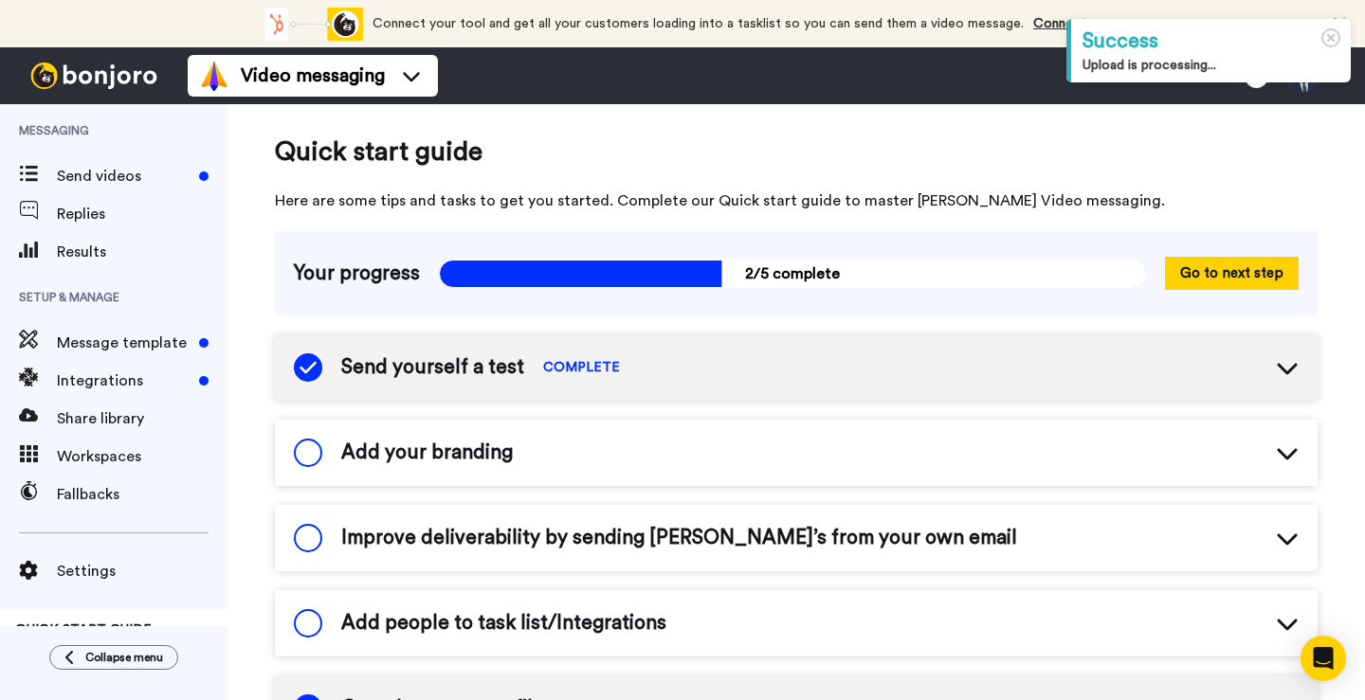
click at [932, 374] on div "Send yourself a test COMPLETE" at bounding box center [796, 368] width 1043 height 66
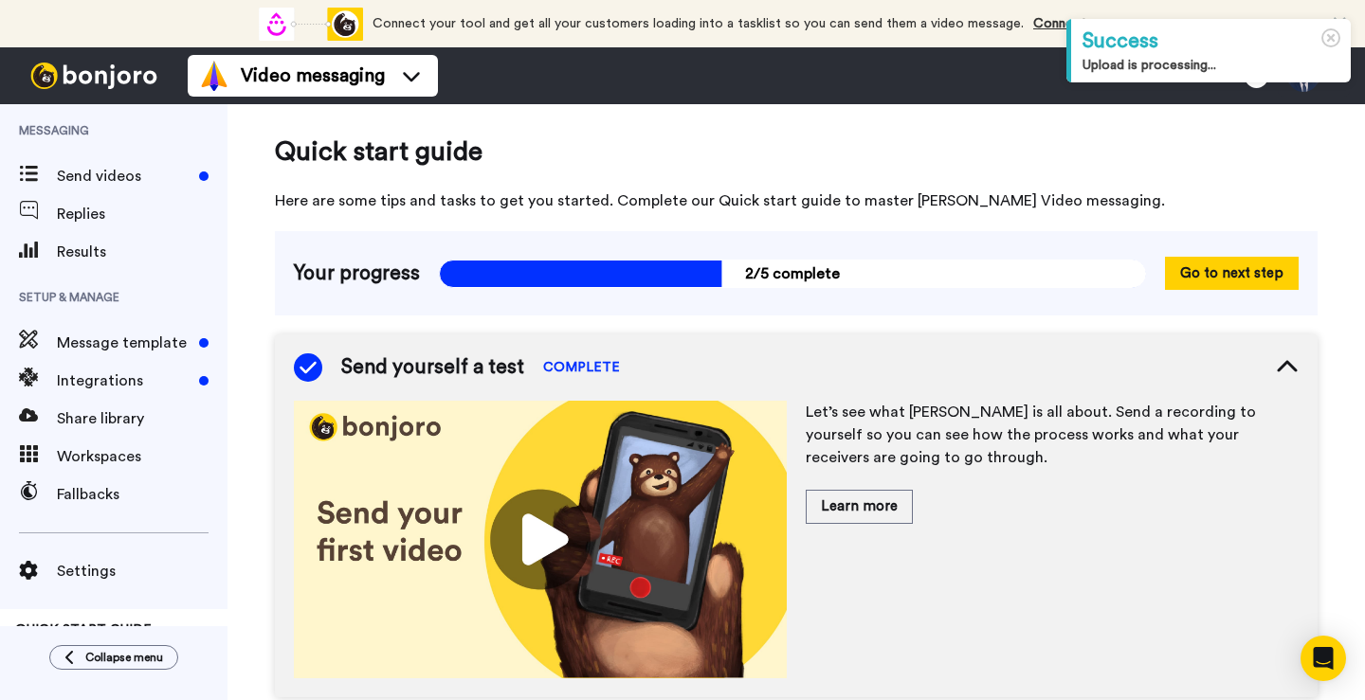
click at [529, 355] on div "Send yourself a test COMPLETE" at bounding box center [457, 368] width 326 height 28
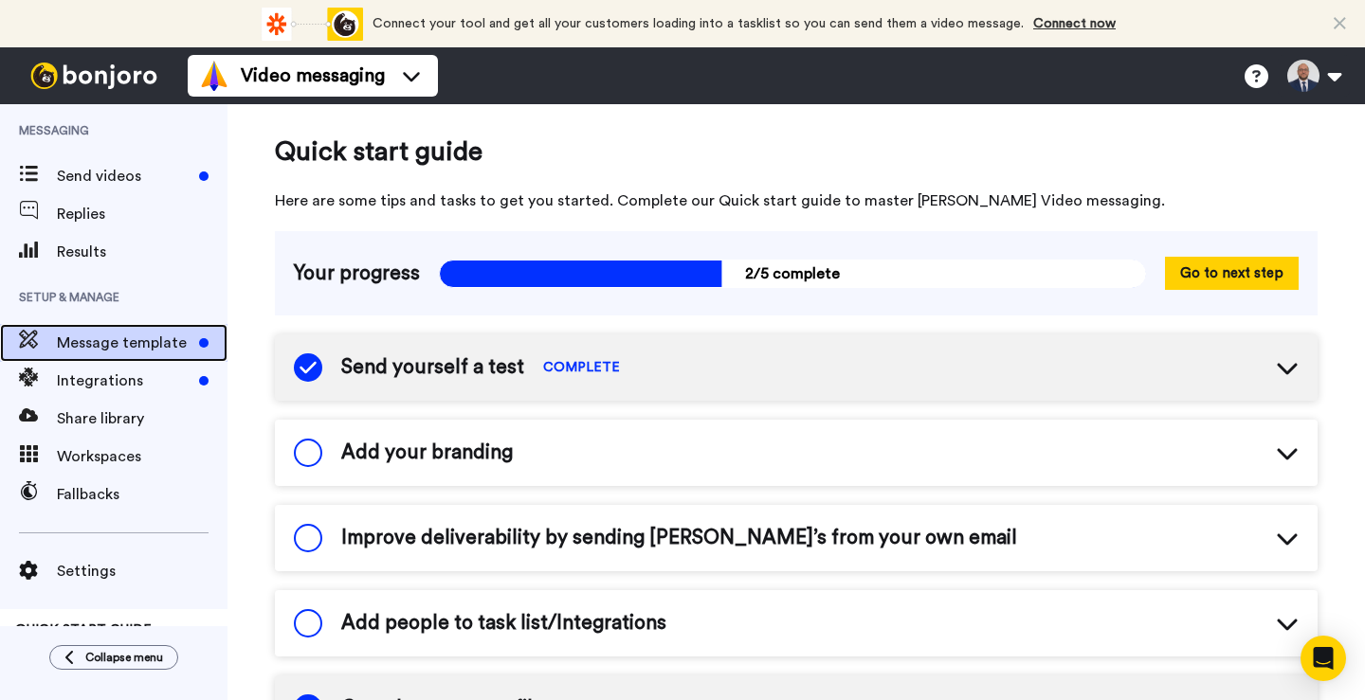
click at [132, 336] on span "Message template" at bounding box center [124, 343] width 135 height 23
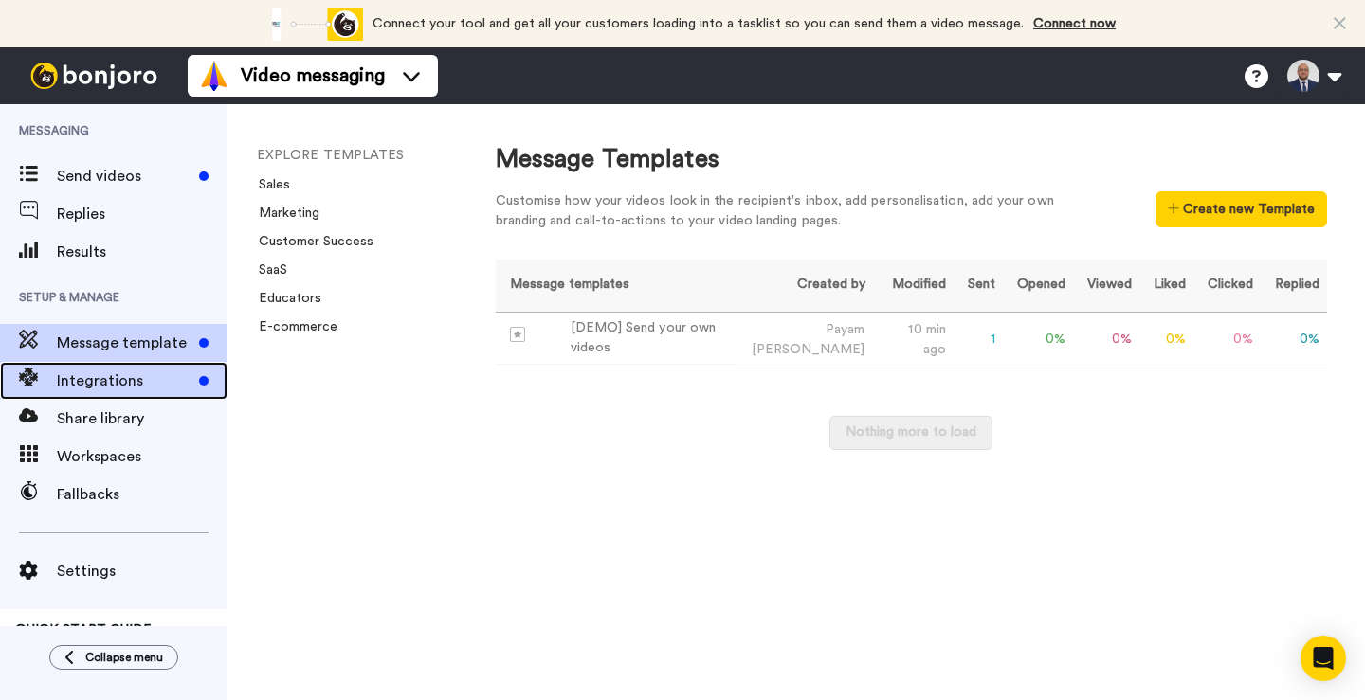
click at [140, 371] on span "Integrations" at bounding box center [124, 381] width 135 height 23
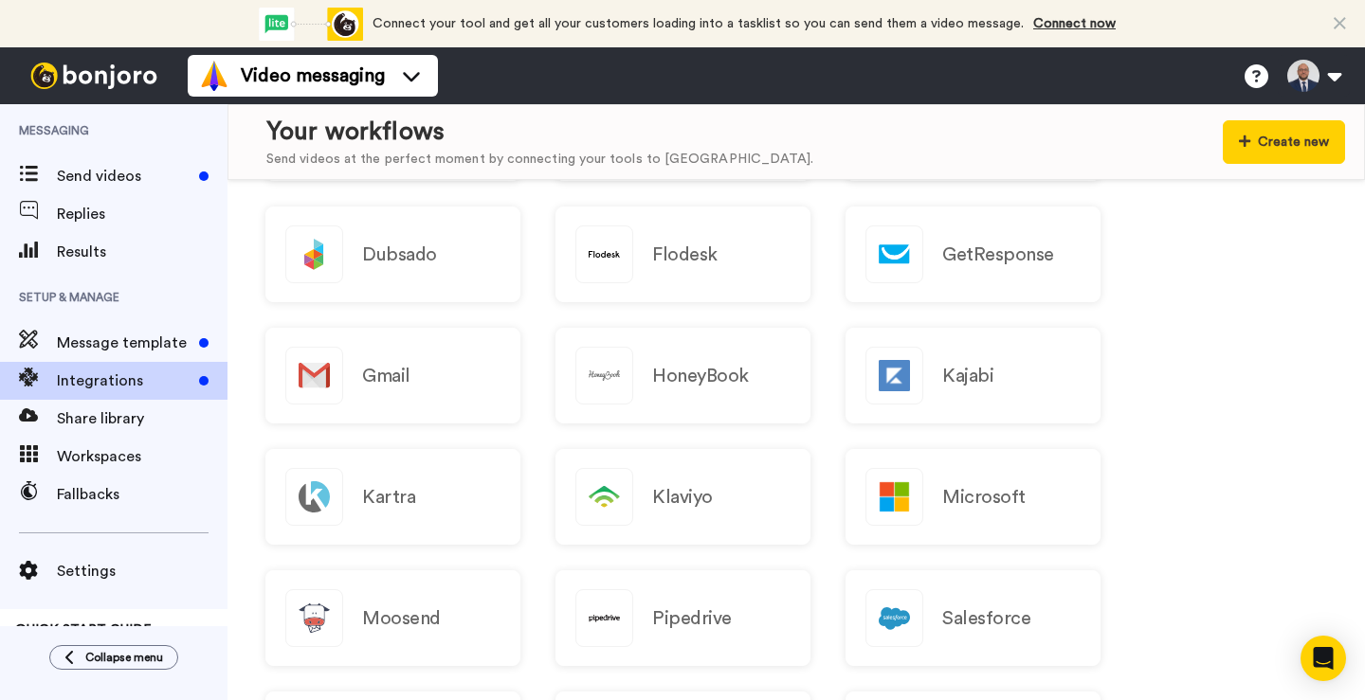
scroll to position [1506, 0]
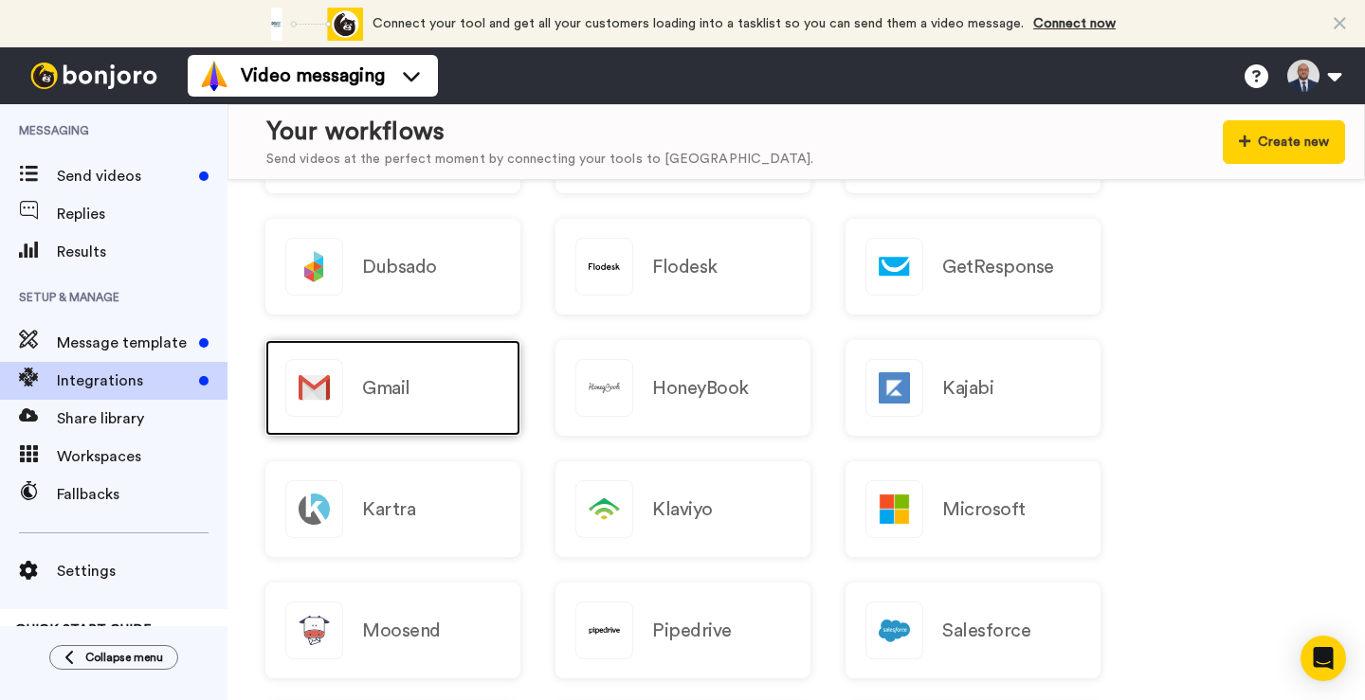
click at [480, 393] on div "Gmail" at bounding box center [392, 388] width 255 height 96
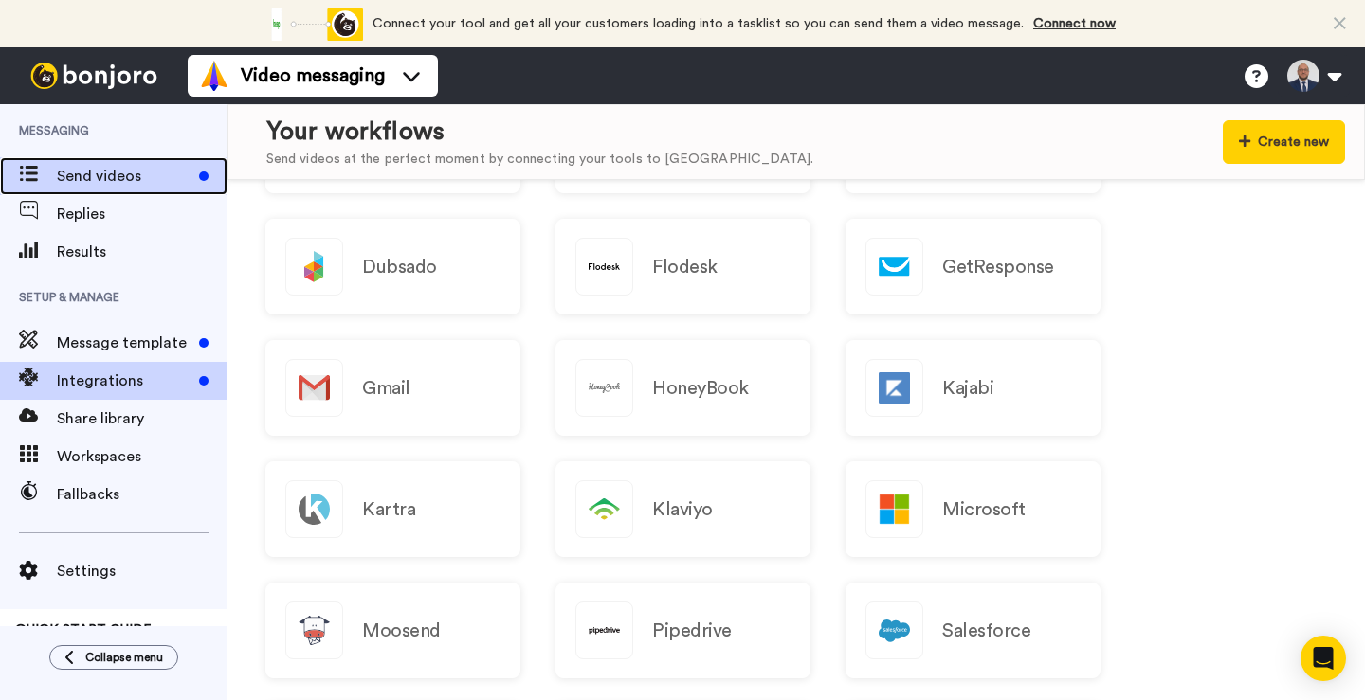
click at [127, 172] on span "Send videos" at bounding box center [124, 176] width 135 height 23
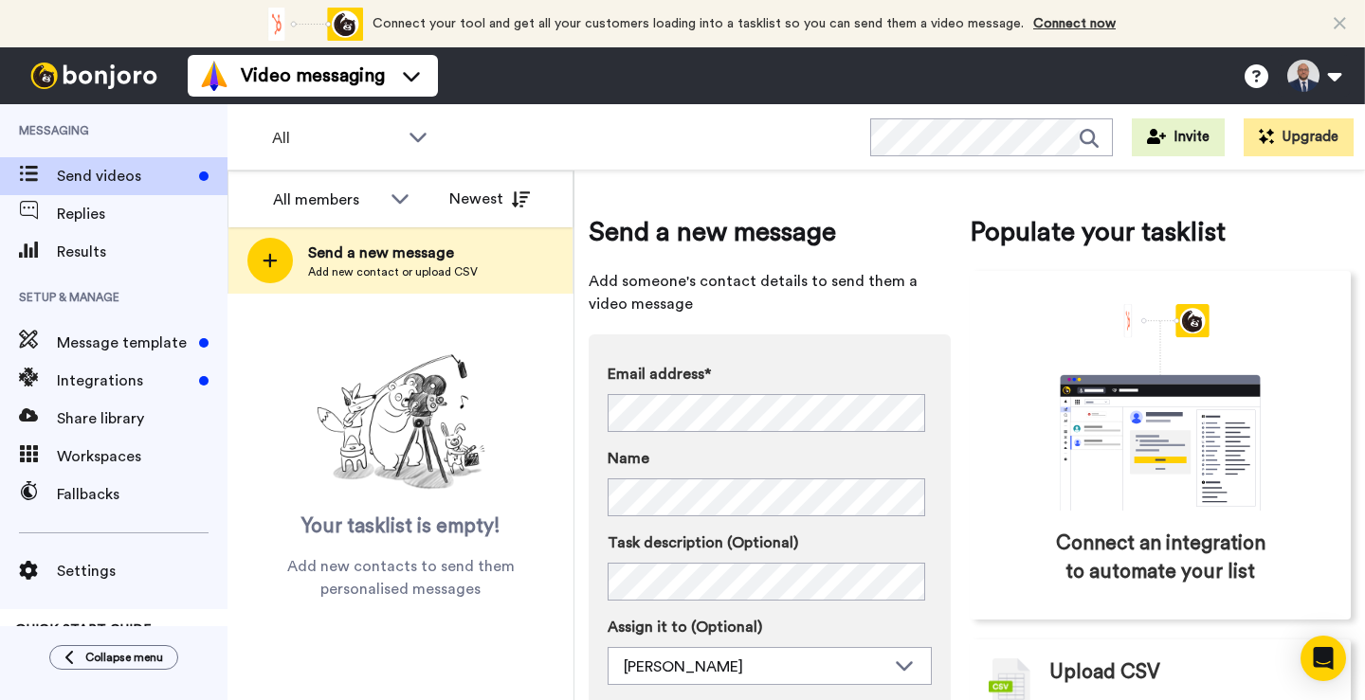
scroll to position [104, 0]
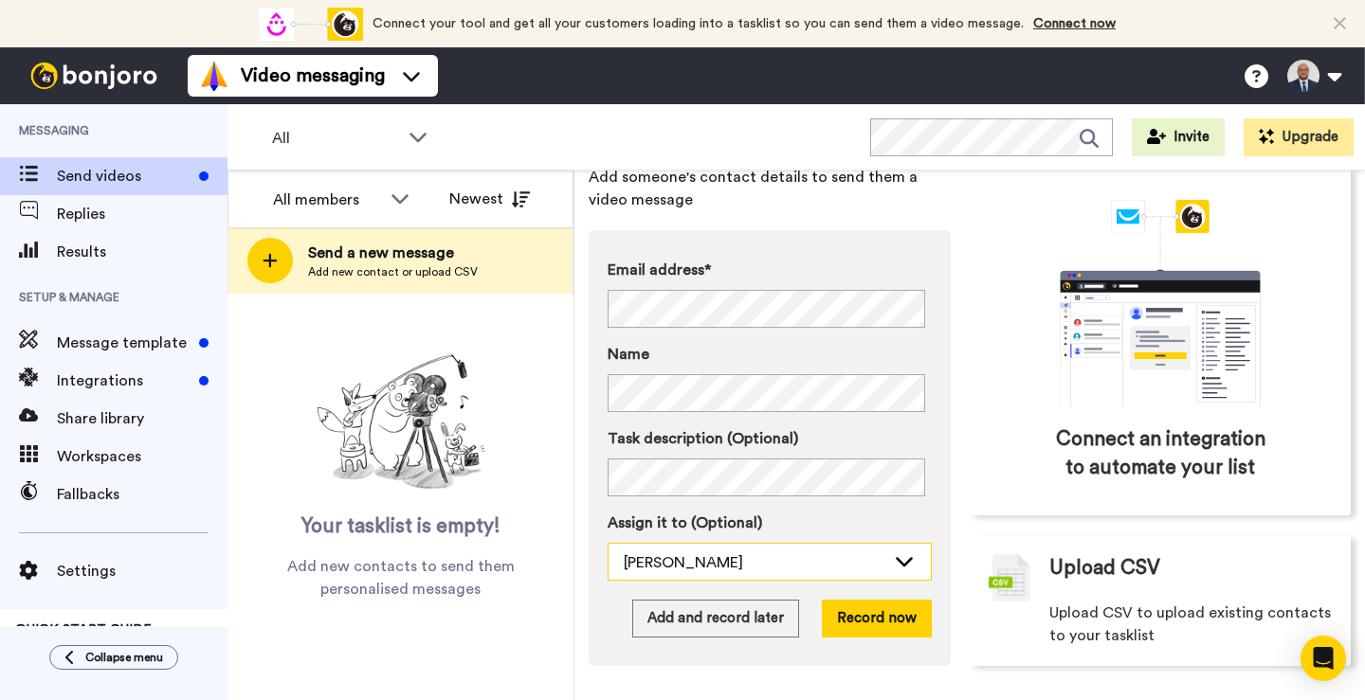
click at [824, 565] on div "[PERSON_NAME]" at bounding box center [755, 563] width 262 height 23
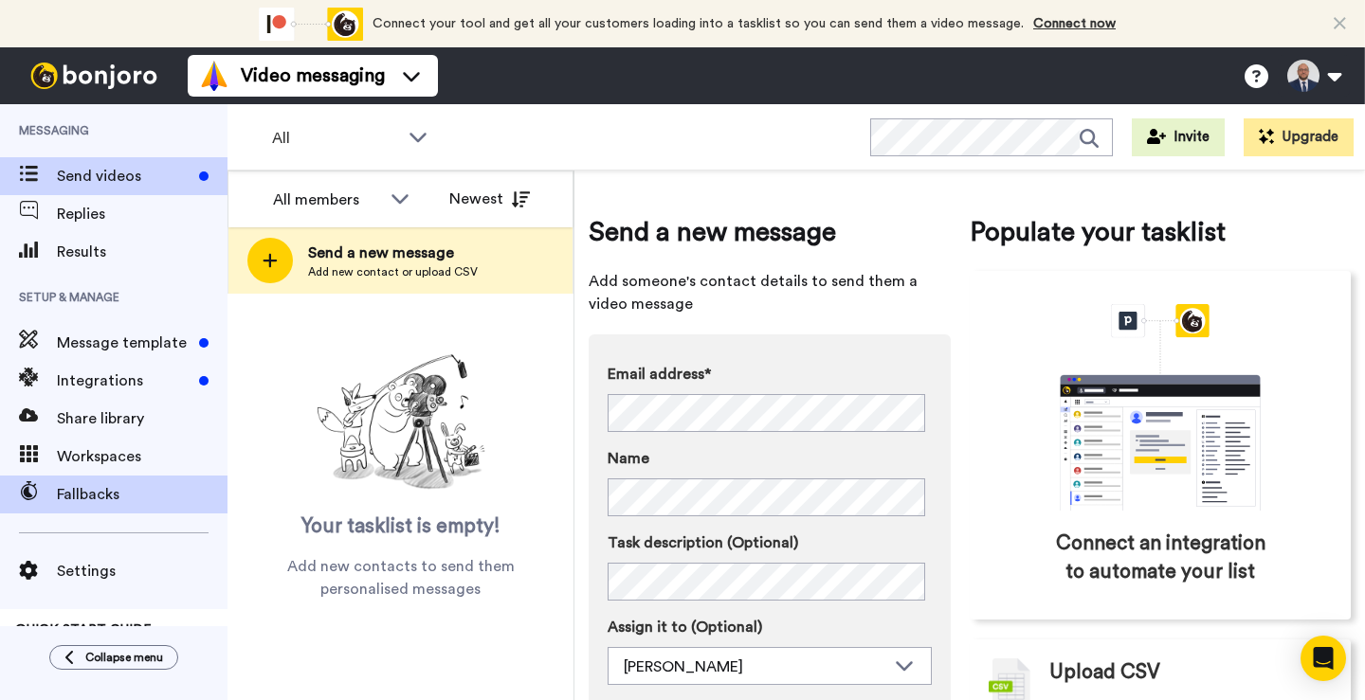
scroll to position [66, 0]
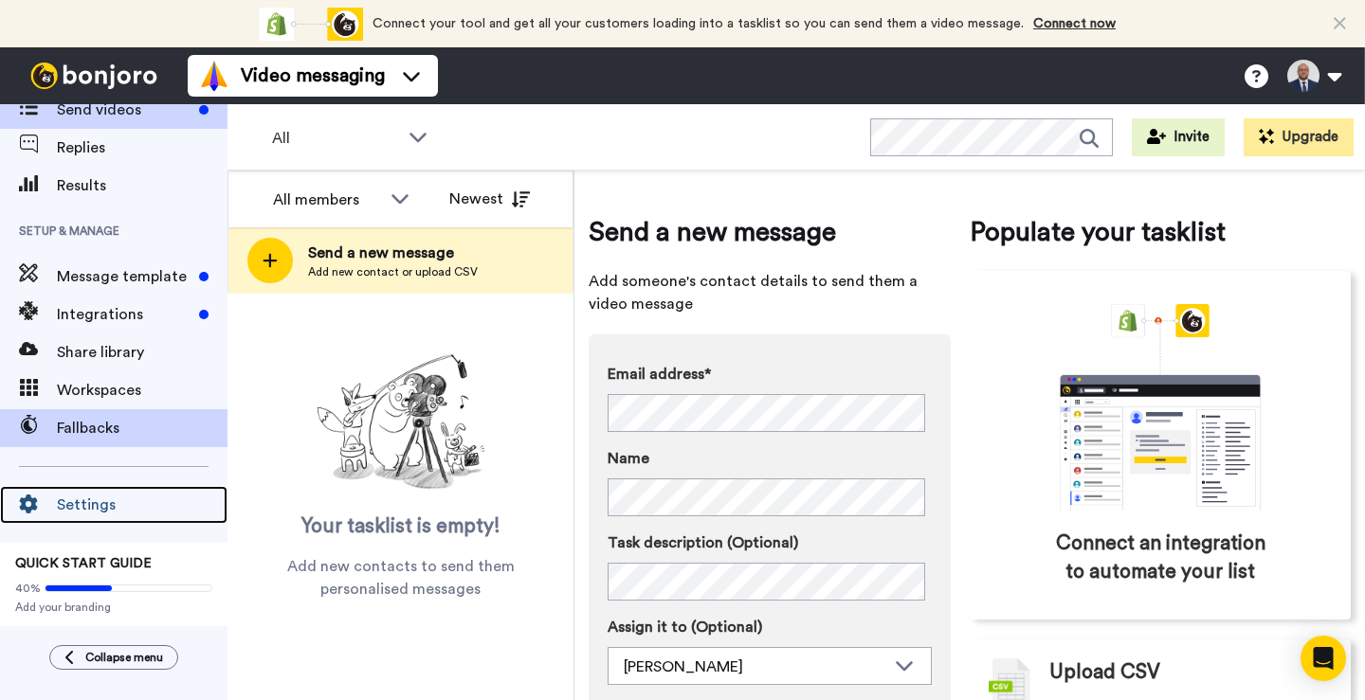
click at [127, 506] on span "Settings" at bounding box center [142, 505] width 171 height 23
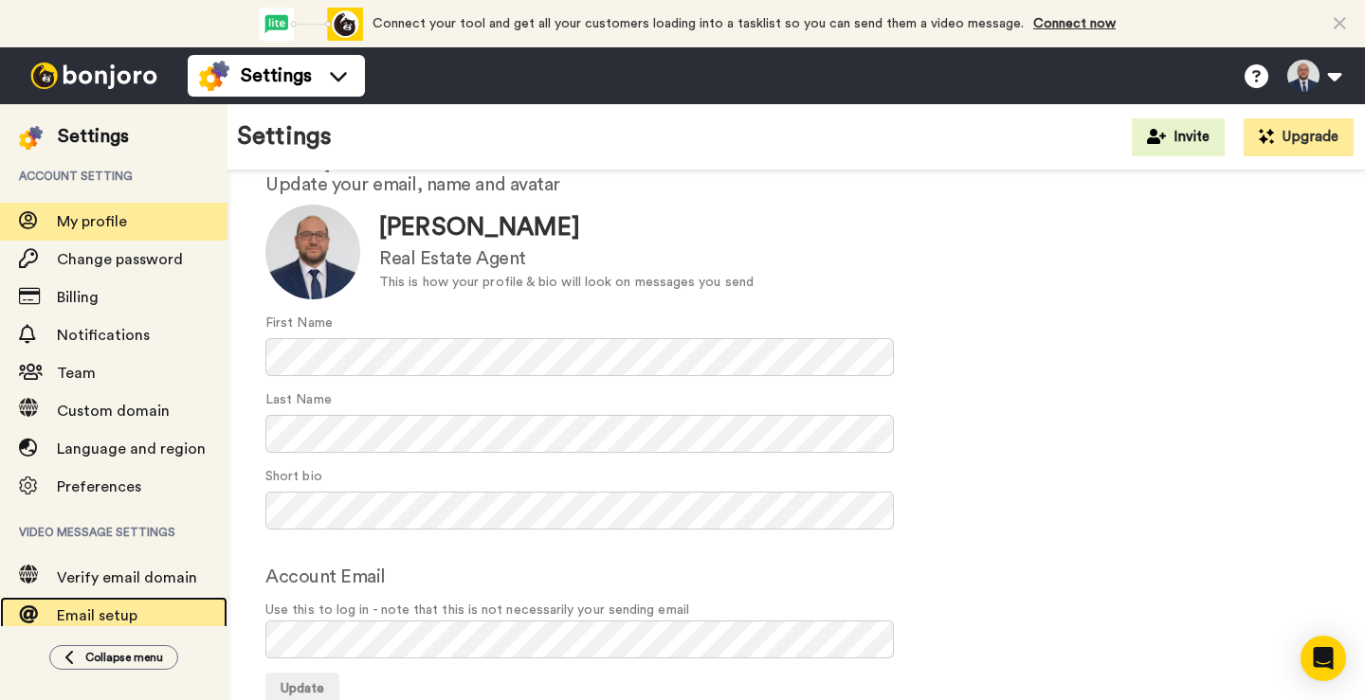
click at [108, 608] on span "Email setup" at bounding box center [142, 616] width 171 height 23
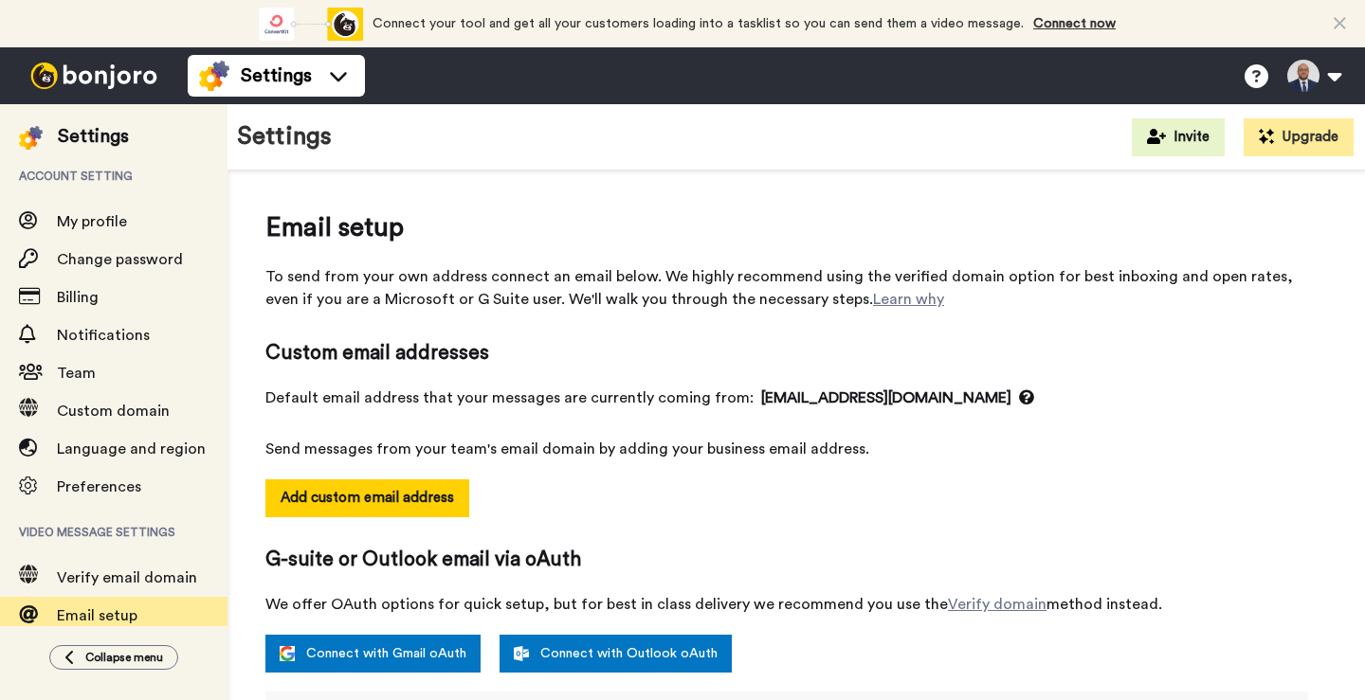
select select "164935"
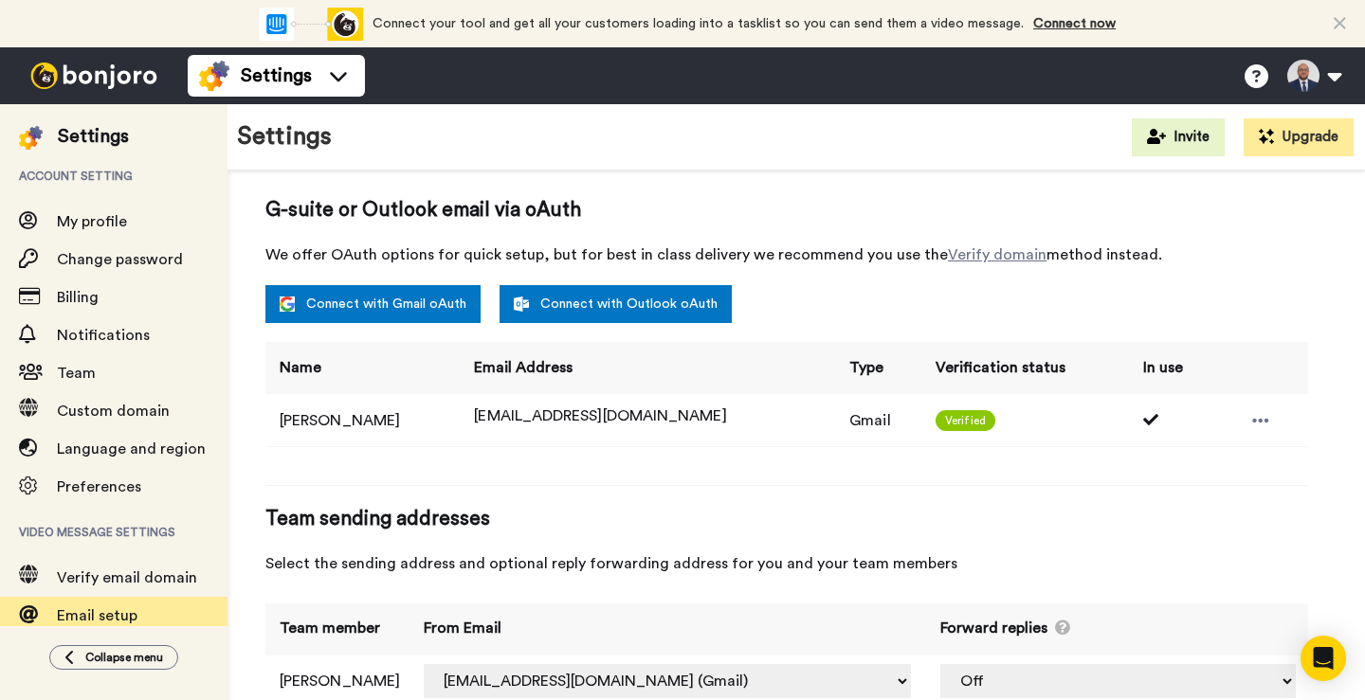
scroll to position [355, 0]
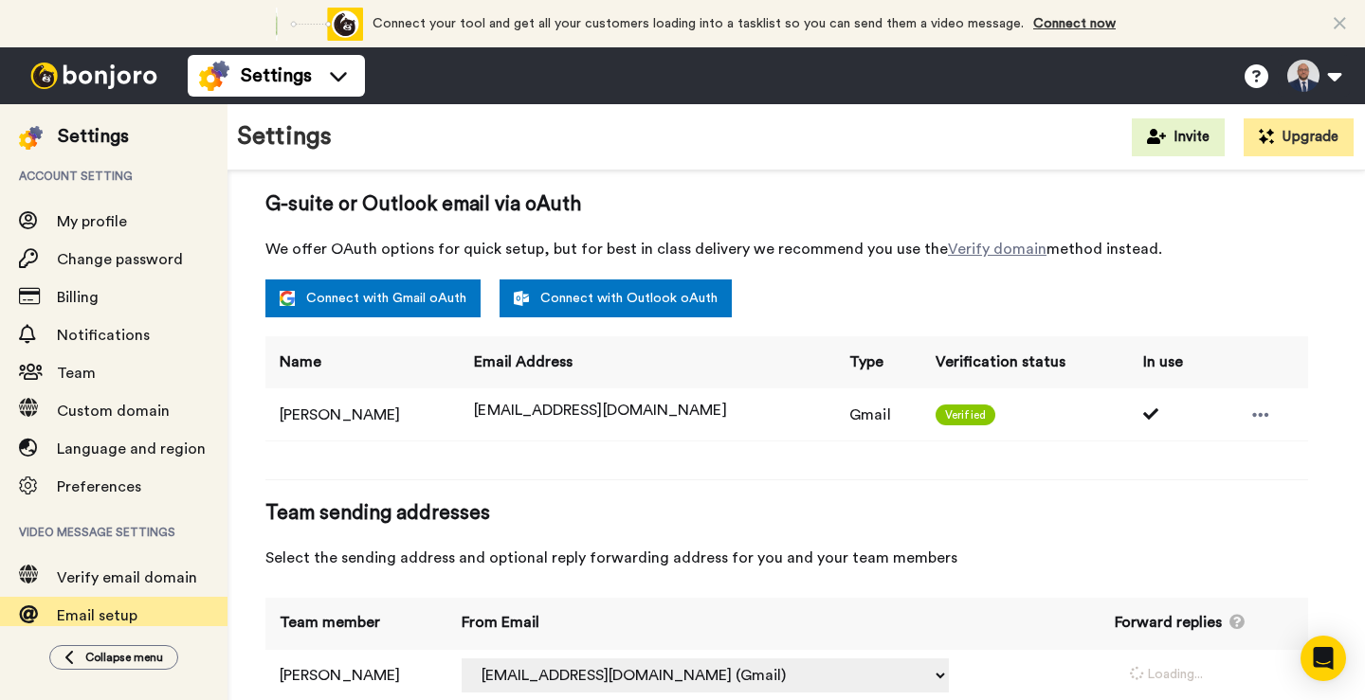
select select "164935"
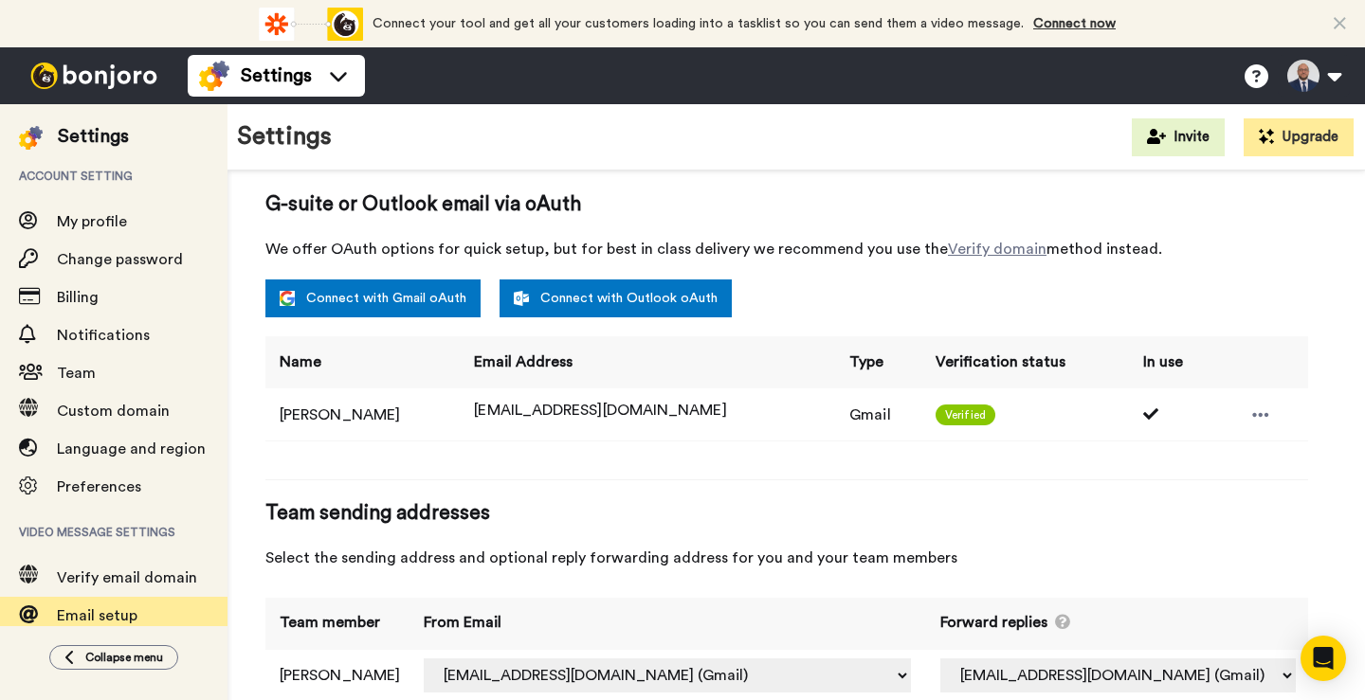
click at [925, 621] on th "From Email" at bounding box center [667, 624] width 516 height 52
click at [567, 425] on td "[EMAIL_ADDRESS][DOMAIN_NAME]" at bounding box center [647, 415] width 375 height 52
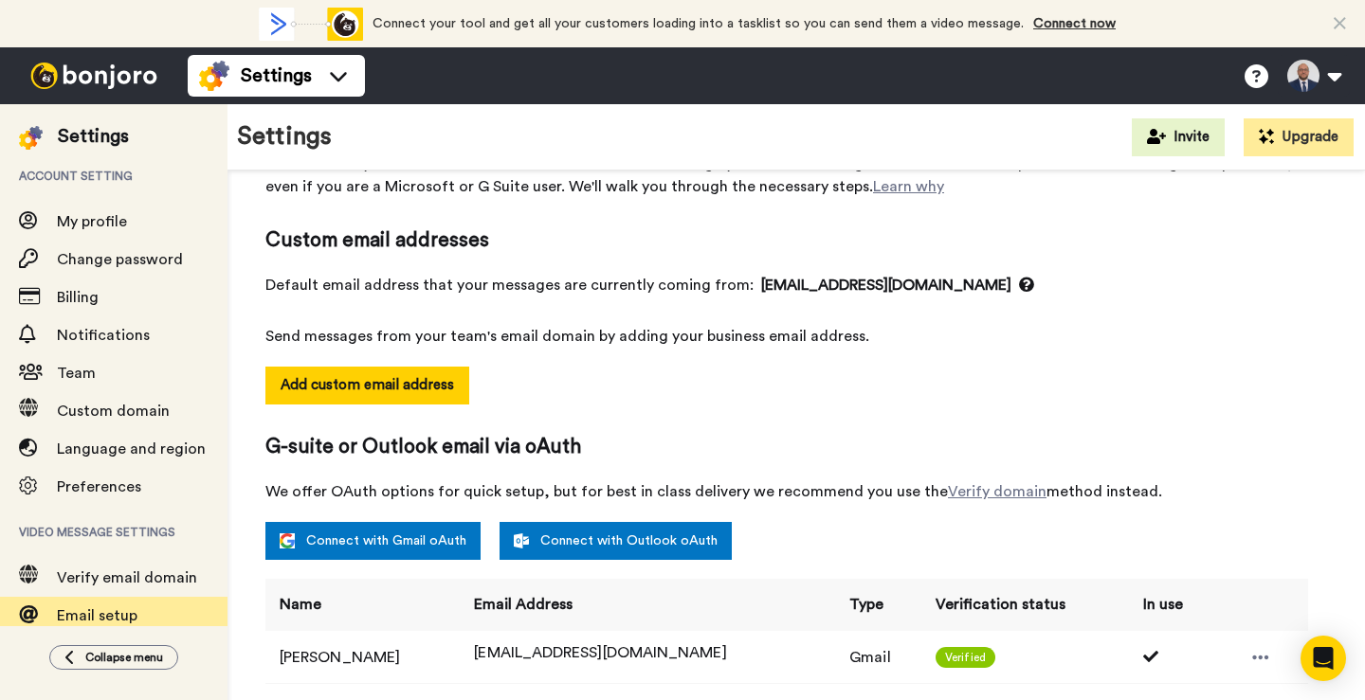
scroll to position [114, 0]
